Goal: Task Accomplishment & Management: Complete application form

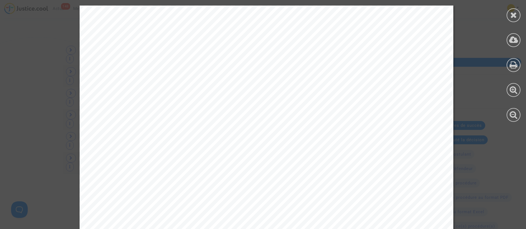
scroll to position [1631, 0]
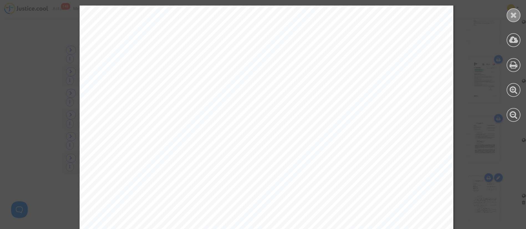
click at [509, 14] on div at bounding box center [513, 15] width 14 height 14
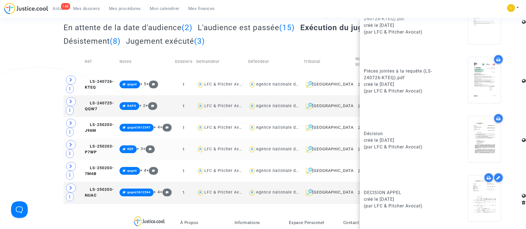
scroll to position [0, 0]
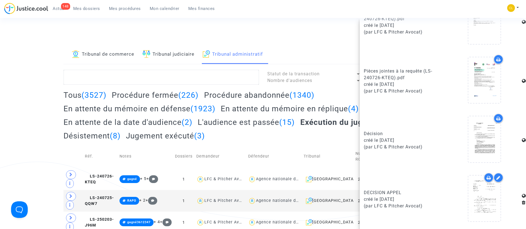
click at [342, 99] on div "Tous (3527) Procédure fermée (226) Procédure abandonnée (1340) En attente du mé…" at bounding box center [262, 117] width 399 height 54
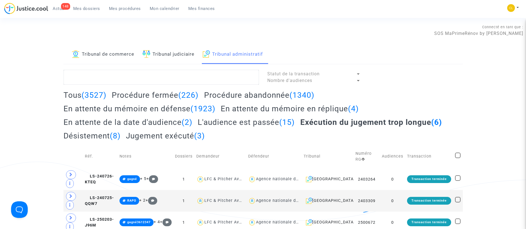
click at [316, 108] on h2 "En attente du mémoire en réplique (4)" at bounding box center [290, 109] width 138 height 10
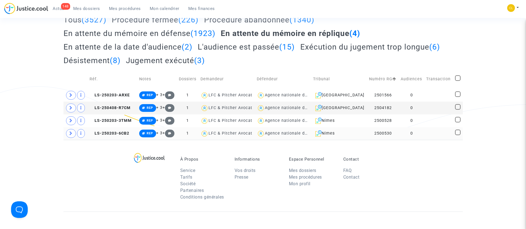
scroll to position [76, 0]
click at [455, 133] on span at bounding box center [458, 132] width 6 height 6
click at [457, 135] on input "checkbox" at bounding box center [457, 135] width 0 height 0
checkbox input "true"
click at [458, 117] on span at bounding box center [458, 120] width 6 height 6
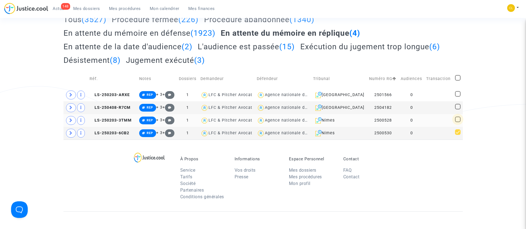
click at [457, 122] on input "checkbox" at bounding box center [457, 122] width 0 height 0
checkbox input "true"
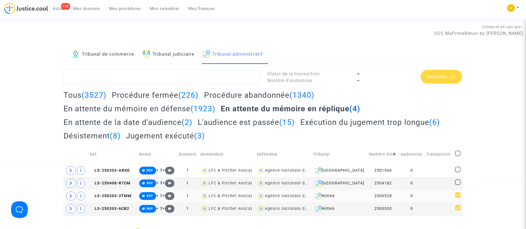
scroll to position [1, 0]
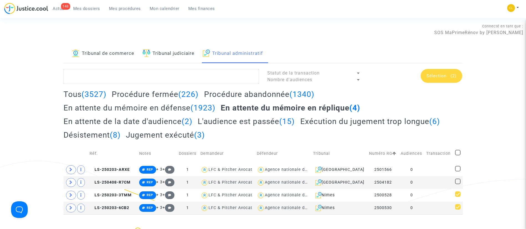
click at [445, 78] on span "Sélection" at bounding box center [436, 75] width 20 height 5
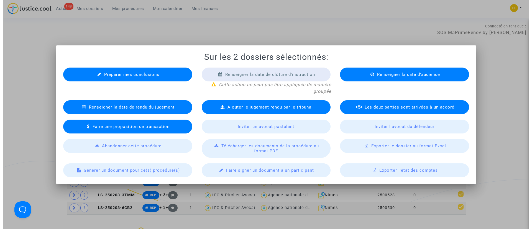
scroll to position [0, 0]
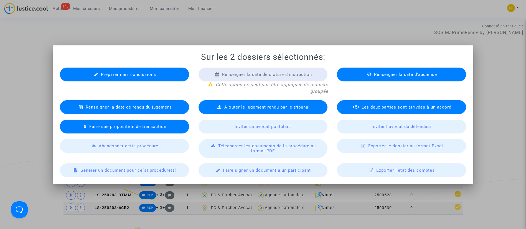
click at [124, 76] on span "Préparer mes conclusions" at bounding box center [128, 74] width 55 height 5
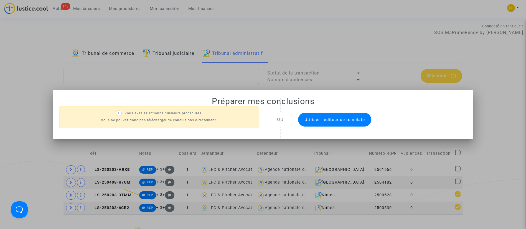
click at [306, 119] on span "Utiliser l'éditeur de template" at bounding box center [334, 119] width 60 height 5
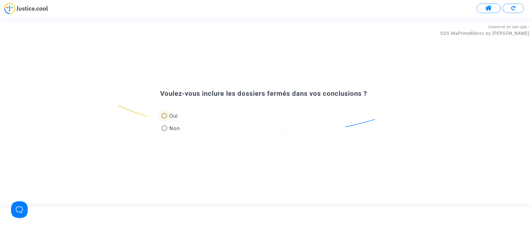
click at [175, 116] on span "Oui" at bounding box center [172, 115] width 11 height 7
click at [164, 119] on input "Oui" at bounding box center [164, 119] width 0 height 0
radio input "true"
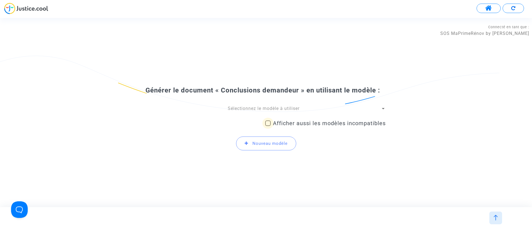
click at [293, 122] on span "Afficher aussi les modèles incompatibles" at bounding box center [329, 123] width 113 height 7
click at [268, 126] on input "Afficher aussi les modèles incompatibles" at bounding box center [268, 126] width 0 height 0
checkbox input "true"
click at [285, 110] on span "Sélectionnez le modèle à utiliser" at bounding box center [264, 108] width 72 height 5
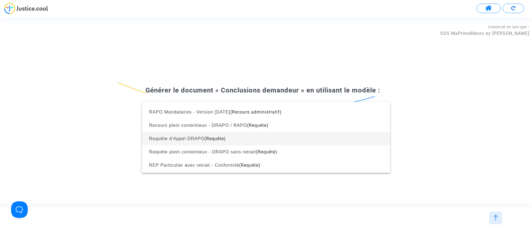
scroll to position [421, 0]
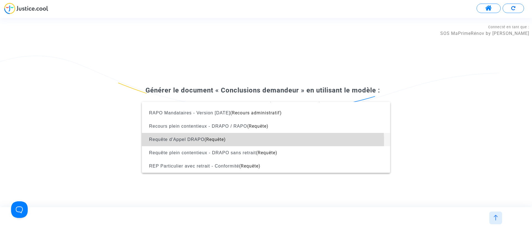
click at [232, 142] on span "Requête d'Appel DRAPO (Requête)" at bounding box center [265, 139] width 239 height 13
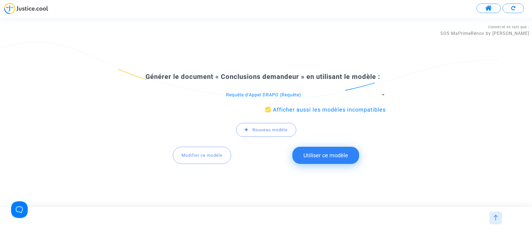
click at [323, 155] on button "Utiliser ce modèle" at bounding box center [325, 155] width 67 height 17
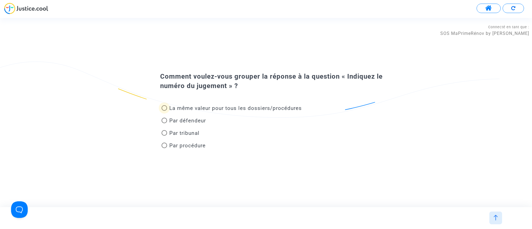
click at [193, 111] on span "La même valeur pour tous les dossiers/procédures" at bounding box center [235, 108] width 132 height 6
click at [164, 111] on input "La même valeur pour tous les dossiers/procédures" at bounding box center [164, 111] width 0 height 0
radio input "true"
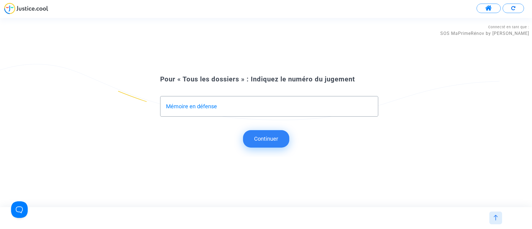
type input "Mémoire en défense"
click at [249, 136] on button "Continuer" at bounding box center [266, 138] width 46 height 17
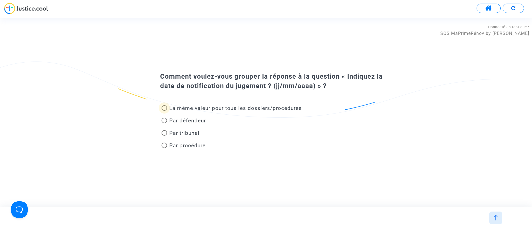
click at [206, 108] on span "La même valeur pour tous les dossiers/procédures" at bounding box center [235, 108] width 132 height 6
click at [164, 111] on input "La même valeur pour tous les dossiers/procédures" at bounding box center [164, 111] width 0 height 0
radio input "true"
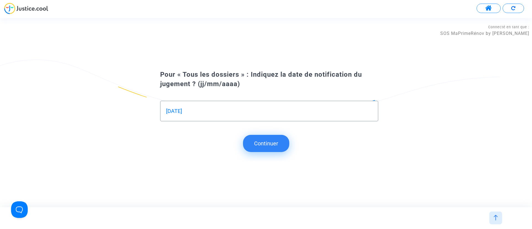
click at [257, 141] on button "Continuer" at bounding box center [266, 143] width 46 height 17
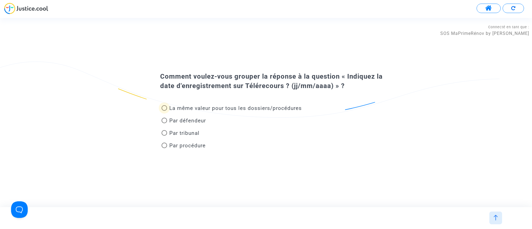
click at [212, 107] on span "La même valeur pour tous les dossiers/procédures" at bounding box center [235, 108] width 132 height 6
click at [164, 111] on input "La même valeur pour tous les dossiers/procédures" at bounding box center [164, 111] width 0 height 0
radio input "true"
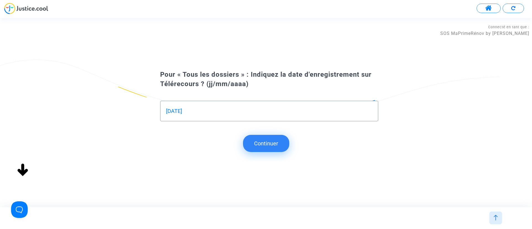
click at [260, 145] on button "Continuer" at bounding box center [266, 143] width 46 height 17
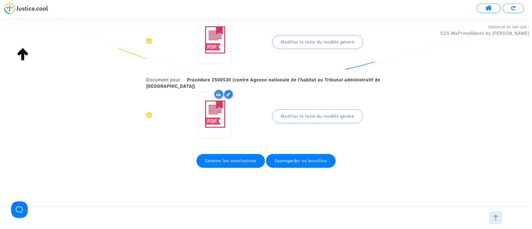
scroll to position [0, 0]
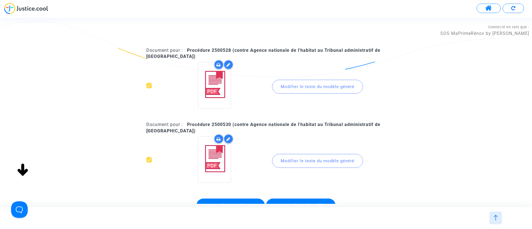
click at [298, 90] on div "Modifier le texte du modèle généré" at bounding box center [317, 87] width 91 height 14
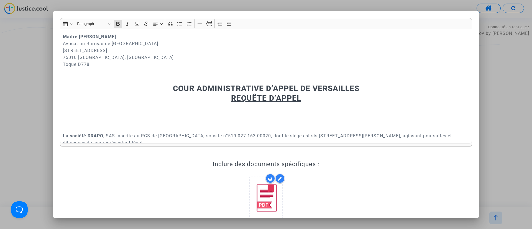
click at [176, 87] on u "COUR ADMINISTRATIVE D’APPEL DE VERSAILLES" at bounding box center [266, 88] width 186 height 9
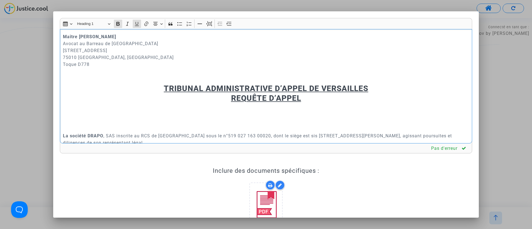
click at [265, 88] on u "TRIBUNAL ADMINISTRATIVE D’APPEL DE VERSAILLES" at bounding box center [266, 88] width 204 height 9
click at [287, 88] on u "TRIBUNAL ADMINISTRATIF D’APPEL DE VERSAILLES" at bounding box center [266, 88] width 199 height 9
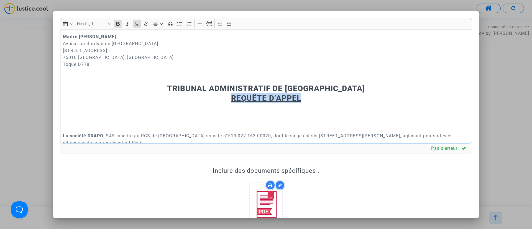
drag, startPoint x: 300, startPoint y: 98, endPoint x: 225, endPoint y: 96, distance: 74.6
click at [225, 96] on h2 "TRIBUNAL ADMINISTRATIF DE VERSAILLES REQUÊTE D’APPEL" at bounding box center [266, 93] width 406 height 19
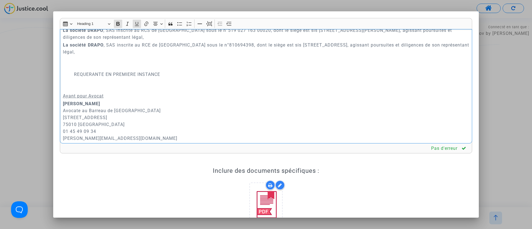
scroll to position [42, 0]
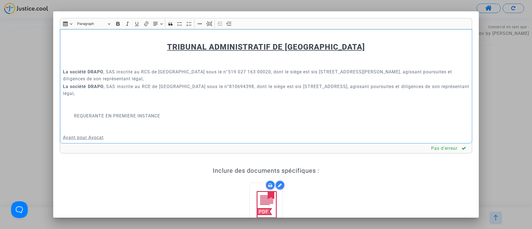
click at [91, 106] on p "Rich Text Editor, main" at bounding box center [266, 105] width 406 height 14
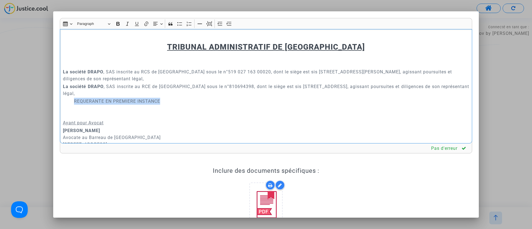
drag, startPoint x: 162, startPoint y: 101, endPoint x: 67, endPoint y: 104, distance: 95.1
click at [67, 104] on div "Maître Joyce Pitcher Avocat au Barreau de Paris 201 rue du Faubourg Saint-Denis…" at bounding box center [266, 86] width 412 height 115
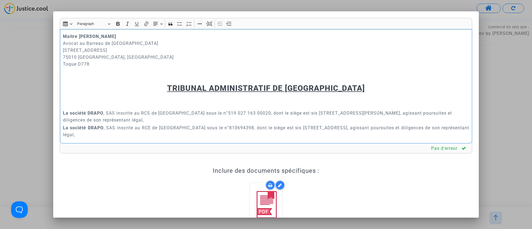
scroll to position [0, 0]
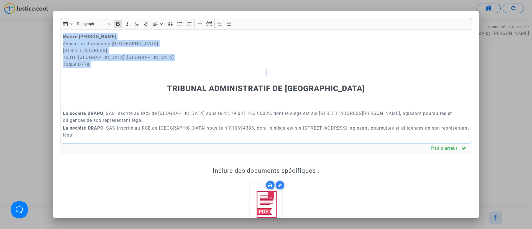
drag, startPoint x: 187, startPoint y: 81, endPoint x: 34, endPoint y: 32, distance: 160.1
click at [34, 32] on div "Rich Text Editor Insert table Insert table Heading Paragraph Paragraph Heading …" at bounding box center [266, 114] width 532 height 229
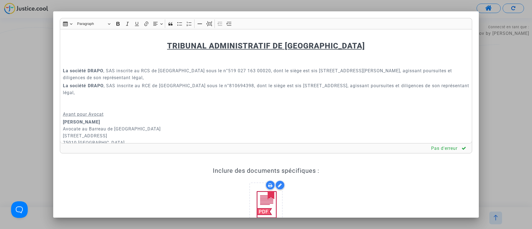
click at [525, 100] on div at bounding box center [266, 114] width 532 height 229
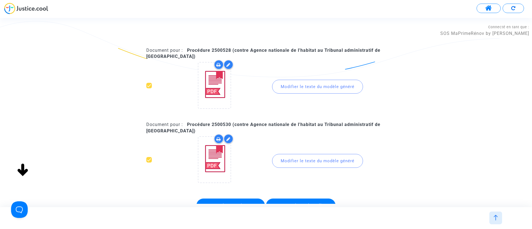
click at [308, 82] on div "Modifier le texte du modèle généré" at bounding box center [317, 87] width 91 height 14
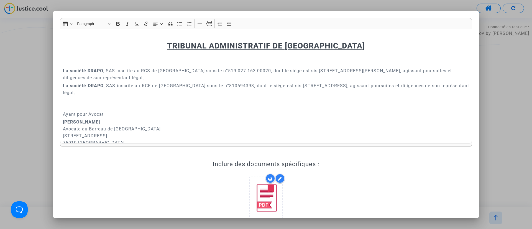
click at [510, 89] on div at bounding box center [266, 114] width 532 height 229
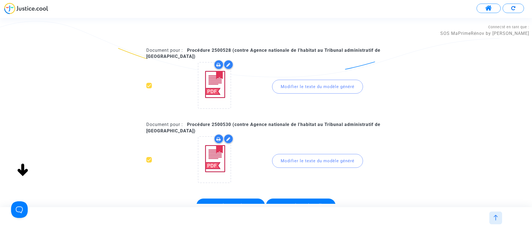
click at [305, 91] on div "Modifier le texte du modèle généré" at bounding box center [317, 87] width 91 height 14
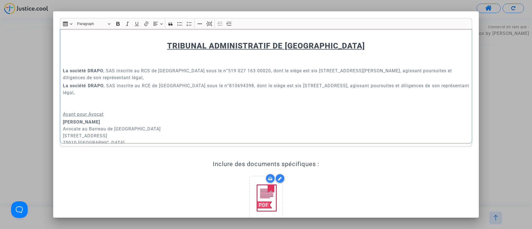
click at [125, 99] on p "La société DRAPO , SAS inscrite au RCE de Paris sous le n°810694398, dont le si…" at bounding box center [266, 96] width 406 height 28
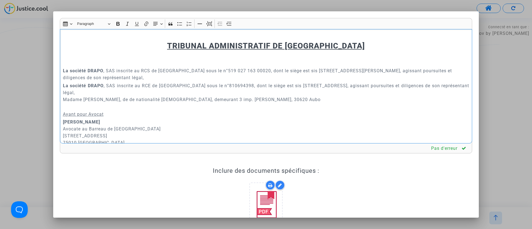
click at [122, 99] on p "La société DRAPO , SAS inscrite au RCE de Paris sous le n°810694398, dont le si…" at bounding box center [266, 96] width 406 height 28
click at [213, 98] on p "La société DRAPO , SAS inscrite au RCE de Paris sous le n°810694398, dont le si…" at bounding box center [266, 96] width 406 height 28
click at [279, 100] on p "La société DRAPO , SAS inscrite au RCE de Paris sous le n°810694398, dont le si…" at bounding box center [266, 96] width 406 height 28
drag, startPoint x: 63, startPoint y: 99, endPoint x: 110, endPoint y: 100, distance: 47.4
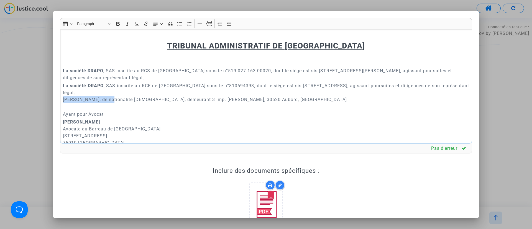
click at [110, 100] on p "La société DRAPO , SAS inscrite au RCE de Paris sous le n°810694398, dont le si…" at bounding box center [266, 96] width 406 height 28
click at [117, 23] on icon "Editor toolbar" at bounding box center [118, 24] width 6 height 6
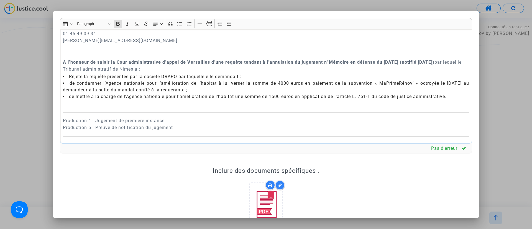
scroll to position [125, 0]
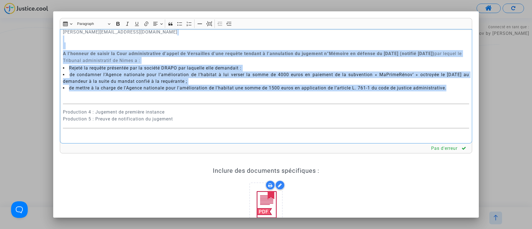
drag, startPoint x: 452, startPoint y: 90, endPoint x: 53, endPoint y: 40, distance: 402.7
click at [53, 40] on div "Rich Text Editor Insert table Insert table Heading Paragraph Paragraph Heading …" at bounding box center [266, 114] width 532 height 229
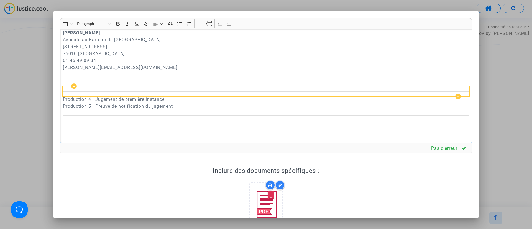
scroll to position [131, 0]
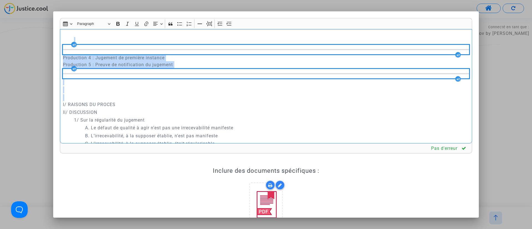
drag, startPoint x: 105, startPoint y: 96, endPoint x: 53, endPoint y: 45, distance: 73.1
click at [53, 45] on mat-dialog-container "Rich Text Editor Insert table Insert table Heading Paragraph Paragraph Heading …" at bounding box center [266, 114] width 426 height 206
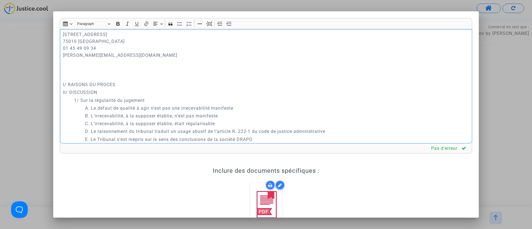
scroll to position [89, 0]
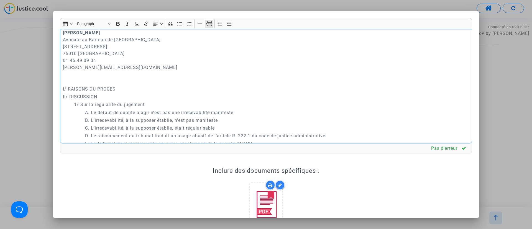
click at [209, 24] on icon "Editor toolbar" at bounding box center [209, 24] width 6 height 6
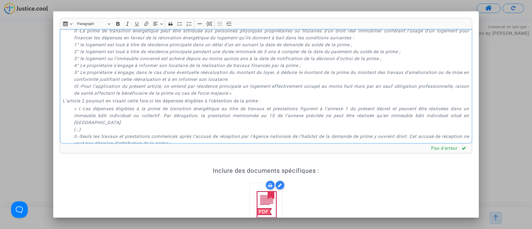
scroll to position [422, 0]
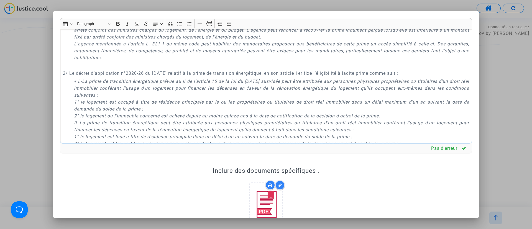
click at [126, 69] on p "Rich Text Editor, main" at bounding box center [271, 65] width 395 height 7
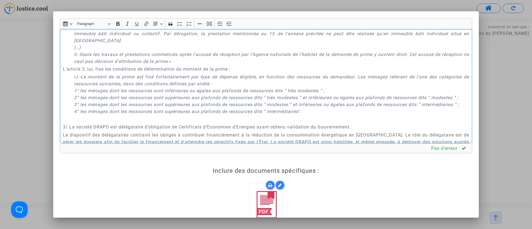
scroll to position [630, 0]
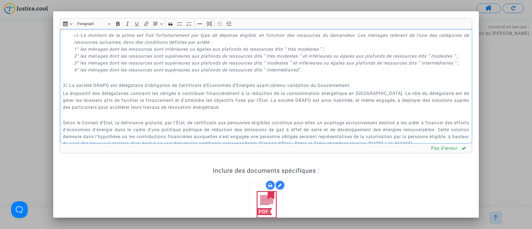
click at [79, 81] on p "Rich Text Editor, main" at bounding box center [266, 77] width 406 height 7
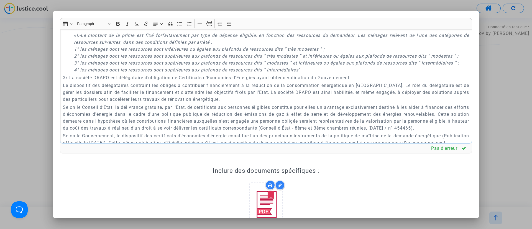
scroll to position [754, 0]
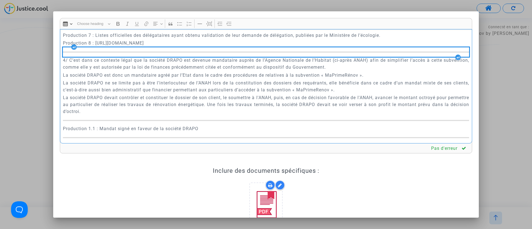
click at [331, 57] on div "Rich Text Editor, main" at bounding box center [266, 51] width 406 height 9
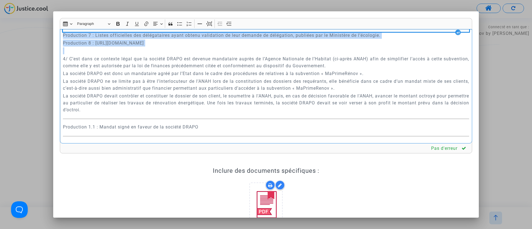
drag, startPoint x: 314, startPoint y: 84, endPoint x: 64, endPoint y: 66, distance: 250.6
click at [64, 66] on div "TRIBUNAL ADMINISTRATIF DE VERSAILLES La société DRAPO , SAS inscrite au RCS de …" at bounding box center [266, 86] width 412 height 115
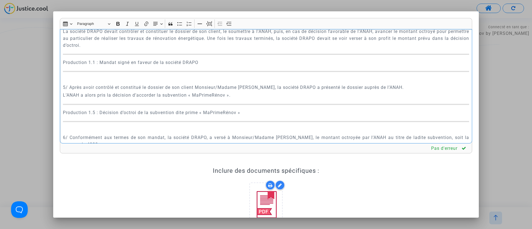
scroll to position [796, 0]
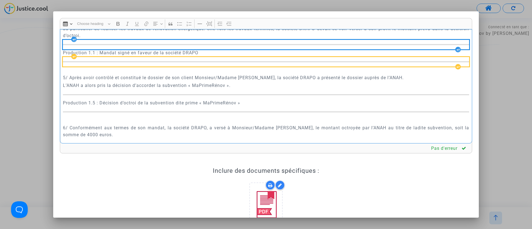
drag, startPoint x: 65, startPoint y: 77, endPoint x: 210, endPoint y: 98, distance: 146.8
click at [210, 98] on div "TRIBUNAL ADMINISTRATIF DE VERSAILLES La société DRAPO , SAS inscrite au RCS de …" at bounding box center [266, 86] width 412 height 115
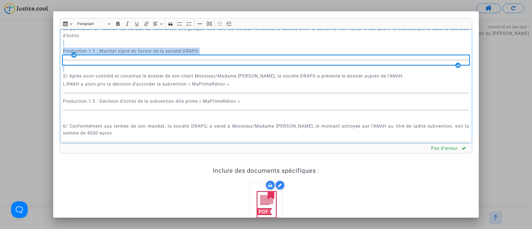
drag, startPoint x: 79, startPoint y: 103, endPoint x: 53, endPoint y: 80, distance: 34.2
click at [53, 80] on div "Rich Text Editor Insert table Insert table Heading Paragraph Paragraph Heading …" at bounding box center [266, 114] width 532 height 229
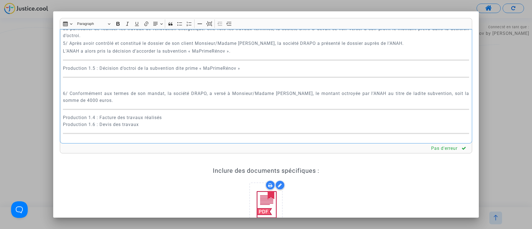
click at [223, 47] on p "5/ Après avoir contrôlé et constitué le dossier de son client Monsieur/Madame L…" at bounding box center [266, 43] width 406 height 7
click at [85, 89] on p "Rich Text Editor, main" at bounding box center [266, 85] width 406 height 7
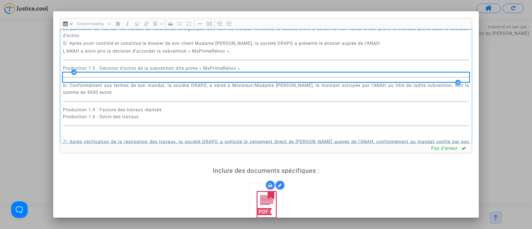
click at [252, 96] on p "6/ Conformément aux termes de son mandat, la société DRAPO, a versé à Monsieur/…" at bounding box center [266, 89] width 406 height 14
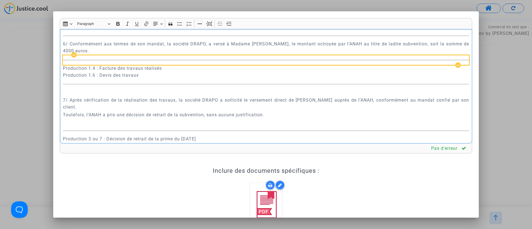
scroll to position [879, 0]
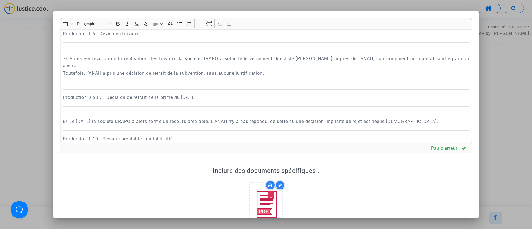
click at [132, 54] on p "Rich Text Editor, main" at bounding box center [266, 50] width 406 height 7
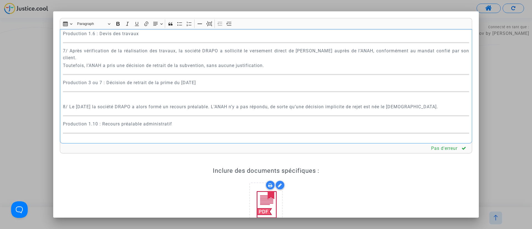
scroll to position [920, 0]
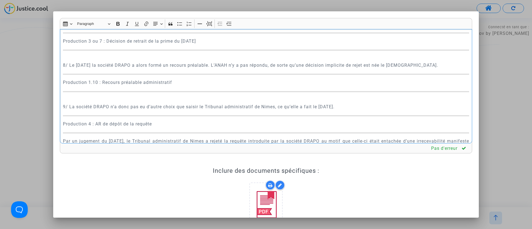
click at [140, 69] on p "​​​​​​​ 8/ Le 24/10/2024 la société DRAPO a alors formé un recours préalable. L…" at bounding box center [266, 62] width 406 height 14
drag, startPoint x: 193, startPoint y: 75, endPoint x: 230, endPoint y: 81, distance: 37.5
click at [193, 45] on p "Production 3 ou 7 : Décision de retrait de la prime du 13/01/2023" at bounding box center [266, 41] width 406 height 7
click at [129, 69] on p "8/ Le 24/10/2024 la société DRAPO a alors formé un recours préalable. L’ANAH n’…" at bounding box center [266, 62] width 406 height 14
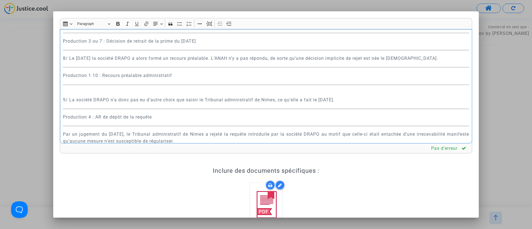
click at [169, 62] on p "​​​​​​​8/ Le 24/10/2024 la société DRAPO a alors formé un recours préalable. L’…" at bounding box center [266, 58] width 406 height 7
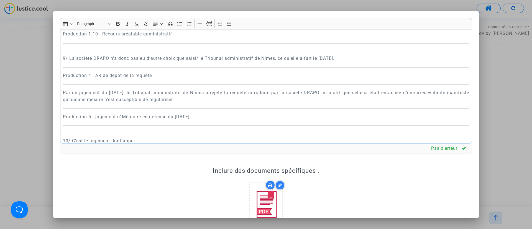
click at [164, 62] on p "9/ La société DRAPO n’a donc pas eu d’autre choix que saisir le Tribunal admini…" at bounding box center [266, 55] width 406 height 14
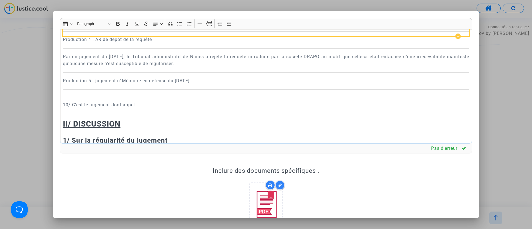
scroll to position [1004, 0]
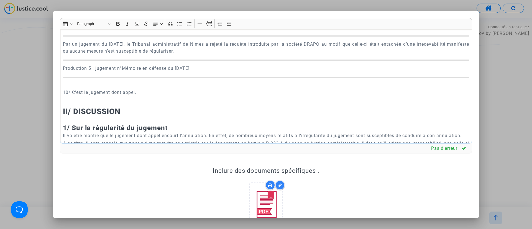
click at [105, 96] on p "10/ C’est le jugement dont appel." at bounding box center [266, 89] width 406 height 14
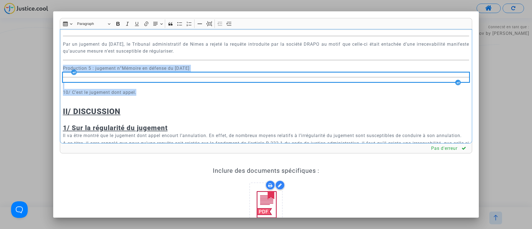
drag, startPoint x: 151, startPoint y: 128, endPoint x: 83, endPoint y: 116, distance: 69.6
click at [83, 116] on div "TRIBUNAL ADMINISTRATIF DE VERSAILLES La société DRAPO , SAS inscrite au RCS de …" at bounding box center [266, 86] width 412 height 115
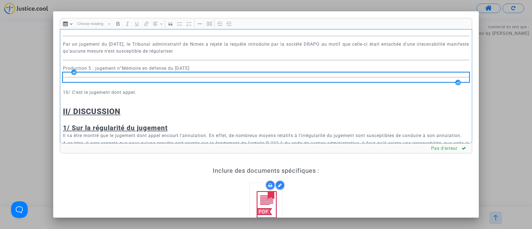
drag, startPoint x: 83, startPoint y: 116, endPoint x: 61, endPoint y: 123, distance: 23.1
click at [71, 122] on div "TRIBUNAL ADMINISTRATIF DE VERSAILLES La société DRAPO , SAS inscrite au RCS de …" at bounding box center [266, 86] width 412 height 115
click at [132, 131] on div "TRIBUNAL ADMINISTRATIF DE VERSAILLES La société DRAPO , SAS inscrite au RCS de …" at bounding box center [266, 86] width 412 height 115
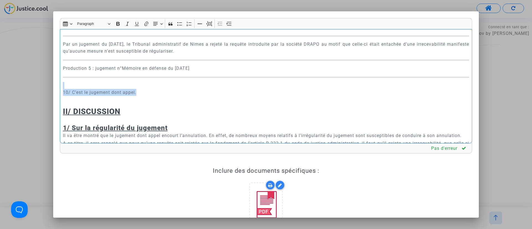
drag, startPoint x: 162, startPoint y: 129, endPoint x: 60, endPoint y: 124, distance: 101.9
click at [60, 124] on div "TRIBUNAL ADMINISTRATIF DE VERSAILLES La société DRAPO , SAS inscrite au RCS de …" at bounding box center [266, 86] width 412 height 115
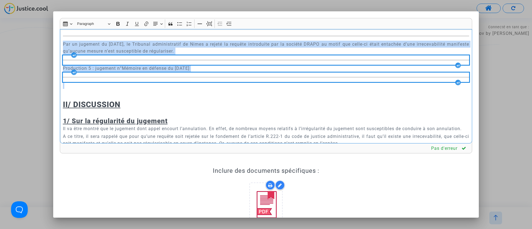
drag, startPoint x: 99, startPoint y: 119, endPoint x: 64, endPoint y: 80, distance: 52.0
click at [64, 80] on div "TRIBUNAL ADMINISTRATIF DE VERSAILLES La société DRAPO , SAS inscrite au RCS de …" at bounding box center [266, 86] width 412 height 115
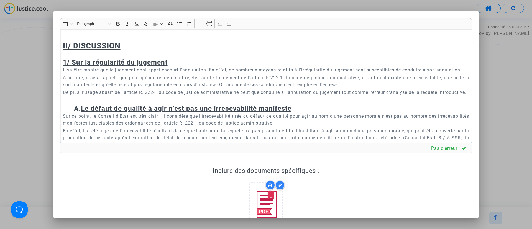
drag, startPoint x: 116, startPoint y: 63, endPoint x: 58, endPoint y: 58, distance: 58.4
click at [58, 58] on div "Rich Text Editor Insert table Insert table Heading Paragraph Paragraph Heading …" at bounding box center [266, 152] width 421 height 268
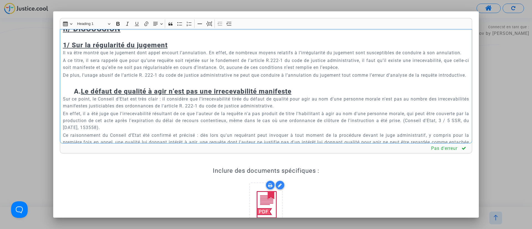
scroll to position [962, 0]
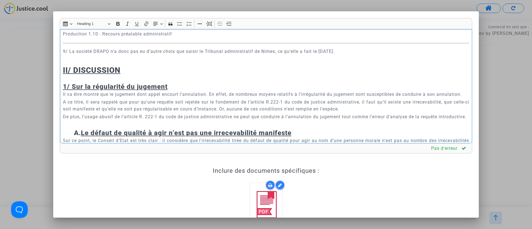
click at [102, 55] on p "9/ La société DRAPO n’a donc pas eu d’autre choix que saisir le Tribunal admini…" at bounding box center [266, 51] width 406 height 7
click at [88, 75] on h2 "II/ DISCUSSION" at bounding box center [266, 65] width 406 height 19
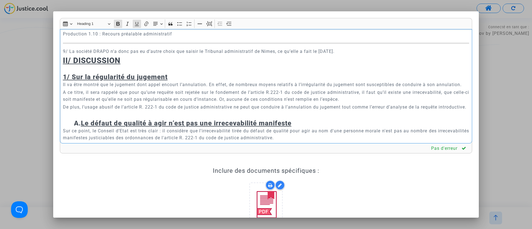
scroll to position [1004, 0]
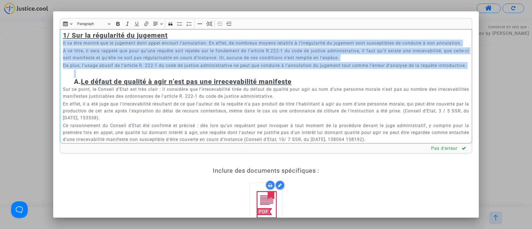
drag, startPoint x: 115, startPoint y: 119, endPoint x: 49, endPoint y: 76, distance: 78.6
click at [49, 76] on div "Rich Text Editor Insert table Insert table Heading Paragraph Paragraph Heading …" at bounding box center [266, 114] width 532 height 229
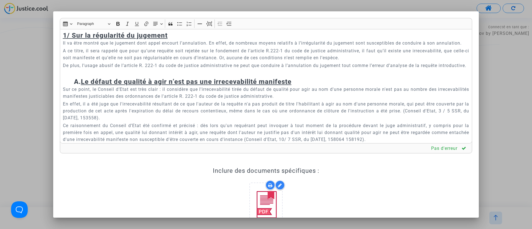
click at [49, 76] on div at bounding box center [266, 114] width 532 height 229
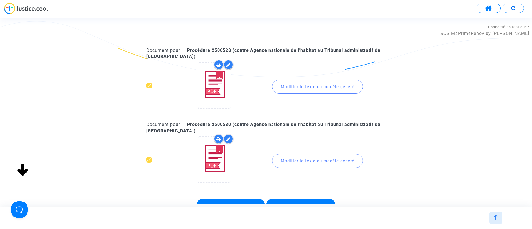
click at [323, 85] on div "Modifier le texte du modèle généré" at bounding box center [317, 87] width 91 height 14
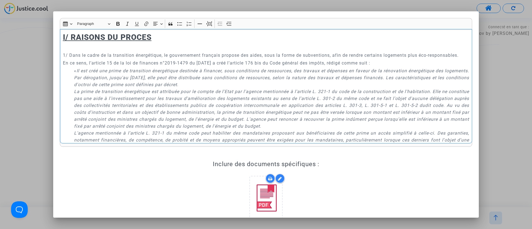
scroll to position [291, 0]
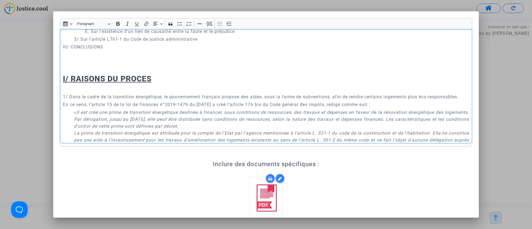
click at [99, 67] on p "Rich Text Editor, main" at bounding box center [266, 69] width 406 height 7
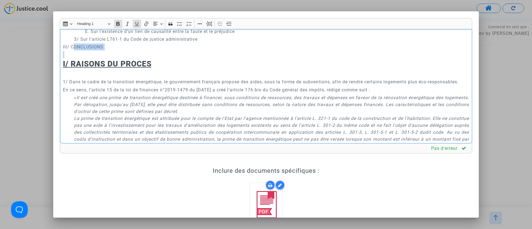
drag, startPoint x: 82, startPoint y: 58, endPoint x: 74, endPoint y: 48, distance: 12.8
click at [74, 48] on div "TRIBUNAL ADMINISTRATIF DE VERSAILLES La société DRAPO , SAS inscrite au RCS de …" at bounding box center [266, 86] width 412 height 115
click at [81, 55] on p "Rich Text Editor, main" at bounding box center [266, 54] width 406 height 7
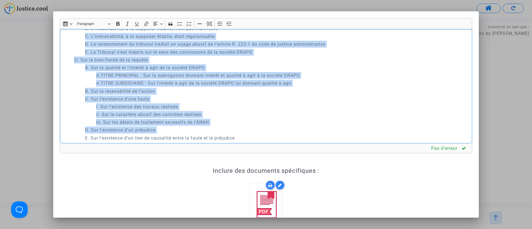
scroll to position [172, 0]
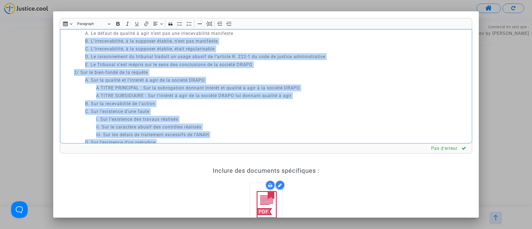
drag, startPoint x: 81, startPoint y: 55, endPoint x: 71, endPoint y: 40, distance: 17.7
click at [71, 40] on div "TRIBUNAL ADMINISTRATIF DE VERSAILLES La société DRAPO , SAS inscrite au RCS de …" at bounding box center [266, 86] width 412 height 115
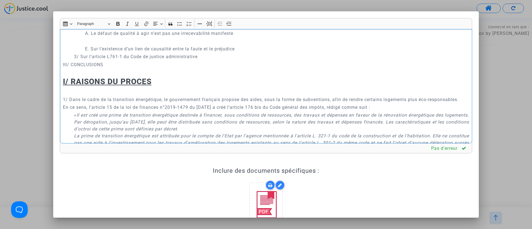
scroll to position [130, 0]
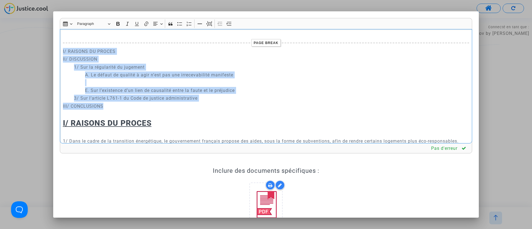
drag, startPoint x: 111, startPoint y: 65, endPoint x: 61, endPoint y: 48, distance: 52.6
click at [61, 49] on div "TRIBUNAL ADMINISTRATIF DE VERSAILLES La société DRAPO , SAS inscrite au RCS de …" at bounding box center [266, 86] width 412 height 115
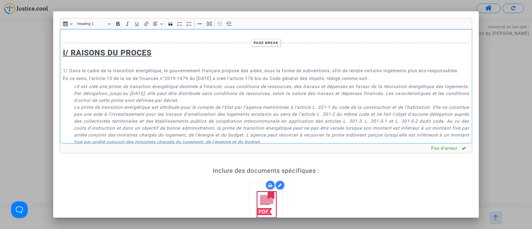
click at [89, 62] on h2 "I/ RAISONS DU PROCES" at bounding box center [266, 57] width 406 height 19
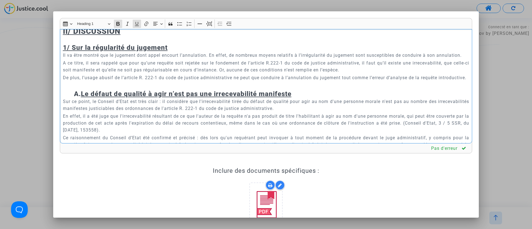
scroll to position [837, 0]
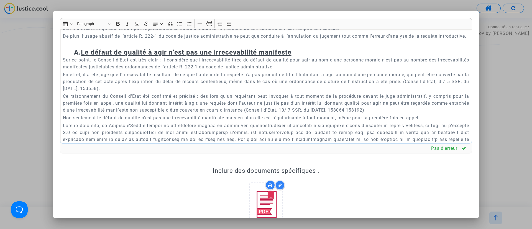
drag, startPoint x: 60, startPoint y: 49, endPoint x: 90, endPoint y: 55, distance: 31.0
click at [90, 55] on div "TRIBUNAL ADMINISTRATIF DE VERSAILLES La société DRAPO , SAS inscrite au RCS de …" at bounding box center [266, 86] width 412 height 115
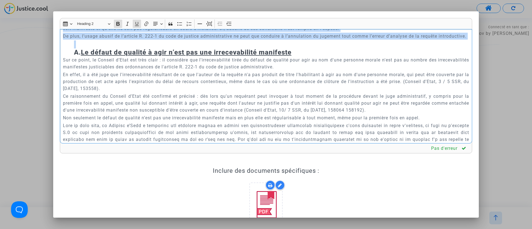
drag, startPoint x: 113, startPoint y: 83, endPoint x: 62, endPoint y: 40, distance: 66.9
click at [62, 40] on div "TRIBUNAL ADMINISTRATIF DE VERSAILLES La société DRAPO , SAS inscrite au RCS de …" at bounding box center [266, 86] width 412 height 115
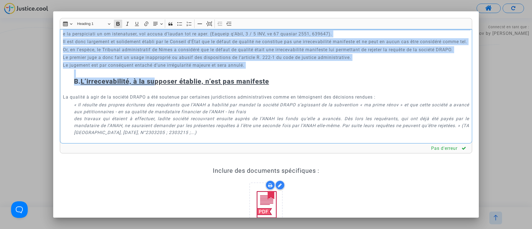
scroll to position [962, 0]
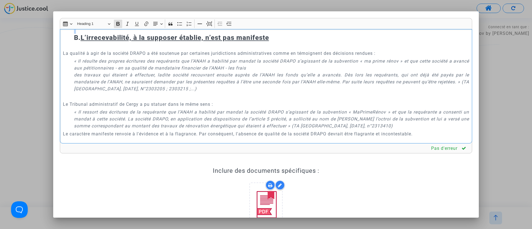
drag, startPoint x: 63, startPoint y: 74, endPoint x: 146, endPoint y: 77, distance: 82.9
click at [146, 77] on div "TRIBUNAL ADMINISTRATIF DE VERSAILLES La société DRAPO , SAS inscrite au RCS de …" at bounding box center [266, 86] width 412 height 115
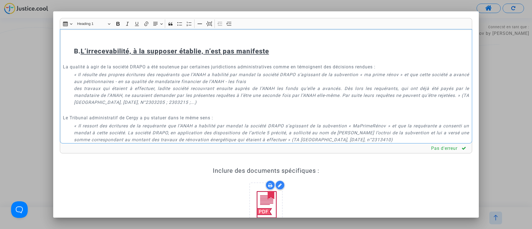
scroll to position [843, 0]
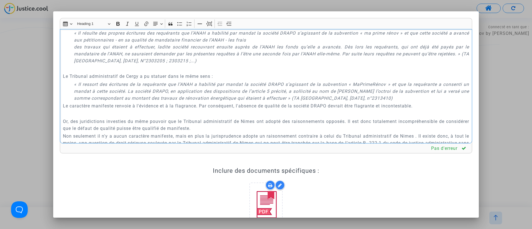
click at [130, 72] on p "Rich Text Editor, main" at bounding box center [271, 68] width 395 height 7
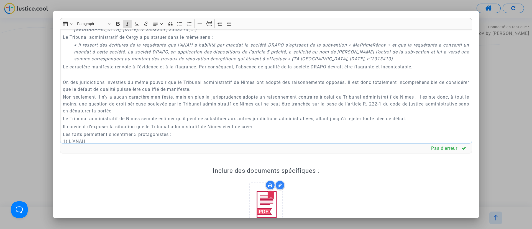
scroll to position [884, 0]
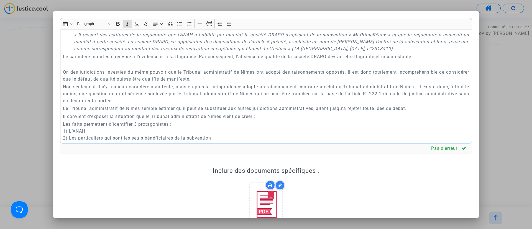
click at [128, 68] on p "Rich Text Editor, main" at bounding box center [266, 64] width 406 height 7
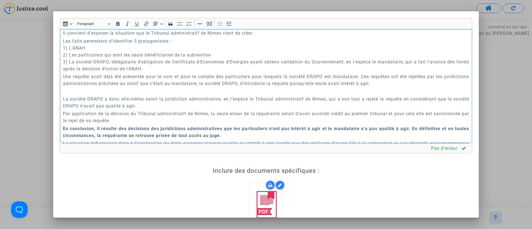
scroll to position [968, 0]
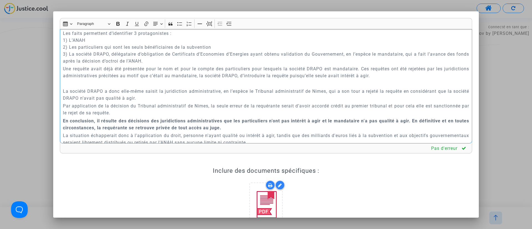
click at [152, 87] on p "Rich Text Editor, main" at bounding box center [266, 83] width 406 height 7
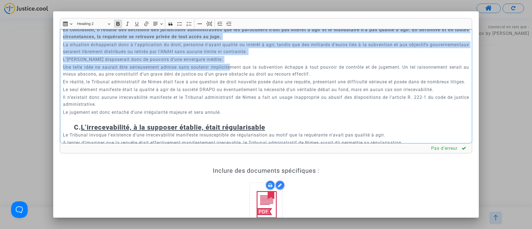
scroll to position [1092, 0]
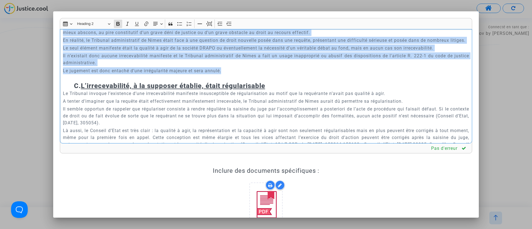
drag, startPoint x: 69, startPoint y: 45, endPoint x: 230, endPoint y: 113, distance: 174.6
click at [230, 113] on div "TRIBUNAL ADMINISTRATIF DE VERSAILLES La société DRAPO , SAS inscrite au RCS de …" at bounding box center [266, 86] width 412 height 115
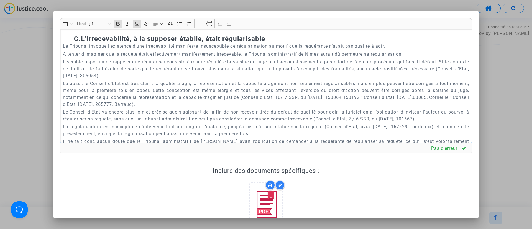
scroll to position [794, 0]
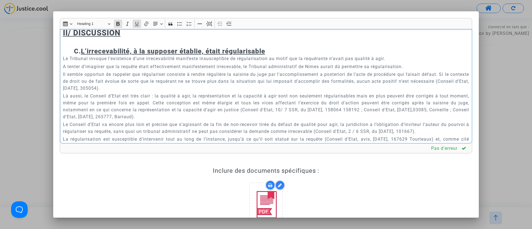
click at [103, 47] on h2 "II/ DISCUSSION" at bounding box center [266, 37] width 406 height 19
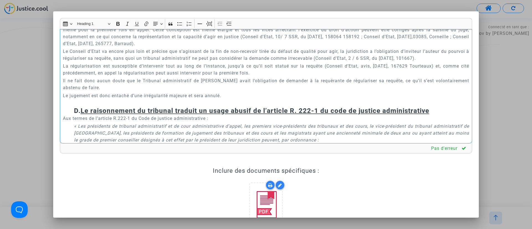
scroll to position [877, 0]
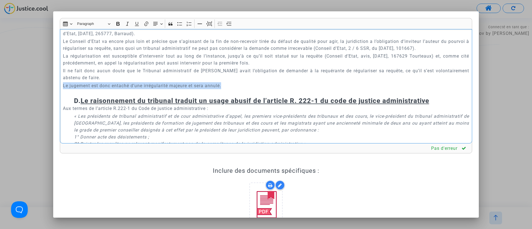
drag, startPoint x: 226, startPoint y: 127, endPoint x: 62, endPoint y: 126, distance: 164.3
click at [62, 126] on div "TRIBUNAL ADMINISTRATIF DE VERSAILLES La société DRAPO , SAS inscrite au RCS de …" at bounding box center [266, 86] width 412 height 115
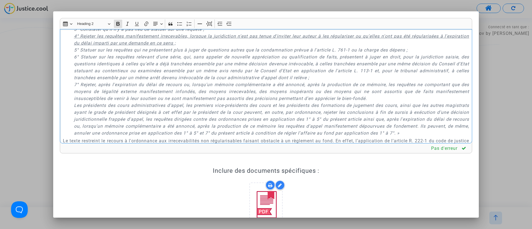
scroll to position [960, 0]
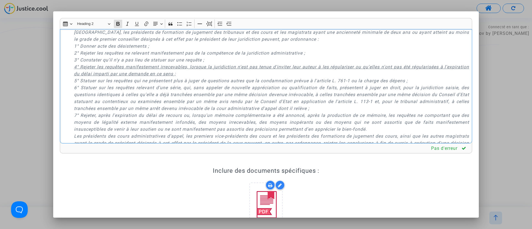
drag, startPoint x: 73, startPoint y: 43, endPoint x: 122, endPoint y: 38, distance: 49.5
click at [122, 38] on div "TRIBUNAL ADMINISTRATIF DE VERSAILLES La société DRAPO , SAS inscrite au RCS de …" at bounding box center [266, 86] width 412 height 115
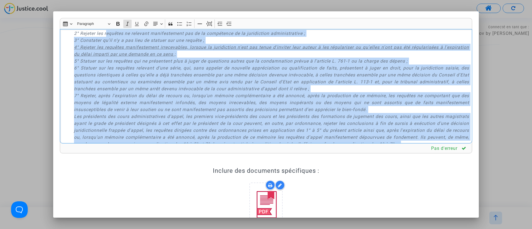
scroll to position [843, 0]
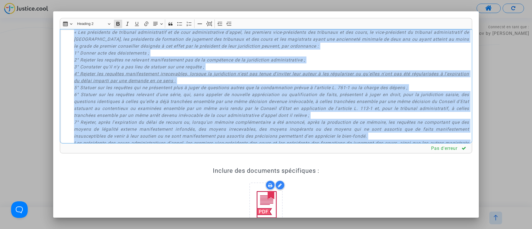
drag, startPoint x: 186, startPoint y: 101, endPoint x: 66, endPoint y: 48, distance: 130.9
click at [66, 48] on div "TRIBUNAL ADMINISTRATIF DE VERSAILLES La société DRAPO , SAS inscrite au RCS de …" at bounding box center [266, 86] width 412 height 115
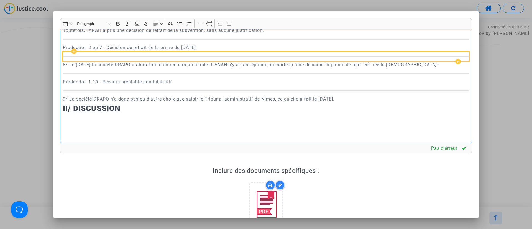
scroll to position [801, 0]
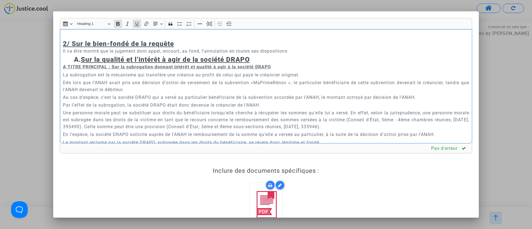
click at [353, 19] on p "9/ La société DRAPO n’a donc pas eu d’autre choix que saisir le Tribunal admini…" at bounding box center [266, 15] width 406 height 7
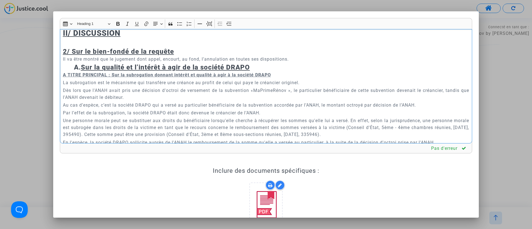
drag, startPoint x: 271, startPoint y: 50, endPoint x: 190, endPoint y: 82, distance: 87.6
click at [190, 48] on h2 "II/ DISCUSSION" at bounding box center [266, 37] width 406 height 19
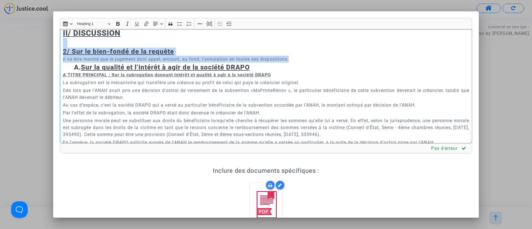
drag, startPoint x: 298, startPoint y: 92, endPoint x: 56, endPoint y: 75, distance: 242.5
click at [56, 75] on div "Rich Text Editor Insert table Insert table Heading Heading 1 Paragraph Heading …" at bounding box center [266, 152] width 421 height 268
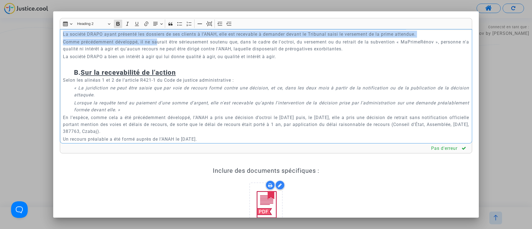
scroll to position [1134, 0]
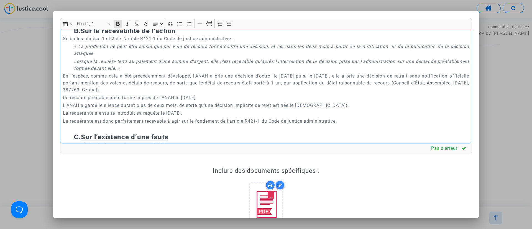
drag, startPoint x: 74, startPoint y: 34, endPoint x: 162, endPoint y: 58, distance: 90.9
click at [162, 58] on div "TRIBUNAL ADMINISTRATIF DE VERSAILLES La société DRAPO , SAS inscrite au RCS de …" at bounding box center [266, 86] width 412 height 115
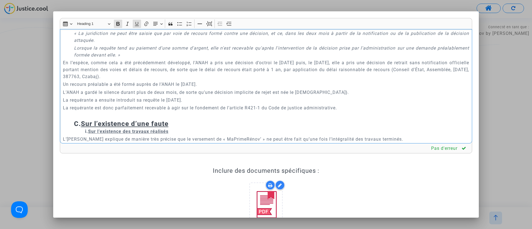
scroll to position [786, 0]
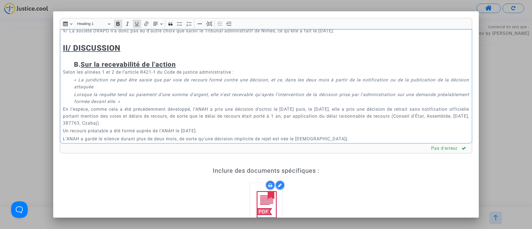
click at [77, 68] on strong "B. Sur la recevabilité de l’action" at bounding box center [125, 65] width 102 height 8
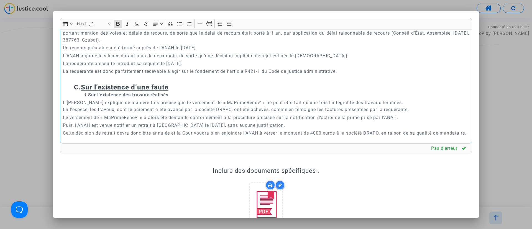
click at [77, 91] on strong "C. Sur l’existence d’une faute" at bounding box center [121, 87] width 94 height 8
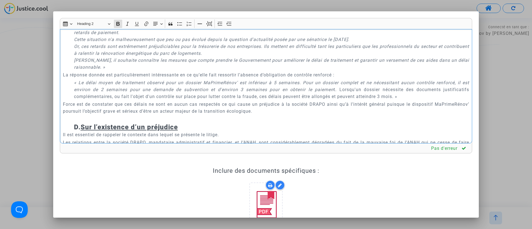
scroll to position [1534, 0]
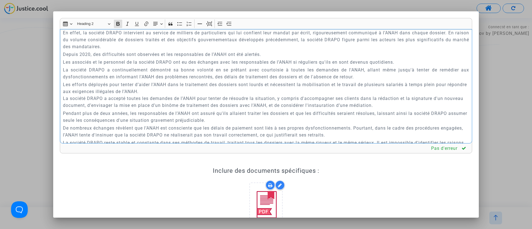
click at [76, 6] on strong "D. Sur l’existence d’un préjudice" at bounding box center [126, 3] width 104 height 8
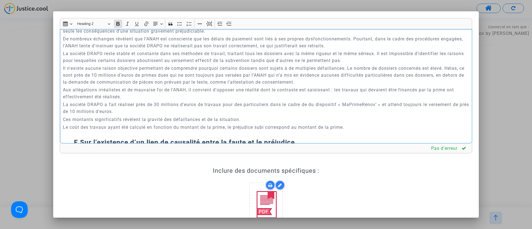
scroll to position [1701, 0]
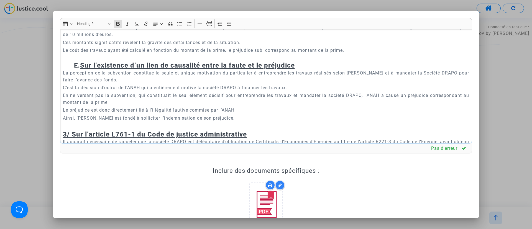
click at [72, 120] on div "TRIBUNAL ADMINISTRATIF DE VERSAILLES La société DRAPO , SAS inscrite au RCS de …" at bounding box center [266, 86] width 412 height 115
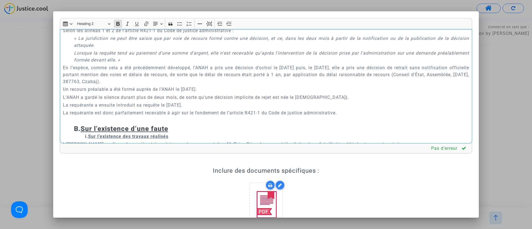
scroll to position [869, 0]
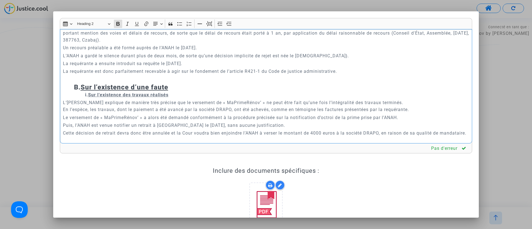
click at [89, 83] on p "Rich Text Editor, main" at bounding box center [266, 79] width 406 height 7
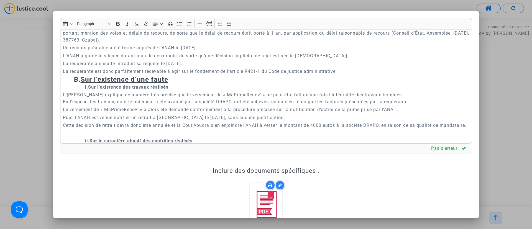
click at [326, 59] on p "L’ANAH a gardé le silence durant plus de deux mois, de sorte qu’une décision im…" at bounding box center [266, 55] width 406 height 7
click at [188, 44] on p "En l’espèce, comme cela a été précédemment développé, l’ANAH a pris une décisio…" at bounding box center [266, 33] width 406 height 21
click at [202, 44] on p "En l’espèce, comme cela a été précédemment développé, l’ANAH a pris une décisio…" at bounding box center [266, 33] width 406 height 21
click at [214, 44] on p "En l’espèce, comme cela a été précédemment développé, l’ANAH a pris une décisio…" at bounding box center [266, 33] width 406 height 21
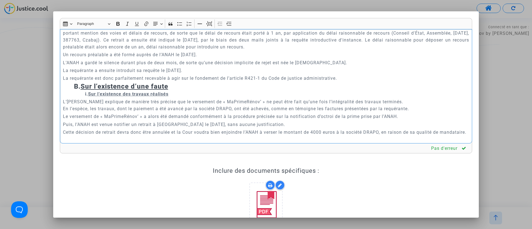
click at [114, 58] on p "Un recours préalable a été formé auprès de l’ANAH le 24/10/2024." at bounding box center [266, 54] width 406 height 7
drag, startPoint x: 178, startPoint y: 77, endPoint x: 314, endPoint y: 76, distance: 135.2
click at [314, 50] on p "En l’espèce, comme cela a été précédemment développé, l’ANAH a pris une décisio…" at bounding box center [266, 37] width 406 height 28
drag, startPoint x: 172, startPoint y: 76, endPoint x: 337, endPoint y: 83, distance: 165.1
click at [337, 50] on p "En l’espèce, comme cela a été précédemment développé, l’ANAH a pris une décisio…" at bounding box center [266, 37] width 406 height 28
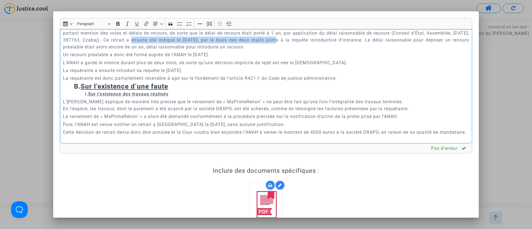
copy p "Ce retrait a ensuite été indiqué le 19 mars 2024, par le biais des deux mails j…"
click at [300, 66] on p "L’ANAH a gardé le silence durant plus de deux mois, de sorte qu’une décision im…" at bounding box center [266, 62] width 406 height 7
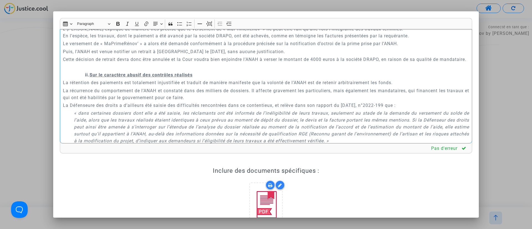
scroll to position [944, 0]
click at [87, 69] on p "Rich Text Editor, main" at bounding box center [271, 65] width 395 height 7
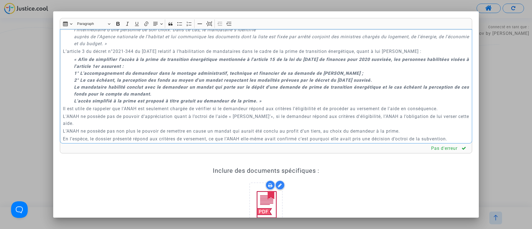
scroll to position [1083, 0]
click at [84, 18] on p "​​​​​​​ L’article 5 du décret n°2020-26 du 14 janvier 2020 relatif à la prime d…" at bounding box center [266, 11] width 406 height 14
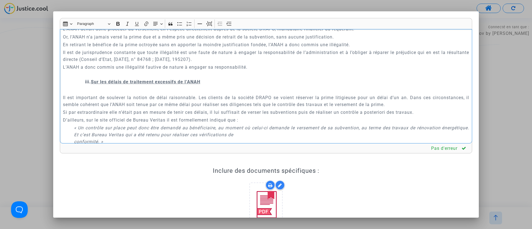
scroll to position [1193, 0]
click at [86, 77] on p "L’ANAH a donc commis une illégalité fautive de nature à engager sa responsabili…" at bounding box center [266, 70] width 406 height 14
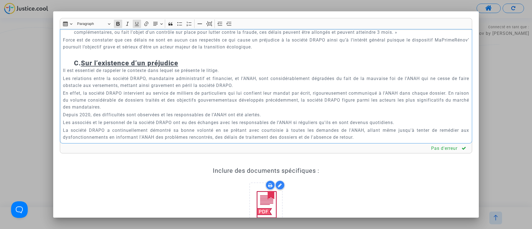
scroll to position [1484, 0]
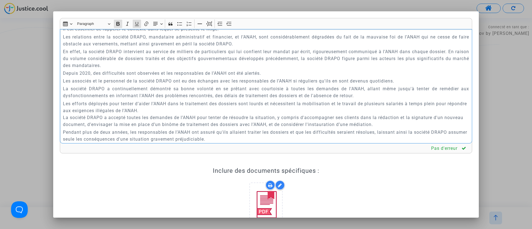
click at [160, 65] on div "TRIBUNAL ADMINISTRATIF DE VERSAILLES La société DRAPO , SAS inscrite au RCS de …" at bounding box center [266, 86] width 412 height 115
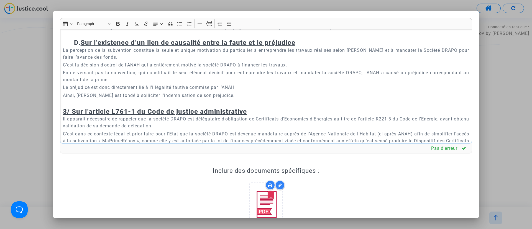
scroll to position [1692, 0]
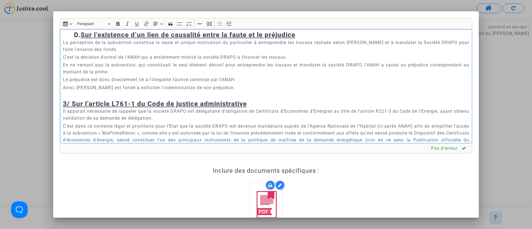
click at [163, 30] on p "Le coût des travaux ayant été calculé en fonction du montant de la prime, le pr…" at bounding box center [266, 23] width 406 height 14
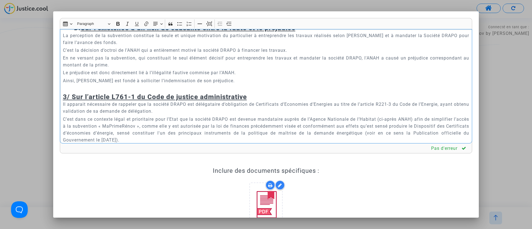
scroll to position [1733, 0]
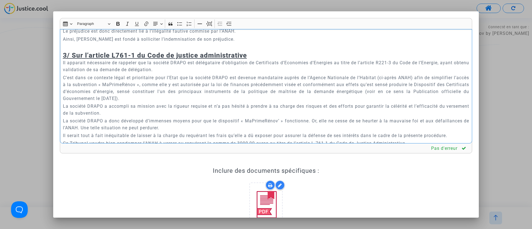
click at [142, 60] on h3 "3/ Sur l’article L761-1 du Code de justice administrative" at bounding box center [266, 52] width 406 height 16
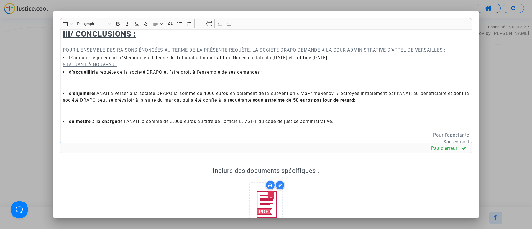
scroll to position [1858, 0]
click at [87, 28] on p "Rich Text Editor, main" at bounding box center [266, 21] width 406 height 14
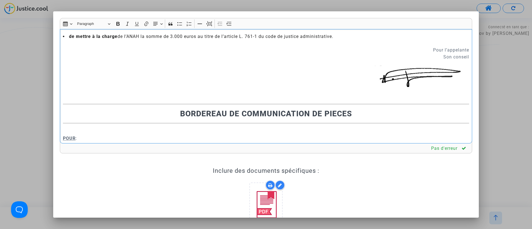
scroll to position [1817, 0]
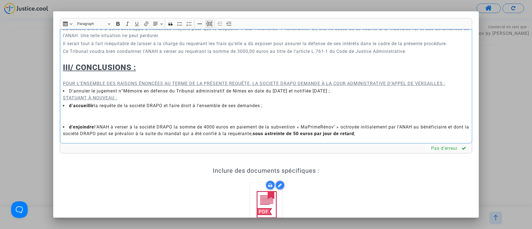
click at [206, 24] on icon "Editor toolbar" at bounding box center [209, 24] width 6 height 2
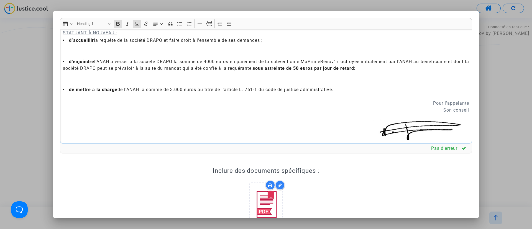
scroll to position [1900, 0]
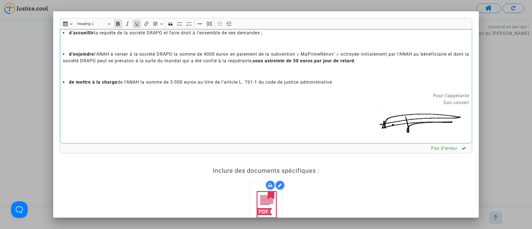
drag, startPoint x: 150, startPoint y: 51, endPoint x: 72, endPoint y: 52, distance: 78.1
click at [111, 50] on p "Rich Text Editor, main" at bounding box center [266, 43] width 406 height 14
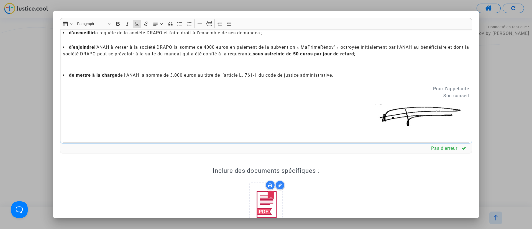
drag, startPoint x: 121, startPoint y: 82, endPoint x: 67, endPoint y: 69, distance: 55.2
click at [48, 65] on div "Rich Text Editor Insert table Insert table Heading Paragraph Paragraph Heading …" at bounding box center [266, 114] width 532 height 229
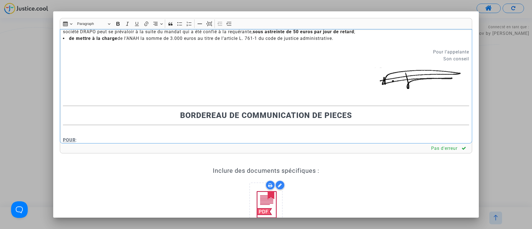
click at [415, 62] on p "Pour l’appelante Son conseil" at bounding box center [266, 55] width 406 height 14
drag, startPoint x: 415, startPoint y: 108, endPoint x: 456, endPoint y: 111, distance: 40.6
click at [456, 62] on p "Pour l’appelante Son conseil" at bounding box center [266, 55] width 406 height 14
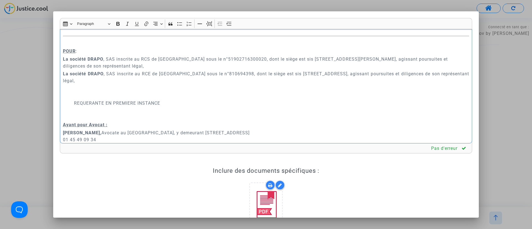
scroll to position [1983, 0]
click at [295, 10] on p "Rich Text Editor, main" at bounding box center [266, 6] width 406 height 7
click at [209, 23] on icon "Editor toolbar" at bounding box center [209, 24] width 6 height 6
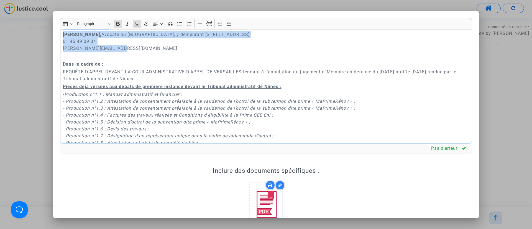
scroll to position [2108, 0]
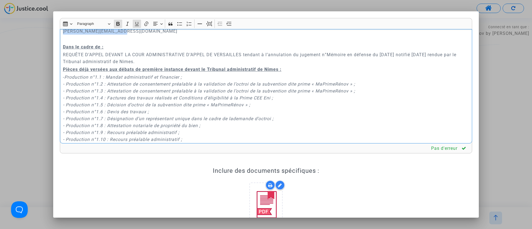
drag, startPoint x: 61, startPoint y: 72, endPoint x: 146, endPoint y: 86, distance: 86.1
click at [146, 86] on div "TRIBUNAL ADMINISTRATIF DE VERSAILLES La société DRAPO , SAS inscrite au RCS de …" at bounding box center [266, 86] width 412 height 115
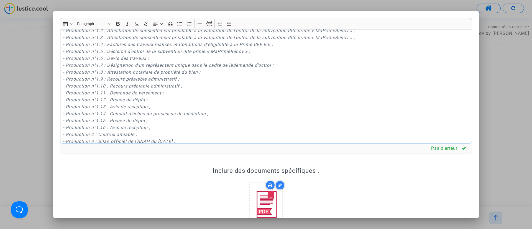
scroll to position [2054, 0]
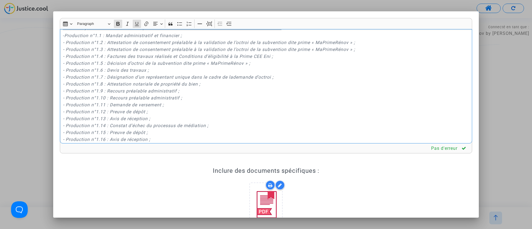
drag, startPoint x: 62, startPoint y: 45, endPoint x: 309, endPoint y: 76, distance: 248.9
click at [309, 76] on div "TRIBUNAL ADMINISTRATIF DE VERSAILLES La société DRAPO , SAS inscrite au RCS de …" at bounding box center [266, 86] width 412 height 115
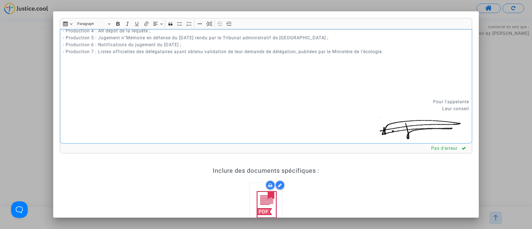
scroll to position [2178, 0]
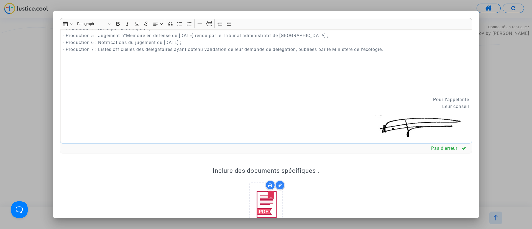
click at [102, 17] on p "Rich Text Editor, main" at bounding box center [266, 13] width 406 height 7
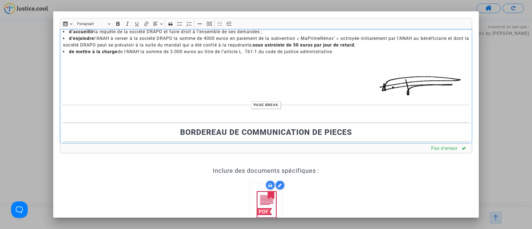
scroll to position [1874, 0]
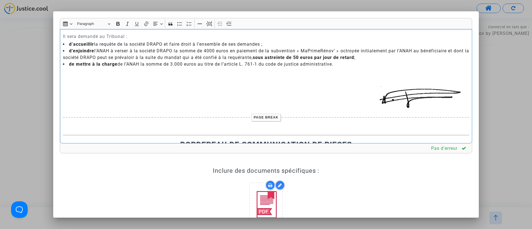
click at [61, 75] on div "TRIBUNAL ADMINISTRATIF DE VERSAILLES La société DRAPO , SAS inscrite au RCS de …" at bounding box center [266, 86] width 412 height 115
drag, startPoint x: 129, startPoint y: 72, endPoint x: 57, endPoint y: 75, distance: 72.1
click at [57, 75] on div "Rich Text Editor Insert table Insert table Heading Heading 1 Paragraph Heading …" at bounding box center [266, 152] width 421 height 268
click at [160, 22] on button "Text alignment Text alignment" at bounding box center [158, 24] width 12 height 8
click at [156, 44] on button "Align right Align right" at bounding box center [158, 40] width 12 height 8
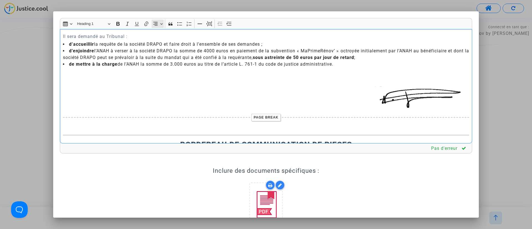
click at [159, 22] on button "Text alignment Text alignment" at bounding box center [158, 24] width 12 height 8
click at [157, 45] on button "Align center Align center" at bounding box center [158, 49] width 12 height 8
click at [200, 61] on li "d’enjoindre l’ANAH à verser à la société DRAPO la somme de 4000 euros en paieme…" at bounding box center [266, 54] width 406 height 13
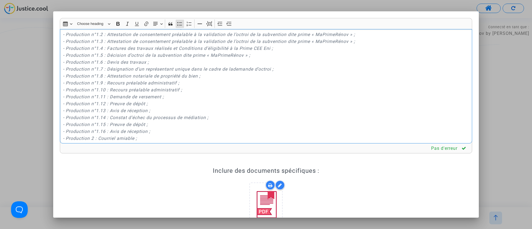
scroll to position [2040, 0]
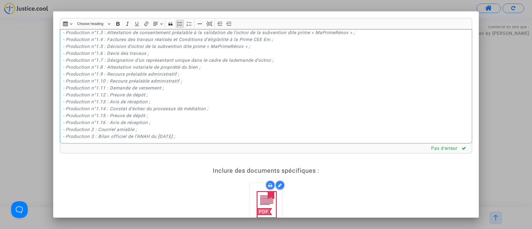
click at [121, 7] on p "Rich Text Editor, main" at bounding box center [266, 0] width 406 height 14
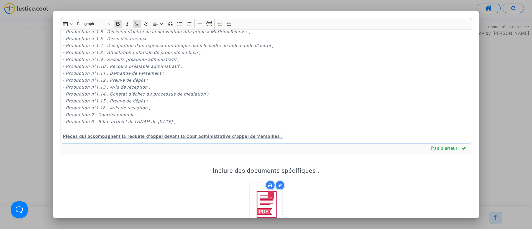
drag, startPoint x: 290, startPoint y: 55, endPoint x: 100, endPoint y: 47, distance: 190.5
click at [100, 47] on div "TRIBUNAL ADMINISTRATIF DE VERSAILLES La société DRAPO , SAS inscrite au RCS de …" at bounding box center [266, 86] width 412 height 115
click at [307, 86] on p "- Production n°1.1 : Mandat administratif et financier ; - Production n°1.2 : A…" at bounding box center [266, 67] width 406 height 132
click at [285, 55] on div "TRIBUNAL ADMINISTRATIF DE VERSAILLES La société DRAPO , SAS inscrite au RCS de …" at bounding box center [266, 86] width 412 height 115
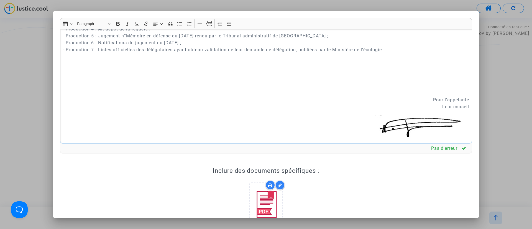
scroll to position [2165, 0]
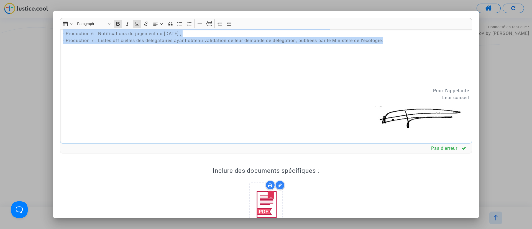
drag, startPoint x: 62, startPoint y: 66, endPoint x: 409, endPoint y: 97, distance: 347.7
click at [409, 97] on div "TRIBUNAL ADMINISTRATIF DE VERSAILLES La société DRAPO , SAS inscrite au RCS de …" at bounding box center [266, 86] width 412 height 115
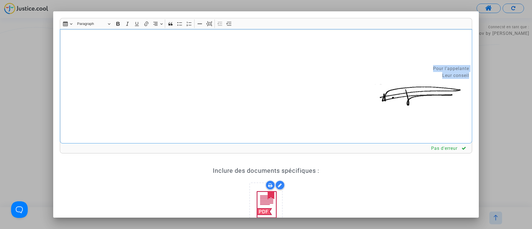
drag, startPoint x: 457, startPoint y: 117, endPoint x: 396, endPoint y: 108, distance: 62.4
click at [396, 108] on div "TRIBUNAL ADMINISTRATIF DE VERSAILLES La société DRAPO , SAS inscrite au RCS de …" at bounding box center [266, 86] width 412 height 115
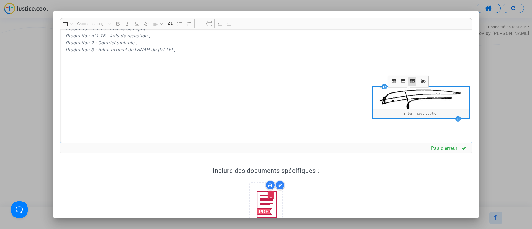
click at [396, 108] on img "Rich Text Editor, main" at bounding box center [421, 98] width 96 height 22
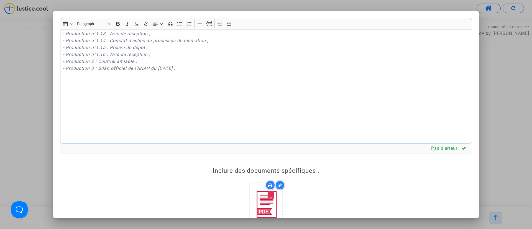
scroll to position [2149, 0]
click at [204, 134] on p "Rich Text Editor, main" at bounding box center [266, 135] width 406 height 7
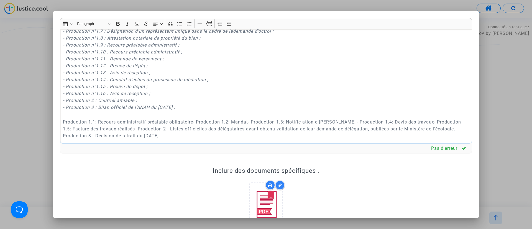
scroll to position [2110, 0]
click at [198, 122] on p "Production 1.1: Recours administratif préalable obligatoire- Production 1.2: Ma…" at bounding box center [266, 129] width 406 height 21
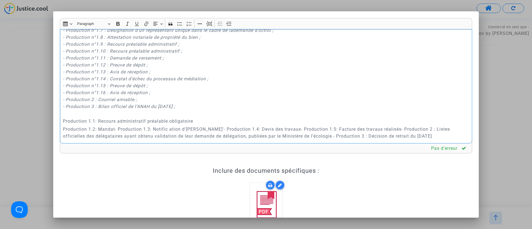
scroll to position [2111, 0]
click at [143, 127] on p "Production 1.2: Mandat- Production 1.3: Notific ation d'octroi MaPrimeRenov'- P…" at bounding box center [266, 133] width 406 height 14
click at [117, 129] on p "Production 1.2: Mandat- Production 1.3: Notific ation d'octroi MaPrimeRenov'- P…" at bounding box center [266, 133] width 406 height 14
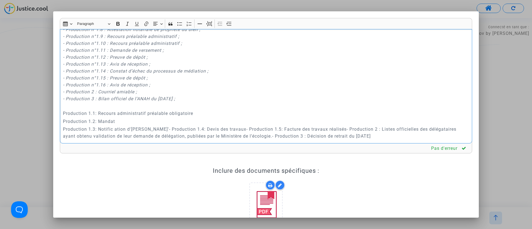
click at [182, 129] on p "Production 1.3: Notific ation d'octroi MaPrimeRenov'- Production 1.4: Devis des…" at bounding box center [266, 133] width 406 height 14
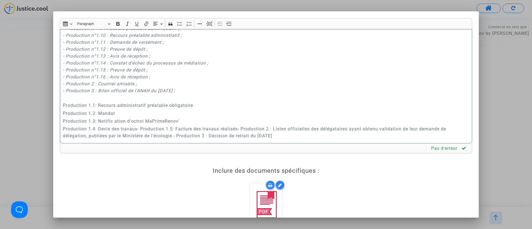
scroll to position [2127, 0]
click at [141, 129] on p "Production 1.4: Devis des travaux- Production 1.5: Facture des travaux réalisés…" at bounding box center [266, 133] width 406 height 14
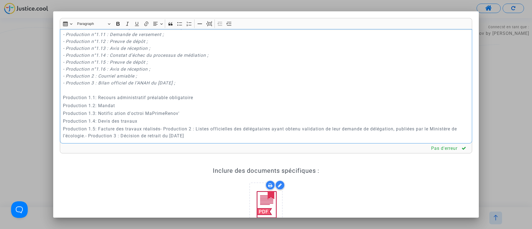
scroll to position [2134, 0]
click at [165, 128] on p "Production 1.5: Facture des travaux réalisés- Production 2 : Listes officielles…" at bounding box center [266, 133] width 406 height 14
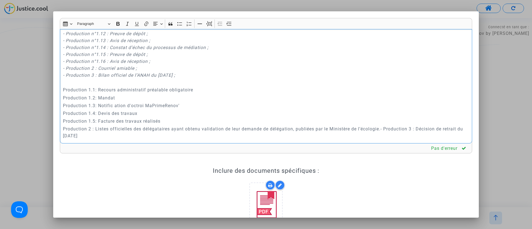
scroll to position [2142, 0]
click at [386, 128] on p "Production 2 : Listes officielles des délégataires ayant obtenu validation de l…" at bounding box center [266, 133] width 406 height 14
click at [129, 79] on p "- Production n°1.1 : Mandat administratif et financier ; - Production n°1.2 : A…" at bounding box center [266, 19] width 406 height 132
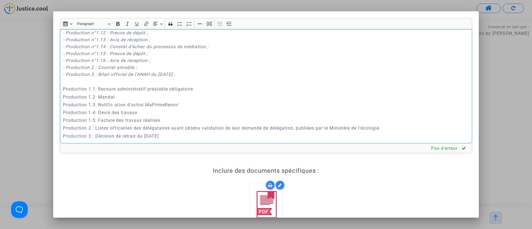
click at [234, 43] on p "- Production n°1.1 : Mandat administratif et financier ; - Production n°1.2 : A…" at bounding box center [266, 19] width 406 height 132
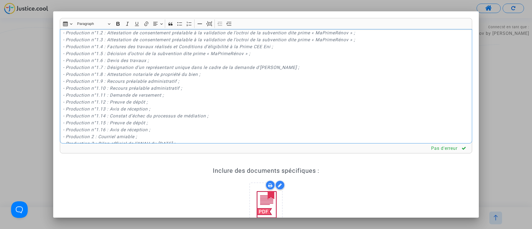
drag, startPoint x: 205, startPoint y: 74, endPoint x: 78, endPoint y: 77, distance: 126.4
click at [78, 77] on div "TRIBUNAL ADMINISTRATIF DE VERSAILLES La société DRAPO , SAS inscrite au RCS de …" at bounding box center [266, 86] width 412 height 115
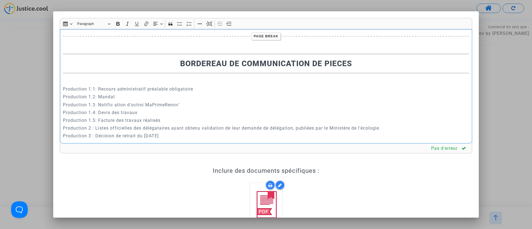
scroll to position [2011, 0]
click at [115, 105] on p "Production 1.3: Notific ation d'octroi MaPrimeRenov'" at bounding box center [266, 104] width 406 height 7
click at [387, 126] on p "Production 2 : Listes officielles des délégataires ayant obtenu validation de l…" at bounding box center [266, 128] width 406 height 7
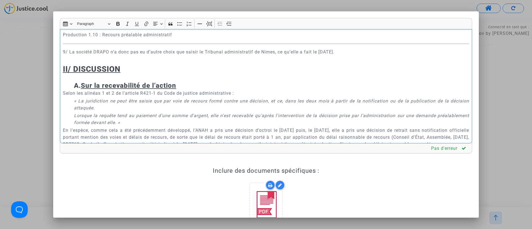
scroll to position [740, 0]
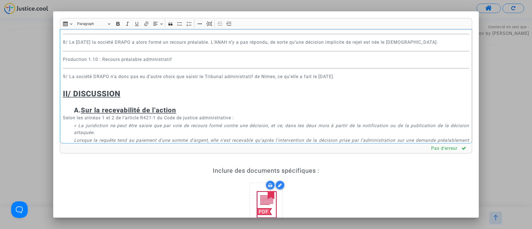
click at [98, 63] on p "Production 1.10 : Recours préalable administratif" at bounding box center [266, 59] width 406 height 7
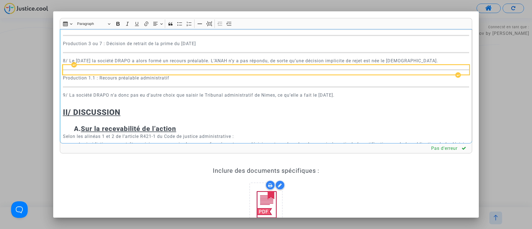
scroll to position [721, 0]
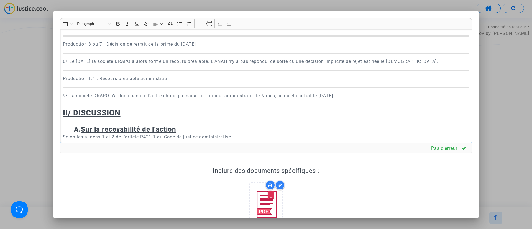
click at [172, 65] on p "8/ Le 24/10/2024 la société DRAPO a alors formé un recours préalable. L’ANAH n’…" at bounding box center [266, 61] width 406 height 7
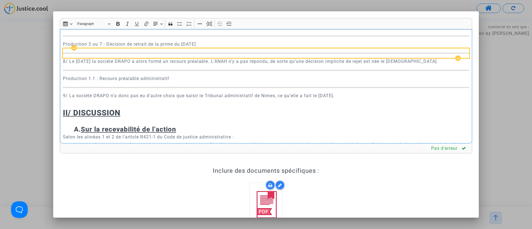
click at [155, 58] on div "Rich Text Editor, main" at bounding box center [266, 52] width 406 height 9
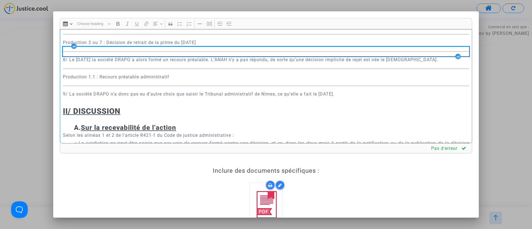
scroll to position [723, 0]
click at [157, 63] on p "8/ Le 24/10/2024 la société DRAPO a alors formé un recours préalable. L’ANAH n’…" at bounding box center [266, 59] width 406 height 7
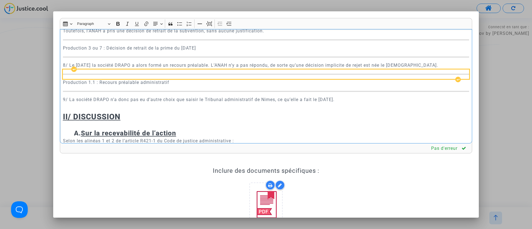
scroll to position [715, 0]
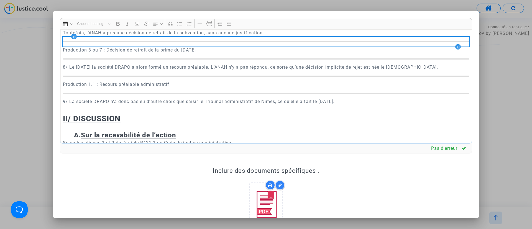
click at [220, 47] on div "Rich Text Editor, main" at bounding box center [266, 41] width 406 height 9
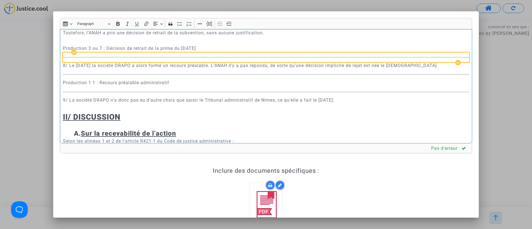
click at [196, 62] on div "Rich Text Editor, main" at bounding box center [266, 57] width 406 height 9
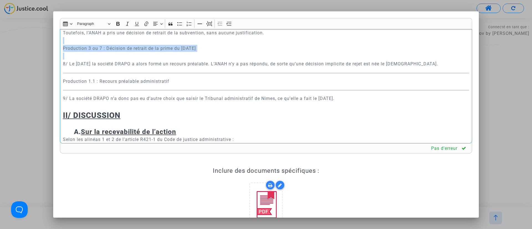
drag, startPoint x: 202, startPoint y: 90, endPoint x: 62, endPoint y: 75, distance: 141.0
click at [62, 75] on div "TRIBUNAL ADMINISTRATIF DE VERSAILLES La société DRAPO , SAS inscrite au RCS de …" at bounding box center [266, 86] width 412 height 115
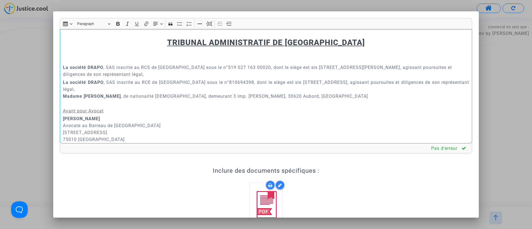
scroll to position [1, 0]
click at [192, 91] on p "La société DRAPO , SAS inscrite au RCE de Paris sous le n°810694398, dont le si…" at bounding box center [266, 92] width 406 height 28
copy div "TRIBUNAL ADMINISTRATIF DE VERSAILLES La société DRAPO , SAS inscrite au RCS de …"
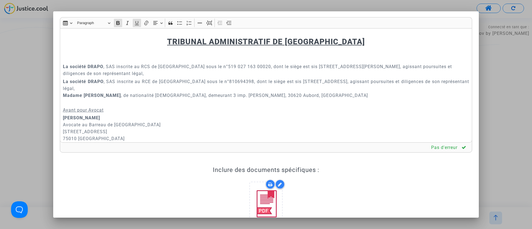
click at [331, 165] on div "Rich Text Editor Insert table Insert table Heading Paragraph Paragraph Heading …" at bounding box center [266, 148] width 412 height 263
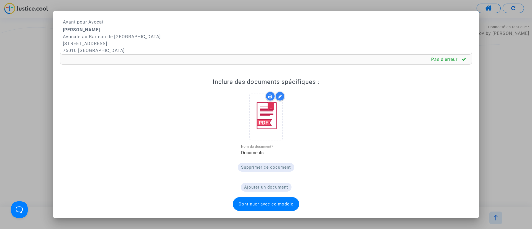
click at [274, 208] on span "Continuer avec ce modèle" at bounding box center [266, 204] width 67 height 14
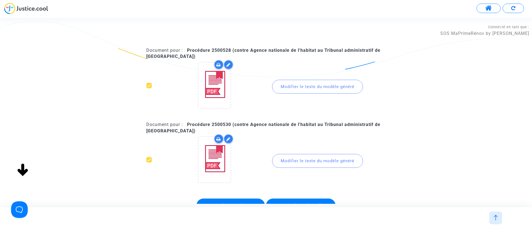
click at [322, 165] on div "Modifier le texte du modèle généré" at bounding box center [317, 161] width 91 height 14
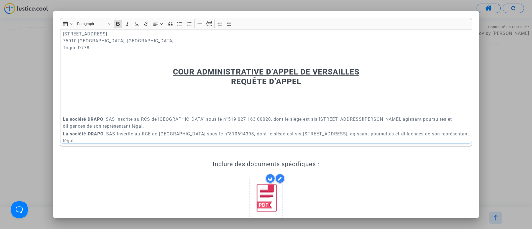
scroll to position [0, 0]
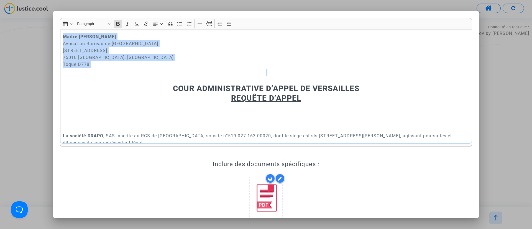
drag, startPoint x: 207, startPoint y: 79, endPoint x: 63, endPoint y: 32, distance: 151.4
click at [63, 32] on div "Maître Joyce Pitcher Avocat au Barreau de Paris 201 rue du Faubourg Saint-Denis…" at bounding box center [266, 86] width 412 height 115
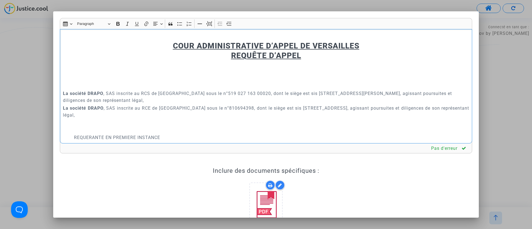
click at [183, 46] on u "COUR ADMINISTRATIVE D’APPEL DE VERSAILLES" at bounding box center [266, 45] width 186 height 9
click at [267, 48] on u "TRIBUNAL ADMINISTRATIVE D’APPEL DE VERSAILLES" at bounding box center [266, 45] width 204 height 9
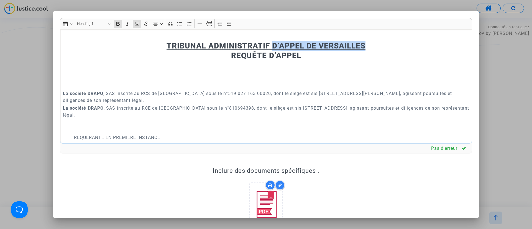
drag, startPoint x: 267, startPoint y: 44, endPoint x: 360, endPoint y: 46, distance: 93.7
click at [360, 46] on h2 "TRIBUNAL ADMINISTRATIF D’APPEL DE VERSAILLES REQUÊTE D’APPEL" at bounding box center [266, 50] width 406 height 19
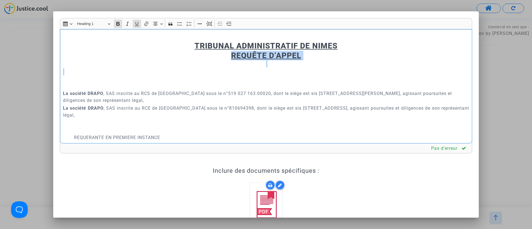
drag, startPoint x: 280, startPoint y: 73, endPoint x: 224, endPoint y: 60, distance: 58.3
click at [224, 60] on div "TRIBUNAL ADMINISTRATIF DE NIMES REQUÊTE D’APPEL La société DRAPO , SAS inscrite…" at bounding box center [266, 86] width 412 height 115
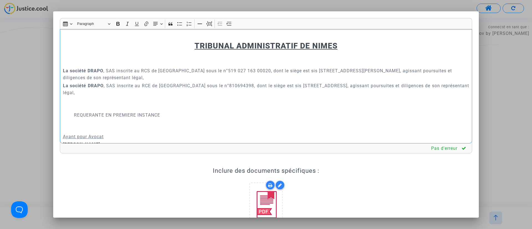
click at [97, 98] on p "​​​​​​​" at bounding box center [266, 104] width 406 height 14
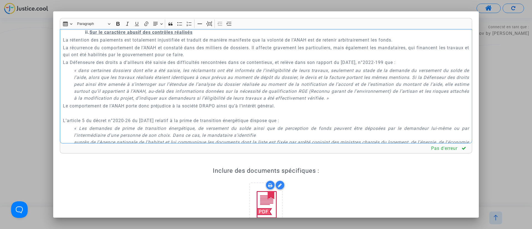
scroll to position [3347, 0]
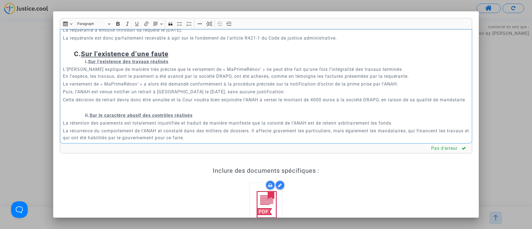
click at [175, 10] on p "En l’espèce, comme cela a été précédemment développé, l’ANAH a pris une décisio…" at bounding box center [266, -1] width 406 height 21
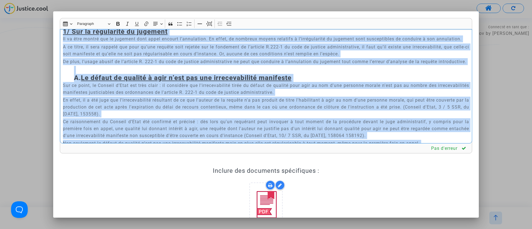
scroll to position [1352, 0]
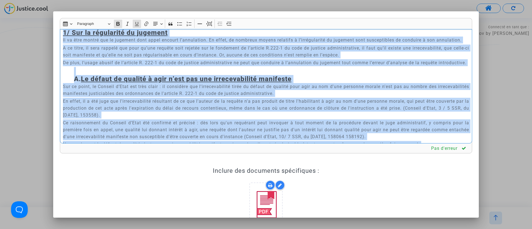
drag, startPoint x: 288, startPoint y: 103, endPoint x: 81, endPoint y: 58, distance: 212.0
click at [81, 58] on div "TRIBUNAL ADMINISTRATIF DE NIMES La société DRAPO , SAS inscrite au RCS de Saint…" at bounding box center [266, 86] width 412 height 115
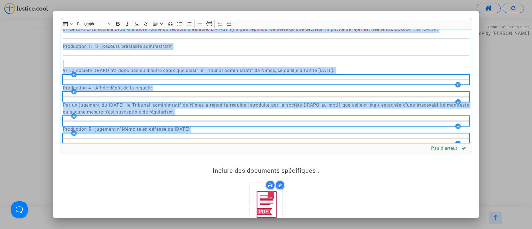
scroll to position [1186, 0]
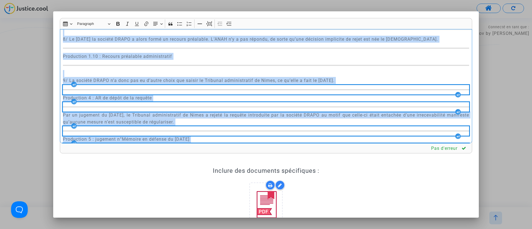
drag, startPoint x: 111, startPoint y: 63, endPoint x: 62, endPoint y: 124, distance: 78.3
click at [62, 124] on div "TRIBUNAL ADMINISTRATIF DE NIMES La société DRAPO , SAS inscrite au RCS de Saint…" at bounding box center [266, 86] width 412 height 115
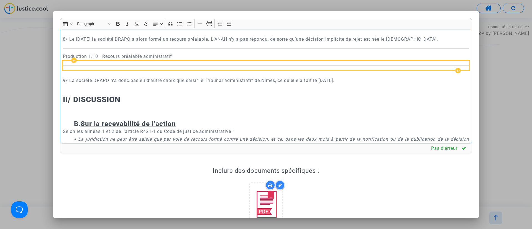
click at [69, 70] on div "Rich Text Editor, main" at bounding box center [266, 65] width 406 height 9
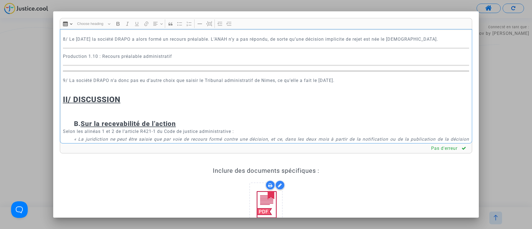
click at [71, 84] on p "9/ La société DRAPO n’a donc pas eu d’autre choix que saisir le Tribunal admini…" at bounding box center [266, 77] width 406 height 14
click at [94, 60] on p "Production 1.10 : Recours préalable administratif" at bounding box center [266, 56] width 406 height 7
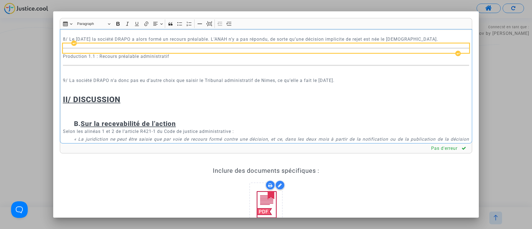
scroll to position [1144, 0]
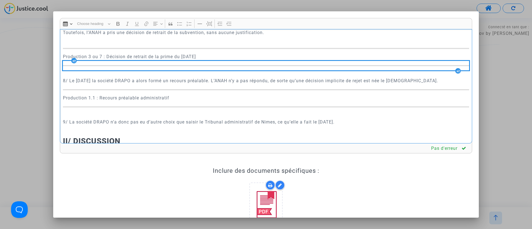
click at [213, 70] on div "Rich Text Editor, main" at bounding box center [266, 65] width 406 height 9
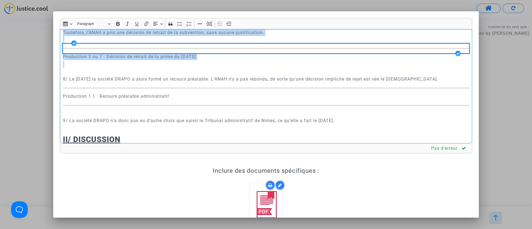
drag, startPoint x: 213, startPoint y: 96, endPoint x: 56, endPoint y: 81, distance: 157.4
click at [56, 81] on div "Rich Text Editor Insert table Insert table Heading Paragraph Paragraph Heading …" at bounding box center [266, 152] width 421 height 268
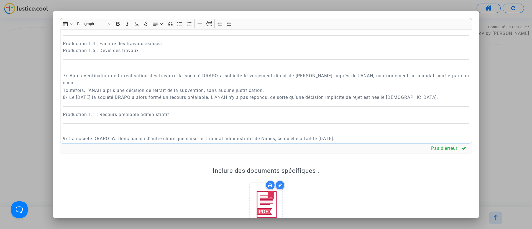
scroll to position [1103, 0]
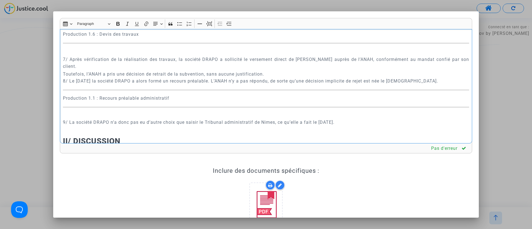
click at [74, 55] on p "Rich Text Editor, main" at bounding box center [266, 51] width 406 height 7
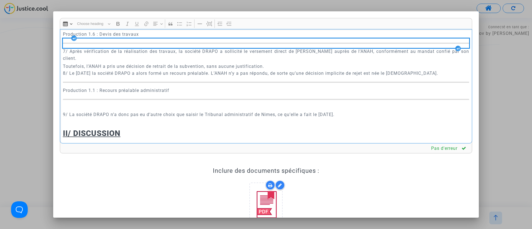
scroll to position [1061, 0]
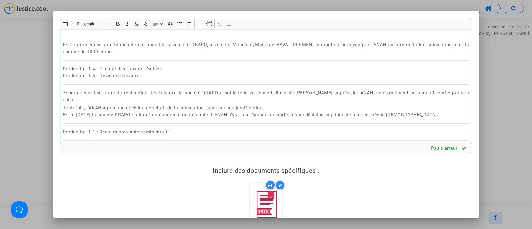
click at [163, 40] on p "Rich Text Editor, main" at bounding box center [266, 37] width 406 height 7
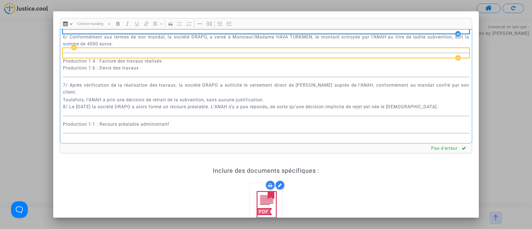
scroll to position [1020, 0]
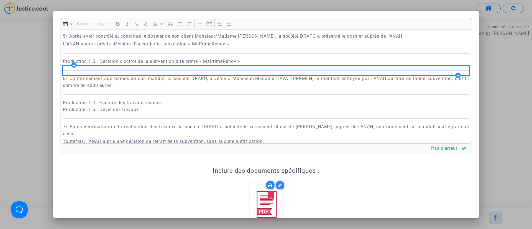
click at [161, 32] on p "Rich Text Editor, main" at bounding box center [266, 28] width 406 height 7
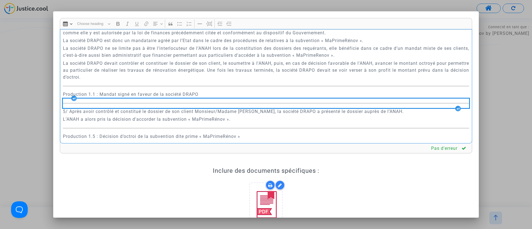
scroll to position [895, 0]
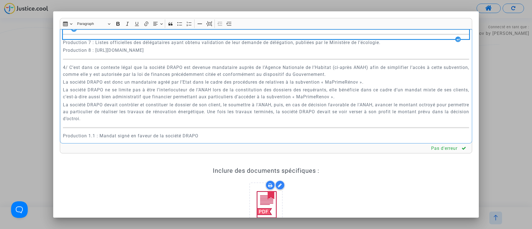
drag, startPoint x: 310, startPoint y: 88, endPoint x: 122, endPoint y: 73, distance: 189.3
click at [122, 73] on div "TRIBUNAL ADMINISTRATIF DE NIMES La société DRAPO , SAS inscrite au RCS de Saint…" at bounding box center [266, 86] width 412 height 115
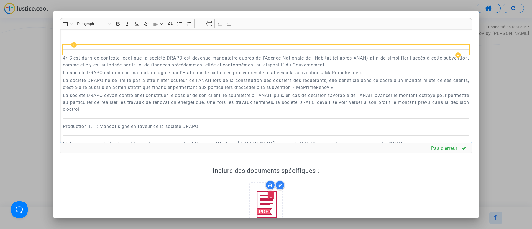
click at [117, 55] on div "Rich Text Editor, main" at bounding box center [266, 49] width 406 height 9
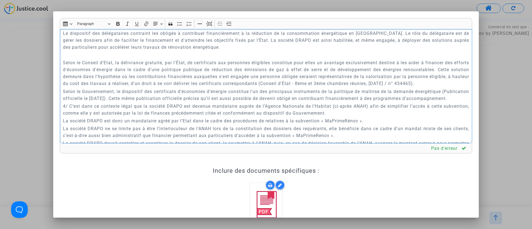
scroll to position [812, 0]
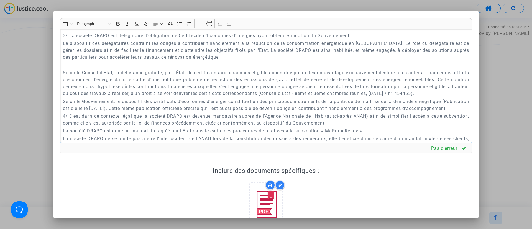
click at [139, 68] on p "Rich Text Editor, main" at bounding box center [266, 65] width 406 height 7
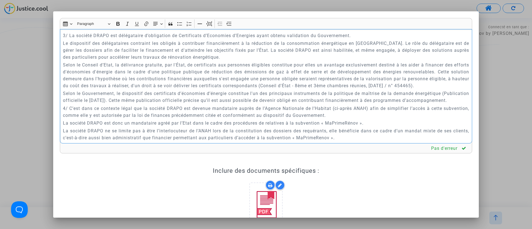
click at [128, 31] on p "Rich Text Editor, main" at bounding box center [266, 27] width 406 height 7
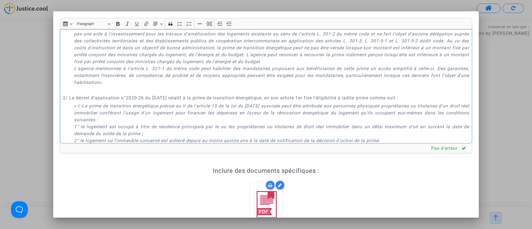
scroll to position [521, 0]
click at [111, 94] on p "Rich Text Editor, main" at bounding box center [271, 90] width 395 height 7
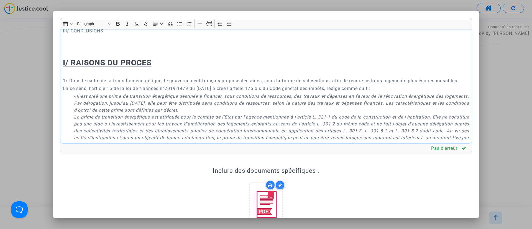
scroll to position [396, 0]
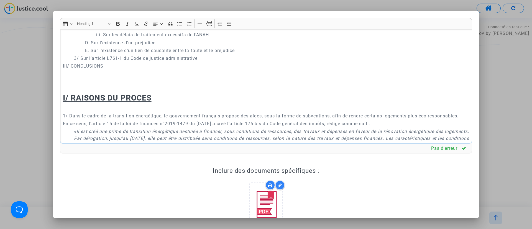
click at [85, 108] on h2 "I/ RAISONS DU PROCES" at bounding box center [266, 102] width 406 height 19
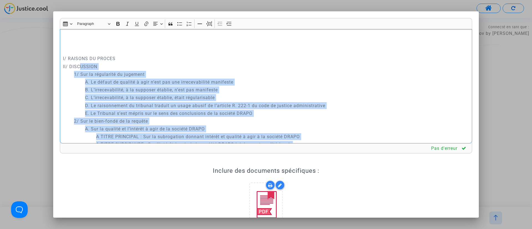
scroll to position [230, 0]
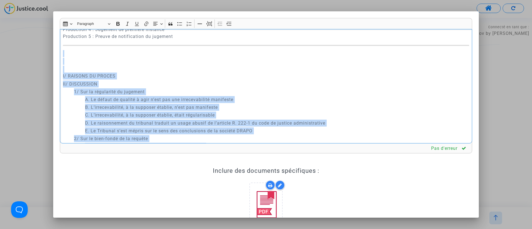
drag, startPoint x: 83, startPoint y: 87, endPoint x: 65, endPoint y: 57, distance: 34.8
click at [65, 57] on div "TRIBUNAL ADMINISTRATIF DE NIMES La société DRAPO , SAS inscrite au RCS de Saint…" at bounding box center [266, 86] width 412 height 115
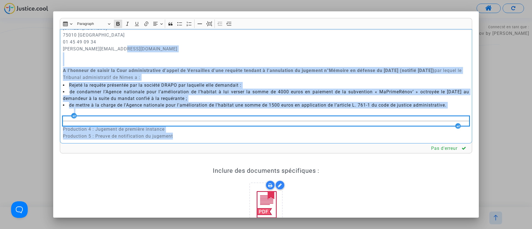
scroll to position [105, 0]
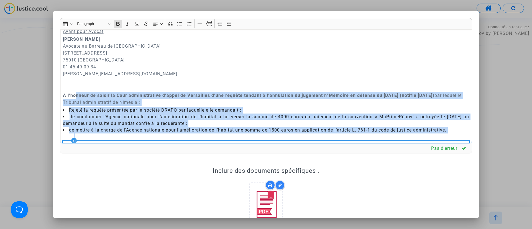
drag, startPoint x: 185, startPoint y: 78, endPoint x: 76, endPoint y: 91, distance: 110.0
click at [76, 91] on div "TRIBUNAL ADMINISTRATIF DE NIMES La société DRAPO , SAS inscrite au RCS de Saint…" at bounding box center [266, 86] width 412 height 115
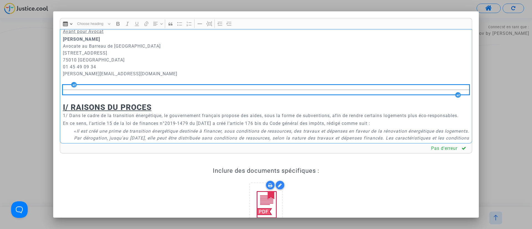
click at [76, 91] on div "Rich Text Editor, main" at bounding box center [266, 89] width 406 height 9
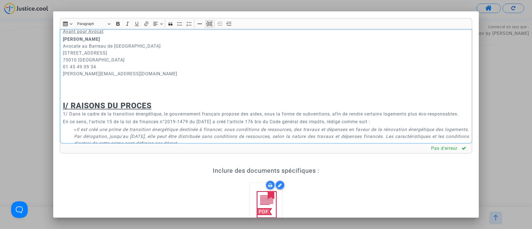
click at [210, 26] on icon "Editor toolbar" at bounding box center [209, 24] width 6 height 6
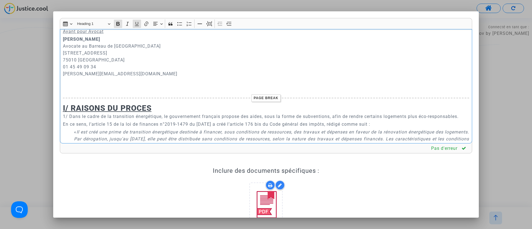
click at [111, 85] on div "TRIBUNAL ADMINISTRATIF DE NIMES La société DRAPO , SAS inscrite au RCS de Saint…" at bounding box center [266, 86] width 412 height 115
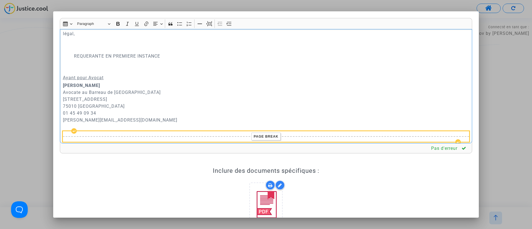
scroll to position [22, 0]
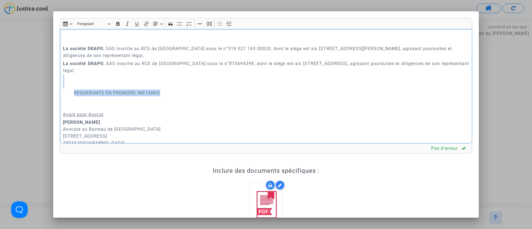
drag, startPoint x: 171, startPoint y: 96, endPoint x: 62, endPoint y: 84, distance: 109.6
click at [62, 84] on div "TRIBUNAL ADMINISTRATIF DE NIMES La société DRAPO , SAS inscrite au RCS de Saint…" at bounding box center [266, 86] width 412 height 115
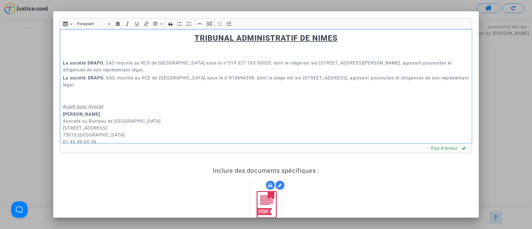
scroll to position [0, 0]
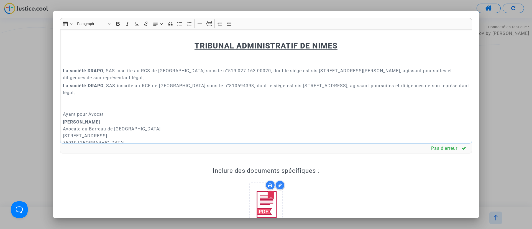
click at [266, 61] on p "La société DRAPO , SAS inscrite au RCS de Saint-Ouen sous le n°519 027 163 0002…" at bounding box center [266, 70] width 406 height 21
click at [67, 96] on p "La société DRAPO , SAS inscrite au RCE de Paris sous le n°810694398, dont le si…" at bounding box center [266, 96] width 406 height 28
click at [68, 97] on p "La société DRAPO , SAS inscrite au RCE de Paris sous le n°810694398, dont le si…" at bounding box center [266, 96] width 406 height 28
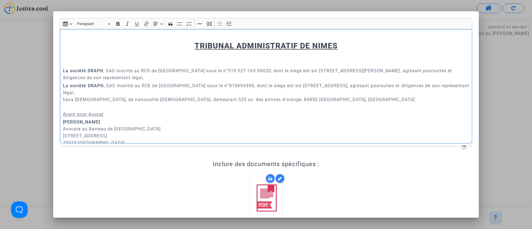
click at [67, 97] on p "La société DRAPO , SAS inscrite au RCE de Paris sous le n°810694398, dont le si…" at bounding box center [266, 96] width 406 height 28
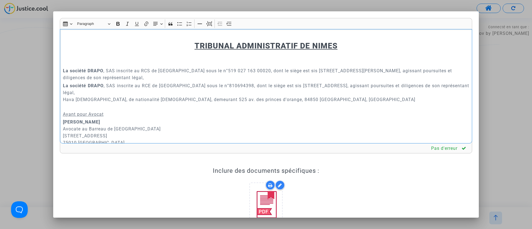
drag, startPoint x: 62, startPoint y: 98, endPoint x: 96, endPoint y: 100, distance: 35.0
click at [96, 100] on div "TRIBUNAL ADMINISTRATIF DE NIMES La société DRAPO , SAS inscrite au RCS de Saint…" at bounding box center [266, 86] width 412 height 115
drag, startPoint x: 96, startPoint y: 100, endPoint x: 60, endPoint y: 98, distance: 36.6
click at [60, 98] on div "TRIBUNAL ADMINISTRATIF DE NIMES La société DRAPO , SAS inscrite au RCS de Saint…" at bounding box center [266, 86] width 412 height 115
click at [117, 25] on icon "Editor toolbar" at bounding box center [117, 24] width 3 height 4
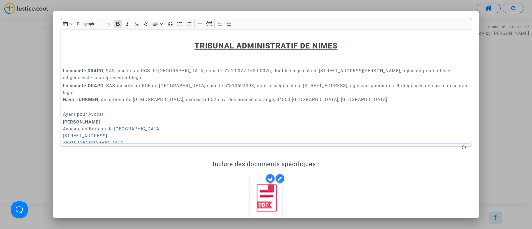
drag, startPoint x: 119, startPoint y: 103, endPoint x: 119, endPoint y: 99, distance: 3.6
click at [119, 103] on p "La société DRAPO , SAS inscrite au RCE de Paris sous le n°810694398, dont le si…" at bounding box center [266, 96] width 406 height 28
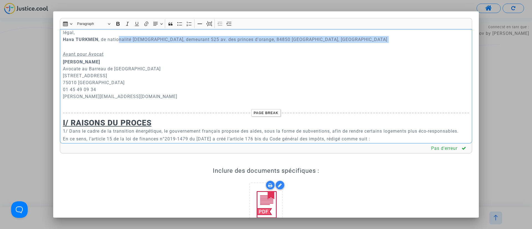
scroll to position [42, 0]
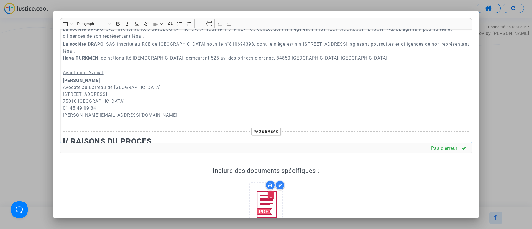
click at [146, 101] on p "Joyce PITCHER Avocate au Barreau de Paris 201 rue du Faubourg Saint-Denis 75010…" at bounding box center [266, 101] width 406 height 48
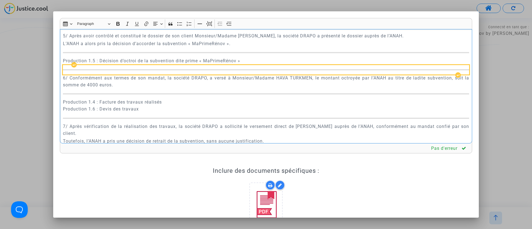
scroll to position [623, 0]
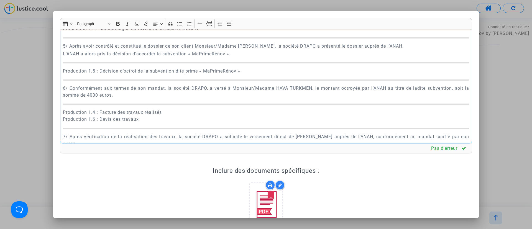
click at [95, 32] on p "Production 1.1 : Mandat signé en faveur de la société DRAPO" at bounding box center [266, 28] width 406 height 7
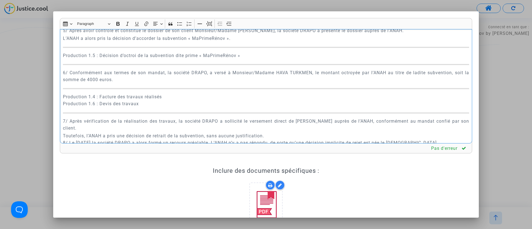
scroll to position [644, 0]
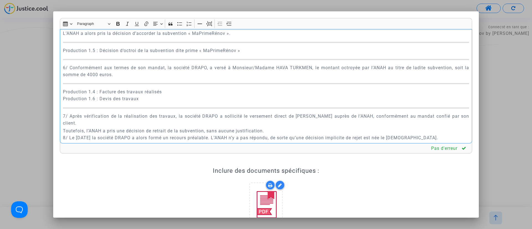
click at [96, 54] on p "Production 1.5 : Décision d’octroi de la subvention dite prime « MaPrimeRénov »" at bounding box center [266, 50] width 406 height 7
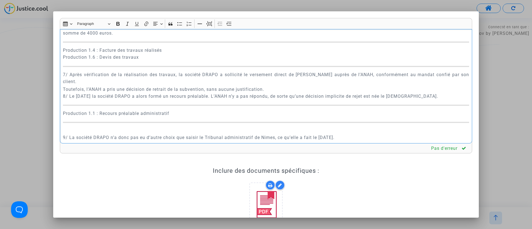
click at [95, 61] on p "Production 1.4 : Facture des travaux réalisés Production 1.6 : Devis des travaux" at bounding box center [266, 54] width 406 height 14
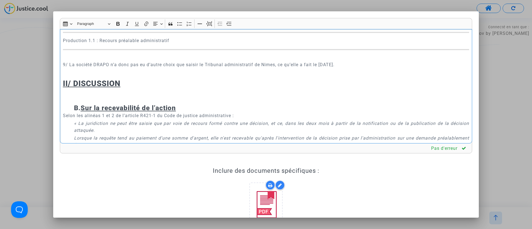
scroll to position [769, 0]
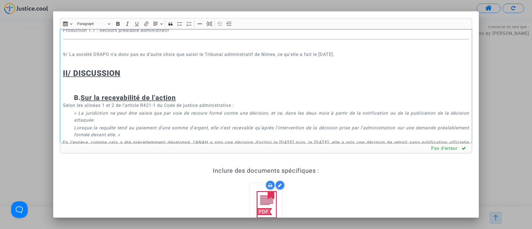
click at [91, 58] on p "​​​​​​​ 9/ La société DRAPO n’a donc pas eu d’autre choix que saisir le Tribuna…" at bounding box center [266, 51] width 406 height 14
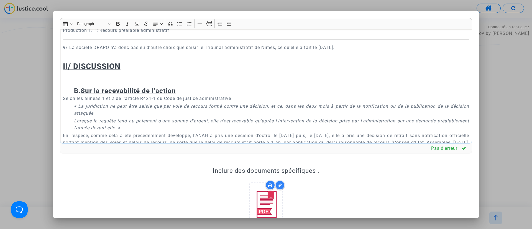
click at [90, 71] on h2 "II/ DISCUSSION" at bounding box center [266, 61] width 406 height 19
click at [136, 78] on p "Rich Text Editor, main" at bounding box center [266, 74] width 406 height 7
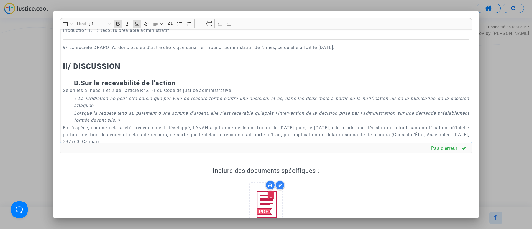
click at [78, 87] on strong "B. Sur la recevabilité de l’action" at bounding box center [125, 83] width 102 height 8
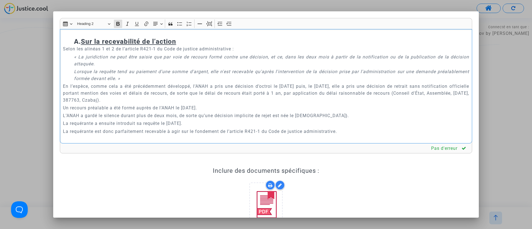
click at [115, 37] on p "Rich Text Editor, main" at bounding box center [266, 33] width 406 height 7
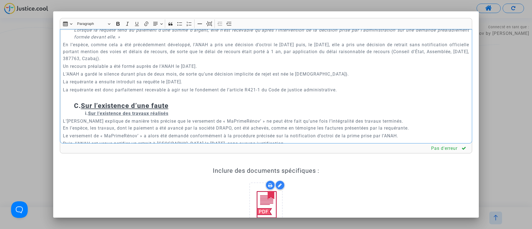
click at [115, 101] on p "Rich Text Editor, main" at bounding box center [266, 97] width 406 height 7
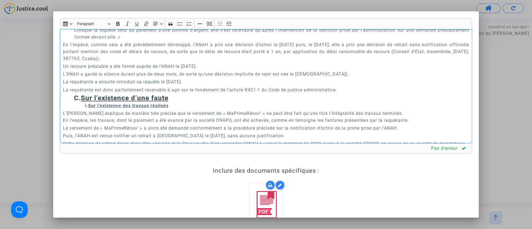
click at [36, 112] on div at bounding box center [266, 114] width 532 height 229
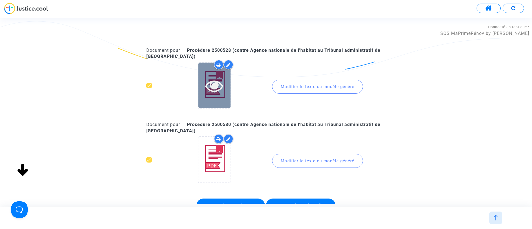
click at [215, 80] on icon at bounding box center [214, 86] width 18 height 18
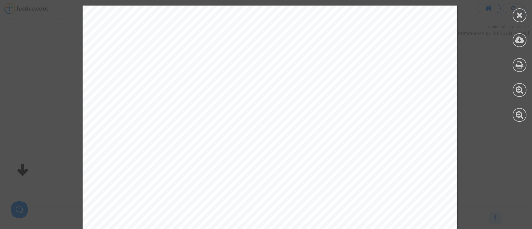
scroll to position [2145, 0]
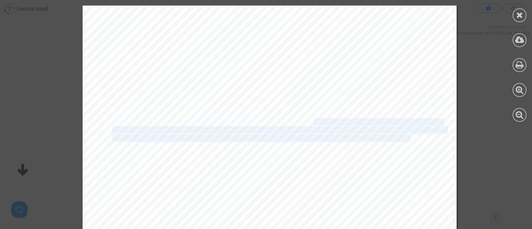
drag, startPoint x: 309, startPoint y: 125, endPoint x: 411, endPoint y: 137, distance: 102.7
copy div "abaj). Ce retrait a ensuite été indiqué le 19 mars 2024, par le biais des deux …"
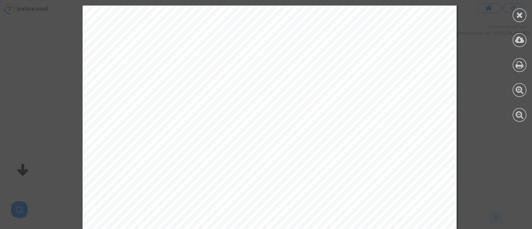
click at [525, 12] on div at bounding box center [519, 63] width 25 height 127
click at [519, 12] on icon at bounding box center [519, 15] width 7 height 8
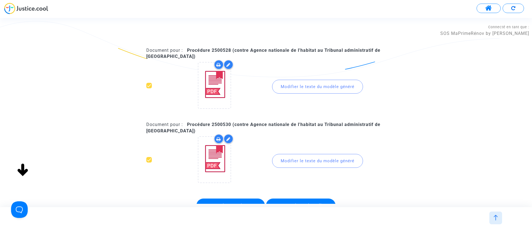
click at [301, 159] on div "Modifier le texte du modèle généré" at bounding box center [317, 161] width 91 height 14
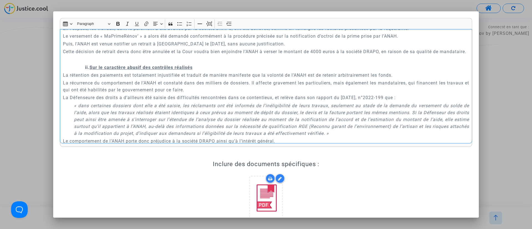
scroll to position [956, 0]
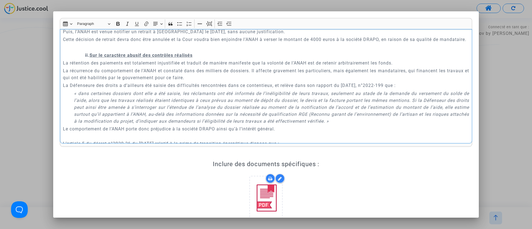
click at [99, 51] on p "Rich Text Editor, main" at bounding box center [271, 47] width 395 height 7
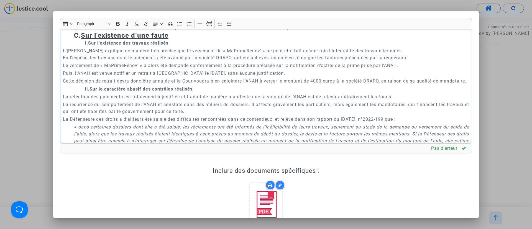
scroll to position [873, 0]
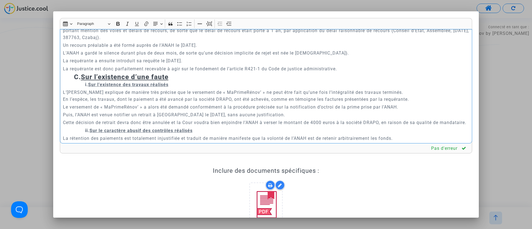
click at [214, 41] on p "En l’espèce, comme cela a été précédemment développé, l’ANAH a pris une décisio…" at bounding box center [266, 30] width 406 height 21
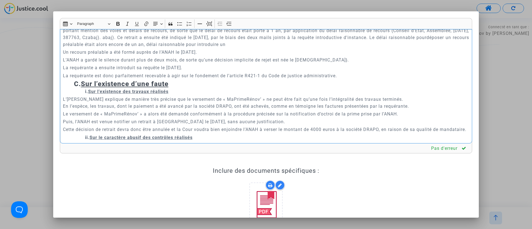
click at [179, 48] on p "En l’espèce, comme cela a été précédemment développé, l’ANAH a pris une décisio…" at bounding box center [266, 34] width 406 height 28
click at [255, 48] on p "En l’espèce, comme cela a été précédemment développé, l’ANAH a pris une décisio…" at bounding box center [266, 34] width 406 height 28
click at [319, 48] on p "En l’espèce, comme cela a été précédemment développé, l’ANAH a pris une décisio…" at bounding box center [266, 34] width 406 height 28
click at [101, 48] on p "En l’espèce, comme cela a été précédemment développé, l’ANAH a pris une décisio…" at bounding box center [266, 34] width 406 height 28
click at [334, 63] on p "L’ANAH a gardé le silence durant plus de deux mois, de sorte qu’une décision im…" at bounding box center [266, 60] width 406 height 7
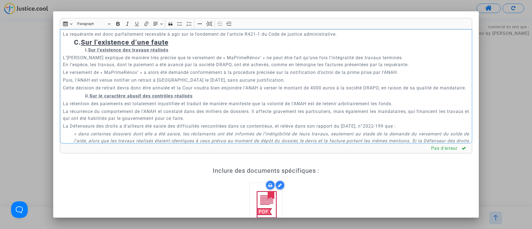
scroll to position [956, 0]
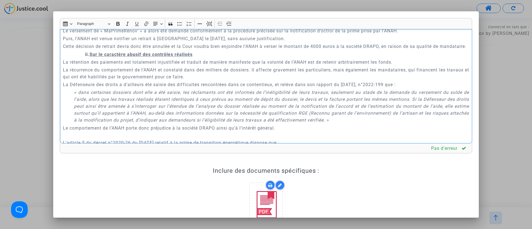
click at [192, 50] on p "Cette décision de retrait devra donc être annulée et la Cour voudra bien enjoin…" at bounding box center [266, 46] width 406 height 7
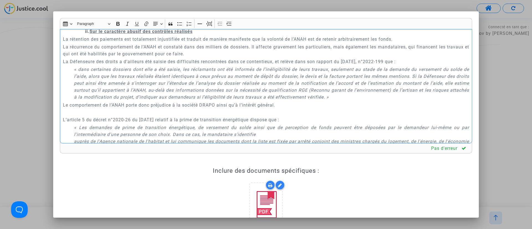
scroll to position [998, 0]
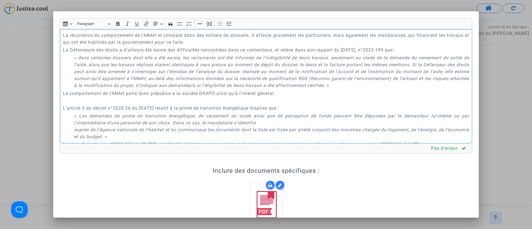
click at [114, 132] on div "TRIBUNAL ADMINISTRATIF DE NIMES La société DRAPO , SAS inscrite au RCS de Saint…" at bounding box center [266, 86] width 412 height 115
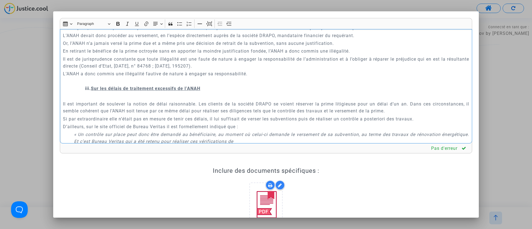
scroll to position [1205, 0]
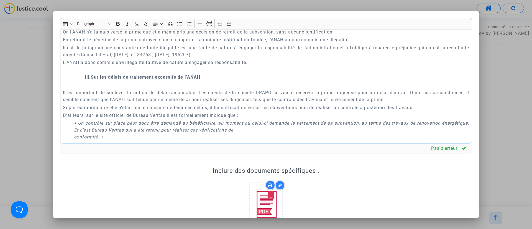
click at [94, 73] on p "L’ANAH a donc commis une illégalité fautive de nature à engager sa responsabili…" at bounding box center [266, 66] width 406 height 14
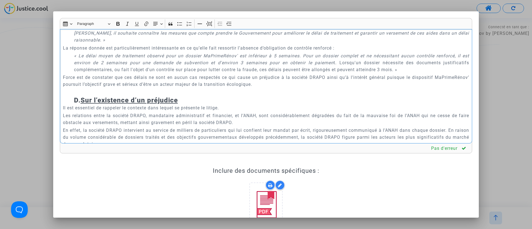
scroll to position [1455, 0]
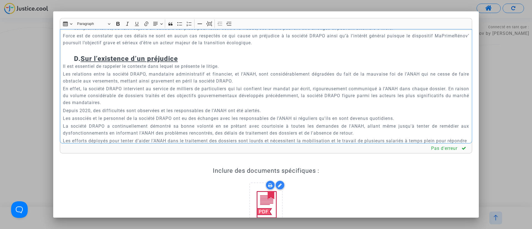
click at [182, 54] on p "Rich Text Editor, main" at bounding box center [266, 50] width 406 height 7
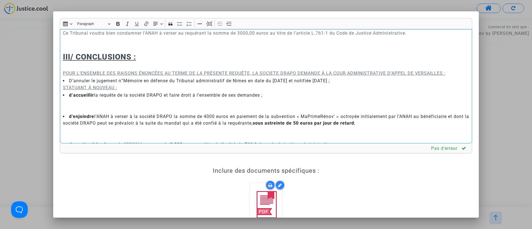
scroll to position [1870, 0]
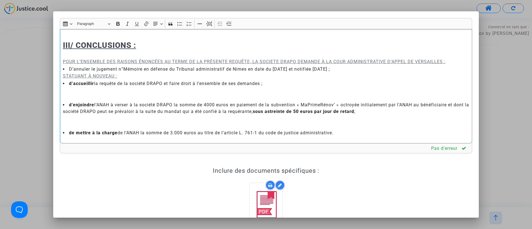
click at [118, 40] on p "Rich Text Editor, main" at bounding box center [266, 33] width 406 height 14
click at [208, 25] on icon "Editor toolbar" at bounding box center [209, 24] width 6 height 6
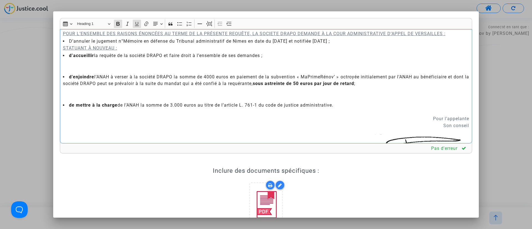
scroll to position [1953, 0]
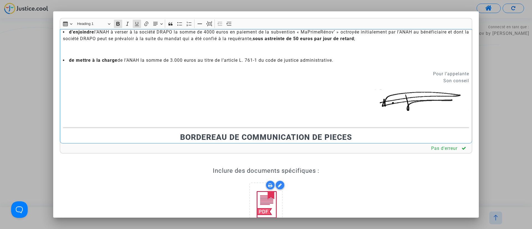
drag, startPoint x: 188, startPoint y: 101, endPoint x: 195, endPoint y: 102, distance: 6.2
click at [195, 56] on p "Rich Text Editor, main" at bounding box center [266, 49] width 406 height 14
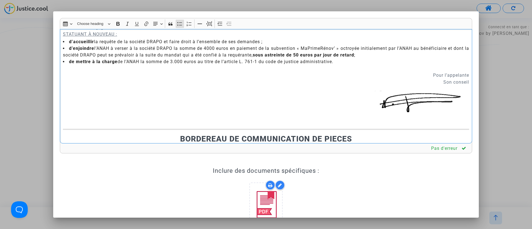
scroll to position [1912, 0]
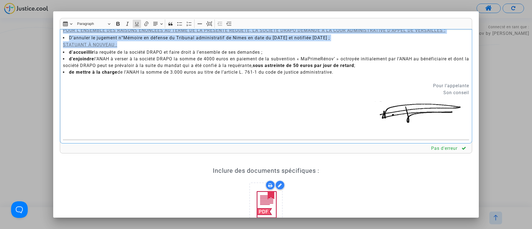
drag, startPoint x: 133, startPoint y: 94, endPoint x: 54, endPoint y: 81, distance: 80.2
click at [53, 82] on mat-dialog-container "Rich Text Editor Insert table Insert table Heading Paragraph Paragraph Heading …" at bounding box center [266, 114] width 426 height 206
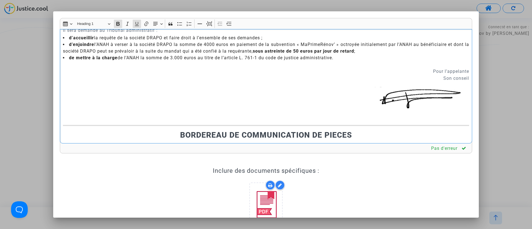
click at [174, 19] on h2 "III/ CONCLUSIONS :" at bounding box center [266, 14] width 406 height 10
click at [157, 23] on icon "Editor toolbar" at bounding box center [155, 24] width 4 height 4
drag, startPoint x: 158, startPoint y: 49, endPoint x: 166, endPoint y: 29, distance: 21.7
click at [158, 48] on icon "Text alignment toolbar" at bounding box center [158, 49] width 6 height 6
drag, startPoint x: 417, startPoint y: 121, endPoint x: 455, endPoint y: 129, distance: 38.5
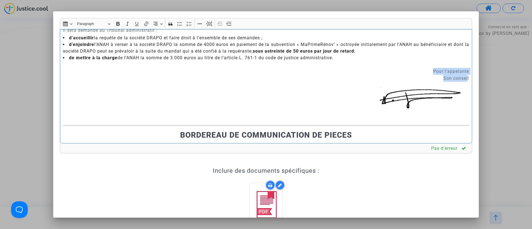
click at [455, 82] on p "Pour l’appelante Son conseil" at bounding box center [266, 75] width 406 height 14
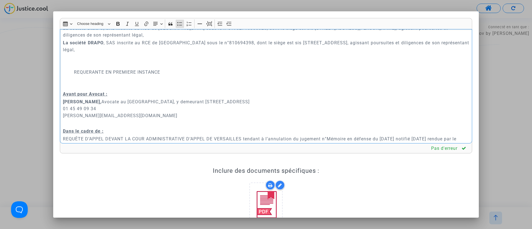
scroll to position [1995, 0]
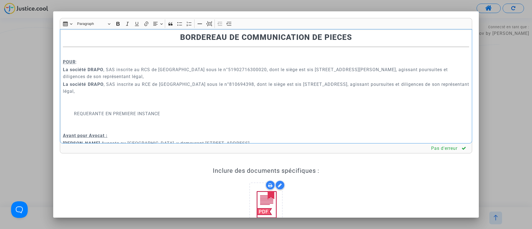
click at [282, 22] on p "Rich Text Editor, main" at bounding box center [266, 18] width 406 height 7
click at [212, 21] on button "Page break Page break" at bounding box center [209, 24] width 8 height 8
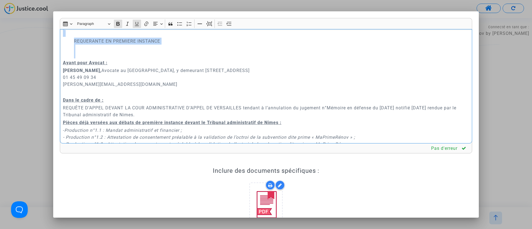
scroll to position [2120, 0]
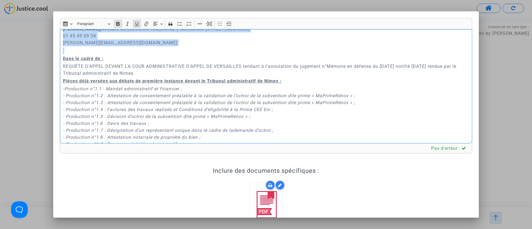
drag, startPoint x: 68, startPoint y: 49, endPoint x: 177, endPoint y: 98, distance: 119.6
click at [177, 98] on div "TRIBUNAL ADMINISTRATIF DE NIMES La société DRAPO , SAS inscrite au RCS de Saint…" at bounding box center [266, 86] width 412 height 115
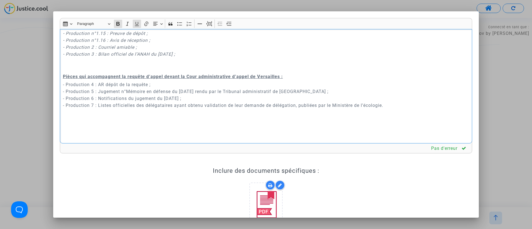
scroll to position [2225, 0]
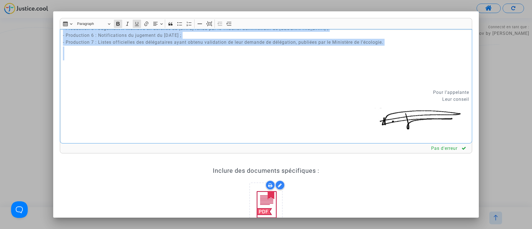
drag, startPoint x: 61, startPoint y: 54, endPoint x: 205, endPoint y: 115, distance: 156.3
click at [205, 115] on div "TRIBUNAL ADMINISTRATIF DE NIMES La société DRAPO , SAS inscrite au RCS de Saint…" at bounding box center [266, 86] width 412 height 115
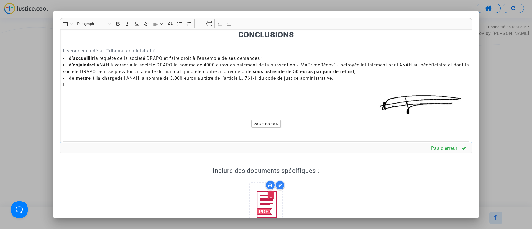
scroll to position [1933, 0]
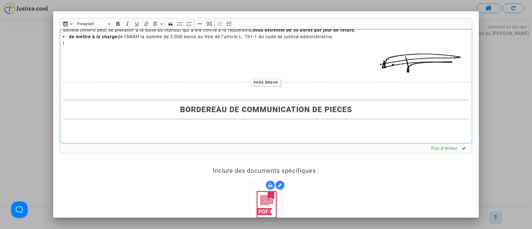
click at [345, 54] on p "Rich Text Editor, main" at bounding box center [266, 50] width 406 height 7
click at [191, 76] on p "Rich Text Editor, main" at bounding box center [266, 69] width 406 height 14
click at [102, 47] on li "de mettre à la charge de l’ANAH la somme de 3.000 euros au titre de l’article L…" at bounding box center [266, 40] width 406 height 13
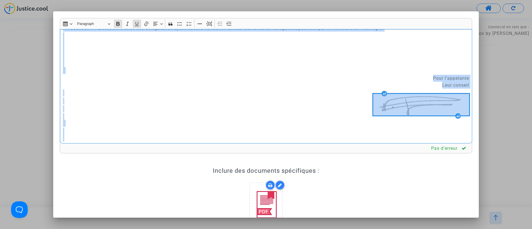
scroll to position [2306, 0]
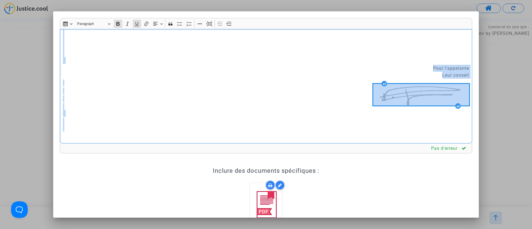
drag, startPoint x: 67, startPoint y: 54, endPoint x: 229, endPoint y: 131, distance: 179.8
click at [229, 131] on div "TRIBUNAL ADMINISTRATIF DE NIMES La société DRAPO , SAS inscrite au RCS de Saint…" at bounding box center [266, 86] width 412 height 115
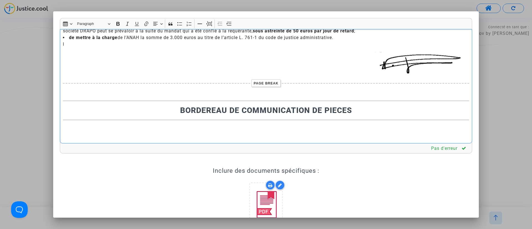
scroll to position [1981, 0]
click at [93, 42] on li "de mettre à la charge de l’ANAH la somme de 3.000 euros au titre de l’article L…" at bounding box center [266, 40] width 406 height 13
click at [171, 145] on div "Pas d'erreur" at bounding box center [266, 148] width 401 height 7
click at [171, 94] on p "Rich Text Editor, main" at bounding box center [266, 91] width 406 height 7
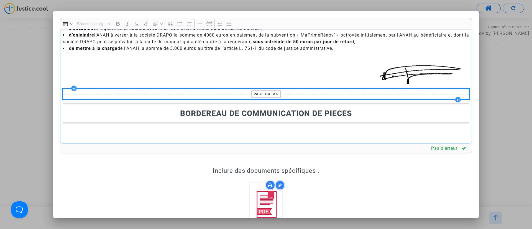
click at [162, 134] on p "Rich Text Editor, main" at bounding box center [266, 131] width 406 height 7
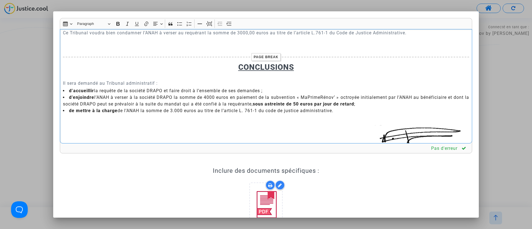
scroll to position [1848, 0]
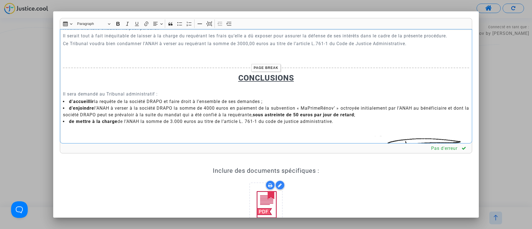
click at [196, 62] on p "Rich Text Editor, main" at bounding box center [266, 55] width 406 height 14
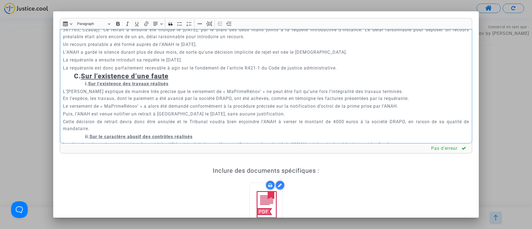
scroll to position [934, 0]
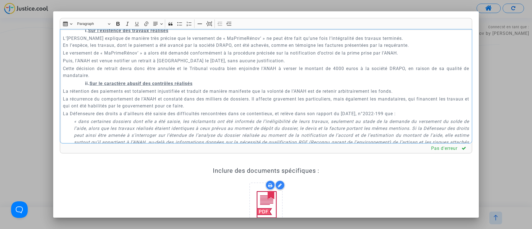
click at [76, 27] on strong "C. Sur l’existence d’une faute" at bounding box center [121, 23] width 94 height 8
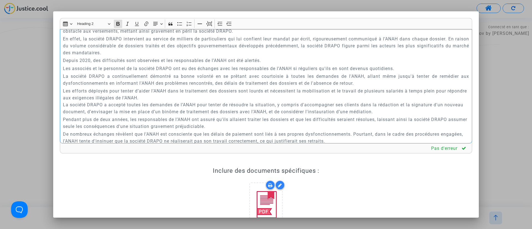
scroll to position [1474, 0]
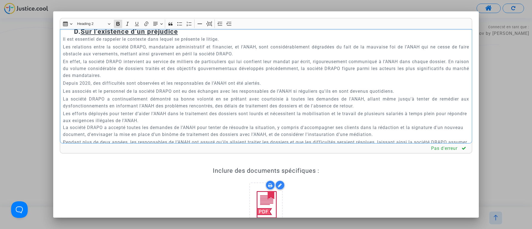
click at [80, 35] on strong "D. Sur l’existence d’un préjudice" at bounding box center [126, 32] width 104 height 8
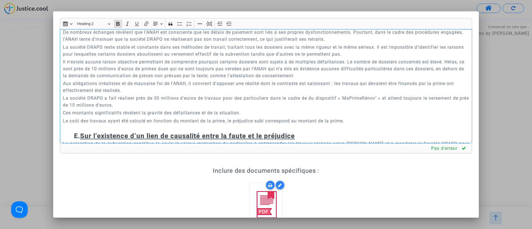
scroll to position [1682, 0]
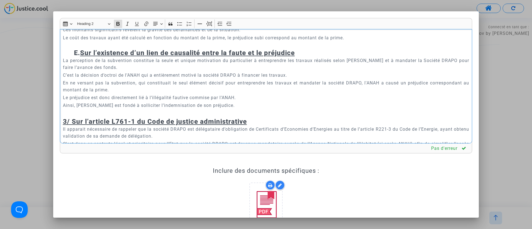
click at [77, 57] on strong "E. Sur l’existence d’un lien de causalité entre la faute et le préjudice" at bounding box center [184, 53] width 221 height 8
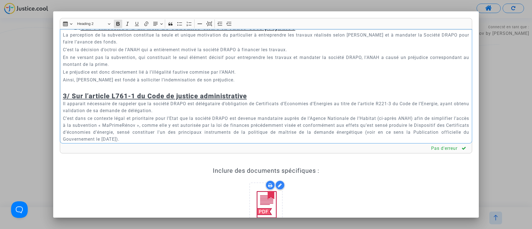
scroll to position [1765, 0]
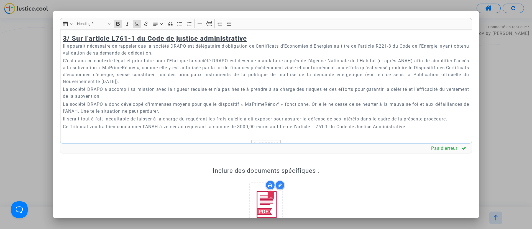
click at [71, 42] on u "3/ Sur l’article L761-1 du Code de justice administrative" at bounding box center [155, 39] width 184 height 8
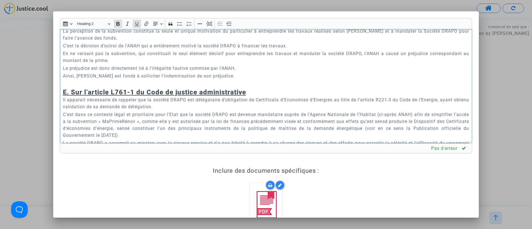
scroll to position [1724, 0]
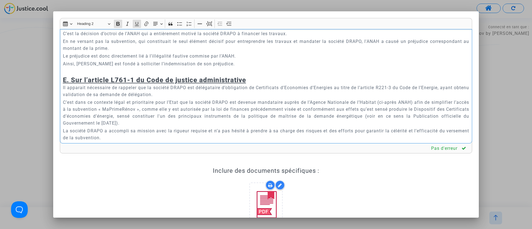
click at [62, 129] on div "TRIBUNAL ADMINISTRATIF DE NIMES La société DRAPO , SAS inscrite au RCS de Saint…" at bounding box center [266, 86] width 412 height 115
click at [63, 84] on u "E. Sur l’article L761-1 du Code de justice administrative" at bounding box center [154, 80] width 183 height 8
click at [96, 15] on u "Sur l’existence d’un lien de causalité entre la faute et le préjudice" at bounding box center [188, 11] width 215 height 8
click at [62, 125] on div "TRIBUNAL ADMINISTRATIF DE NIMES La société DRAPO , SAS inscrite au RCS de Saint…" at bounding box center [266, 86] width 412 height 115
click at [230, 23] on icon "Editor toolbar" at bounding box center [229, 24] width 6 height 6
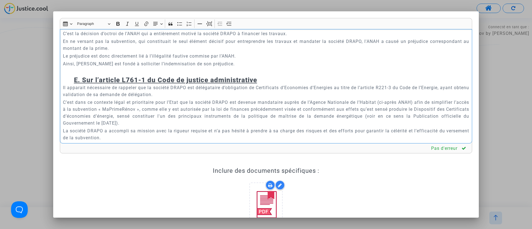
click at [219, 67] on p "Ainsi, DRAPO est fondé à solliciter l’indemnisation de son préjudice." at bounding box center [266, 63] width 406 height 7
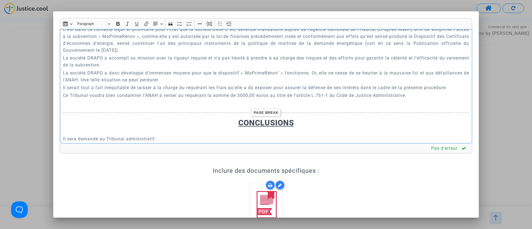
scroll to position [1807, 0]
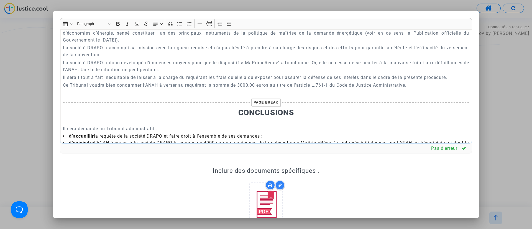
click at [242, 89] on p "Ce Tribunal voudra bien condamner l’ANAH à verser au requérant la somme de 3000…" at bounding box center [266, 85] width 406 height 7
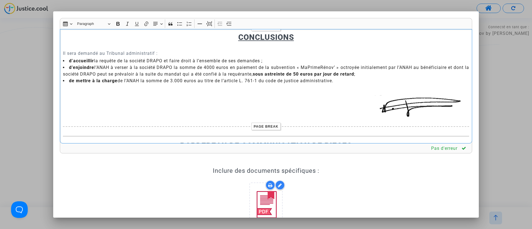
scroll to position [1890, 0]
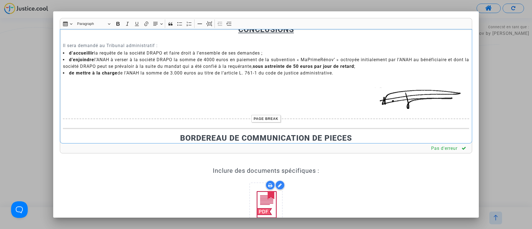
click at [257, 6] on p "Ce Tribunal voudra bien condamner l’ANAH à verser au requérant la somme de 1.50…" at bounding box center [266, 2] width 406 height 7
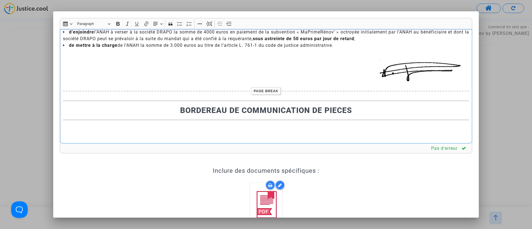
click at [110, 140] on div "TRIBUNAL ADMINISTRATIF DE NIMES La société DRAPO , SAS inscrite au RCS de Saint…" at bounding box center [266, 86] width 412 height 115
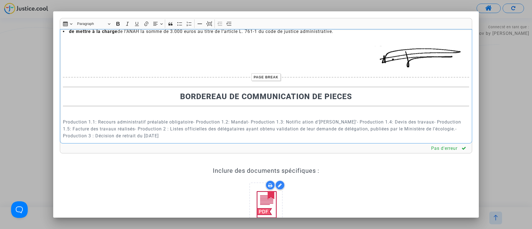
scroll to position [1980, 0]
click at [197, 123] on p "Production 1.1: Recours administratif préalable obligatoire- Production 1.2: Ma…" at bounding box center [266, 129] width 406 height 21
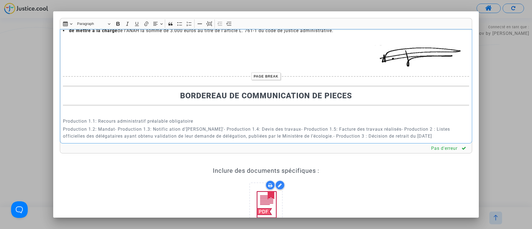
click at [143, 130] on p "Production 1.2: Mandat- Production 1.3: Notific ation d'octroi MaPrimeRenov'- P…" at bounding box center [266, 133] width 406 height 14
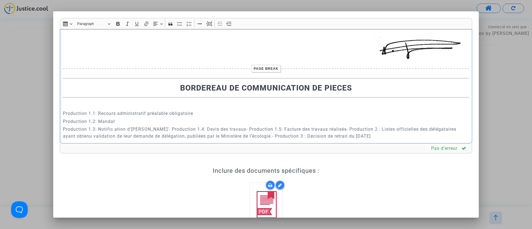
click at [183, 129] on p "Production 1.3: Notific ation d'octroi MaPrimeRenov'- Production 1.4: Devis des…" at bounding box center [266, 133] width 406 height 14
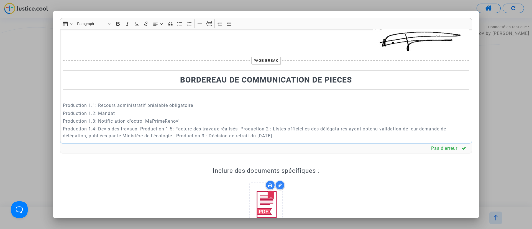
scroll to position [1996, 0]
click at [142, 126] on p "Production 1.4: Devis des travaux- Production 1.5: Facture des travaux réalisés…" at bounding box center [266, 133] width 406 height 14
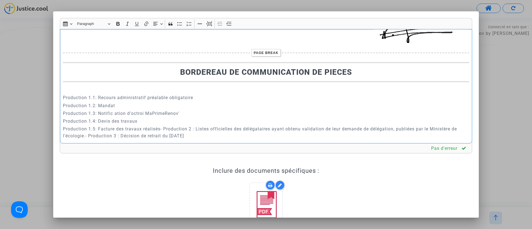
drag, startPoint x: 118, startPoint y: 121, endPoint x: 121, endPoint y: 117, distance: 4.7
click at [118, 117] on p "Production 1.3: Notific ation d'octroi MaPrimeRenov'" at bounding box center [266, 113] width 406 height 7
click at [161, 128] on p "Production 1.5: Facture des travaux réalisés- Production 2 : Listes officielles…" at bounding box center [266, 133] width 406 height 14
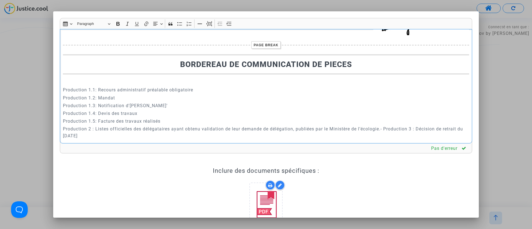
scroll to position [2012, 0]
click at [387, 129] on p "Production 2 : Listes officielles des délégataires ayant obtenu validation de l…" at bounding box center [266, 133] width 406 height 14
click at [167, 137] on p "Production 3 : Décision de retrait du 19 mars" at bounding box center [266, 135] width 406 height 7
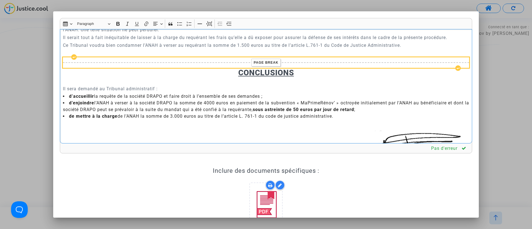
scroll to position [1930, 0]
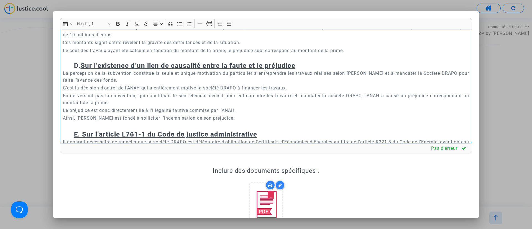
scroll to position [1680, 0]
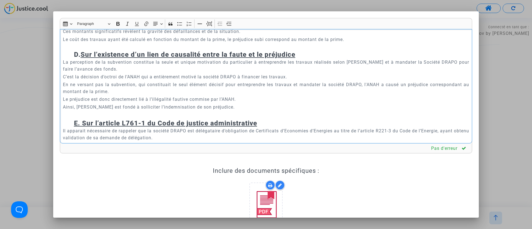
click at [241, 50] on p "Le coût des travaux ayant été calculé en fonction du montant de la prime, le pr…" at bounding box center [266, 43] width 406 height 14
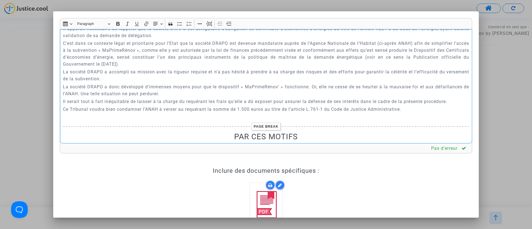
scroll to position [1763, 0]
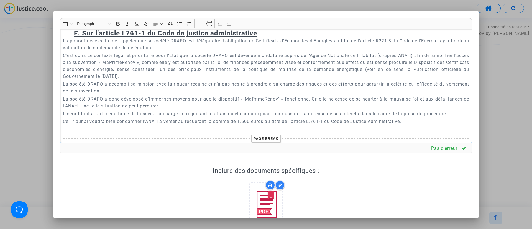
click at [138, 37] on h3 "E. Sur l’article L761-1 du Code de justice administrative" at bounding box center [271, 29] width 395 height 16
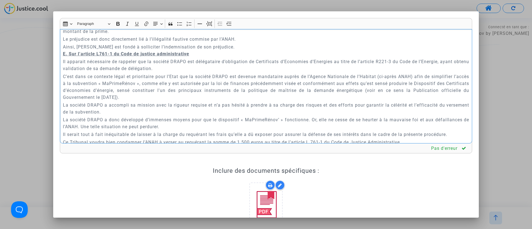
scroll to position [1722, 0]
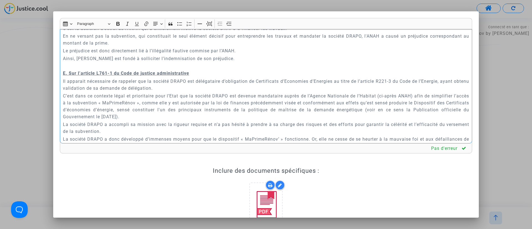
click at [157, 10] on u "Sur l’existence d’un lien de causalité entre la faute et le préjudice" at bounding box center [188, 6] width 215 height 8
click at [60, 121] on div "TRIBUNAL ADMINISTRATIF DE NIMES La société DRAPO , SAS inscrite au RCS de Saint…" at bounding box center [266, 86] width 412 height 115
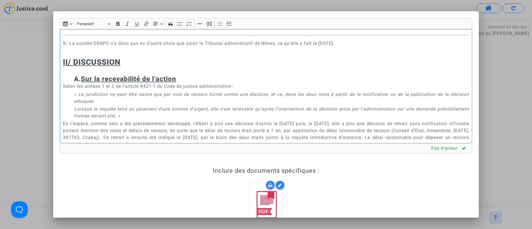
scroll to position [790, 0]
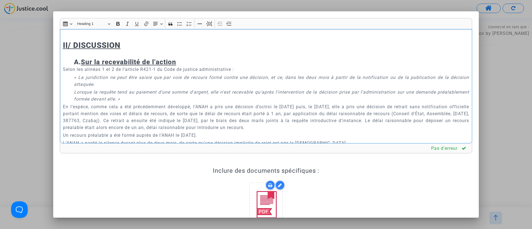
click at [101, 50] on h2 "​​​​​​​ II/ DISCUSSION" at bounding box center [266, 40] width 406 height 19
drag, startPoint x: 209, startPoint y: 24, endPoint x: 210, endPoint y: 64, distance: 40.5
click at [210, 24] on icon "Editor toolbar" at bounding box center [209, 24] width 6 height 6
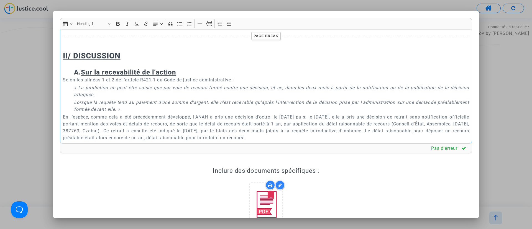
scroll to position [89, 0]
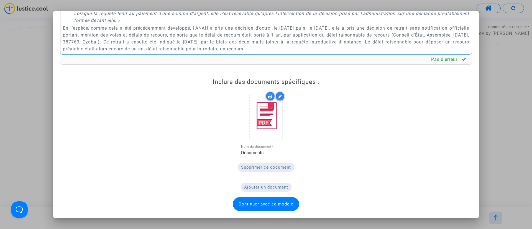
click at [259, 203] on span "Continuer avec ce modèle" at bounding box center [266, 204] width 55 height 5
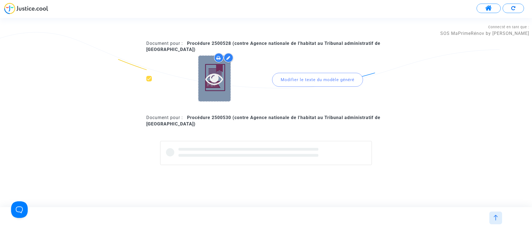
click at [221, 70] on icon at bounding box center [214, 79] width 18 height 18
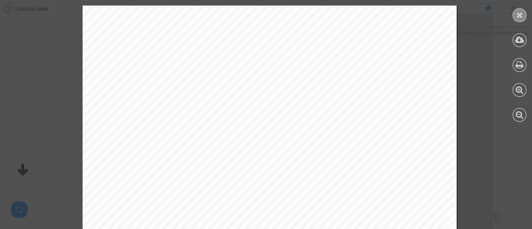
click at [525, 12] on div at bounding box center [520, 15] width 14 height 14
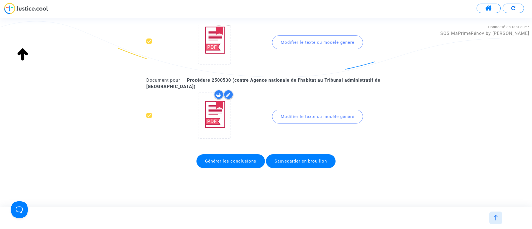
scroll to position [45, 0]
click at [284, 48] on div "Modifier le texte du modèle généré" at bounding box center [317, 42] width 91 height 14
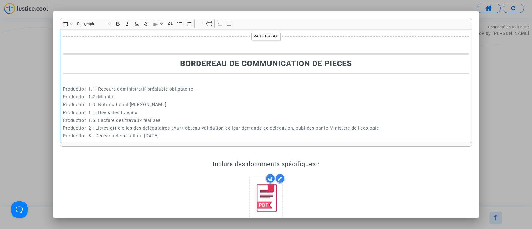
scroll to position [1860, 0]
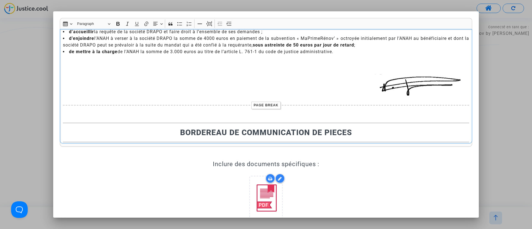
click at [177, 62] on li "de mettre à la charge de l’ANAH la somme de 3.000 euros au titre de l’article L…" at bounding box center [266, 54] width 406 height 13
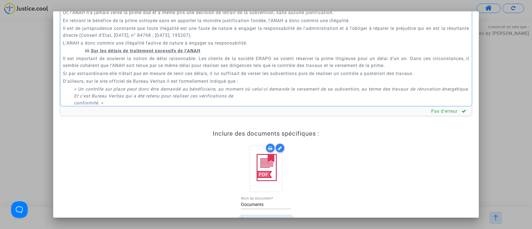
scroll to position [89, 0]
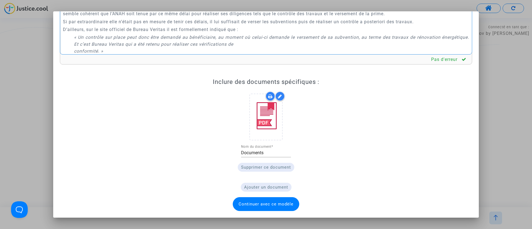
click at [270, 205] on span "Continuer avec ce modèle" at bounding box center [266, 204] width 55 height 5
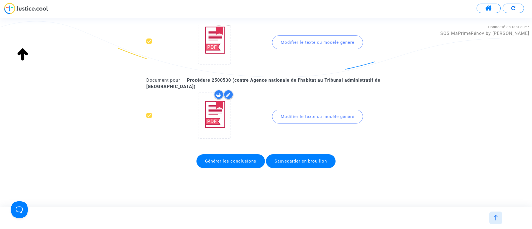
scroll to position [45, 0]
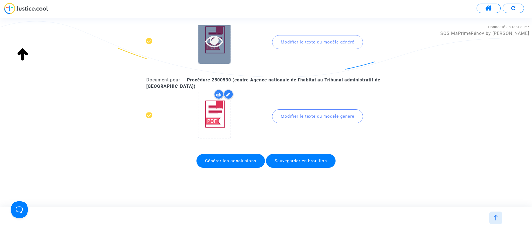
click at [213, 36] on icon at bounding box center [214, 41] width 18 height 18
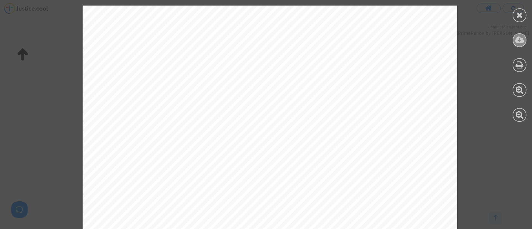
scroll to position [753, 0]
click at [514, 41] on div at bounding box center [520, 40] width 14 height 14
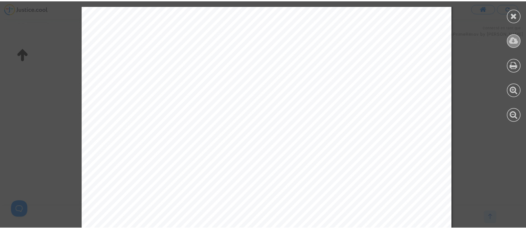
scroll to position [758, 0]
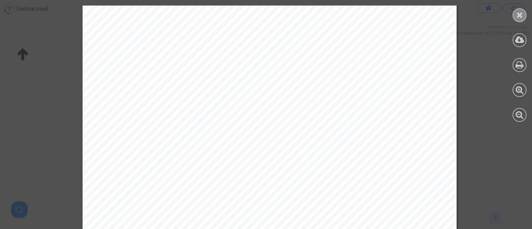
click at [518, 20] on div at bounding box center [520, 15] width 14 height 14
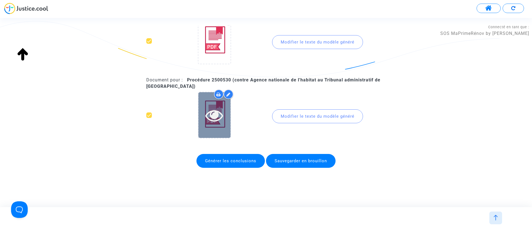
click at [208, 112] on icon at bounding box center [214, 115] width 18 height 18
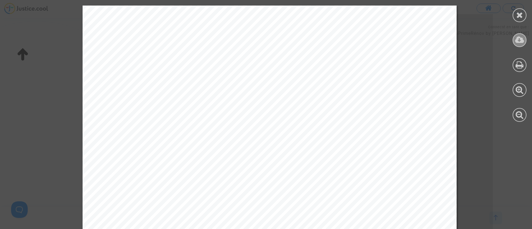
click at [520, 43] on icon at bounding box center [519, 40] width 9 height 8
click at [523, 12] on div at bounding box center [520, 15] width 14 height 14
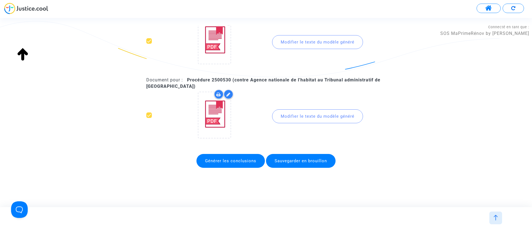
click at [239, 165] on span "Générer les conclusions" at bounding box center [230, 161] width 68 height 14
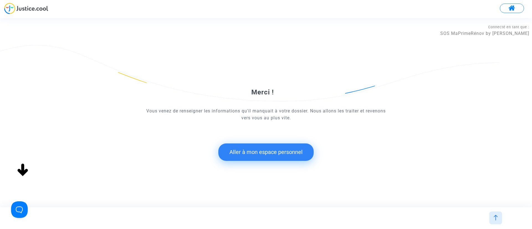
click at [249, 150] on button "Aller à mon espace personnel" at bounding box center [265, 152] width 95 height 17
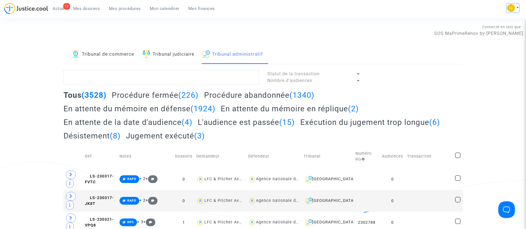
click at [513, 6] on img at bounding box center [511, 8] width 8 height 8
click at [504, 29] on link "Changer de compte" at bounding box center [490, 28] width 56 height 9
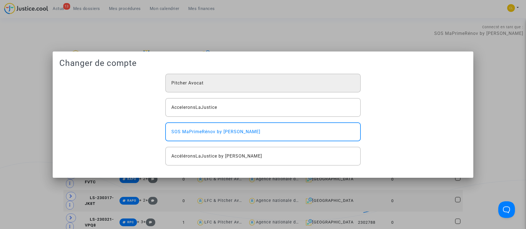
click at [266, 74] on div "Pitcher Avocat" at bounding box center [262, 83] width 195 height 19
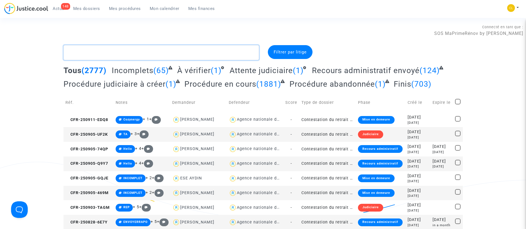
click at [119, 55] on textarea at bounding box center [160, 52] width 195 height 15
click at [172, 6] on link "Mon calendrier" at bounding box center [164, 8] width 39 height 8
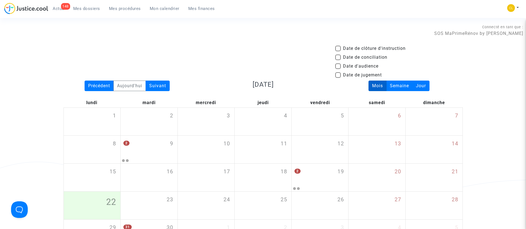
click at [121, 10] on span "Mes procédures" at bounding box center [125, 8] width 32 height 5
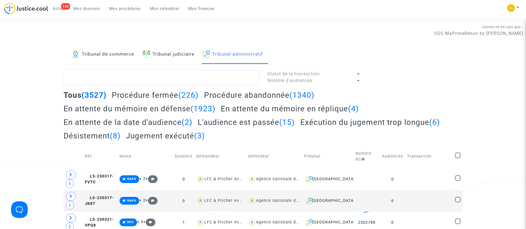
click at [296, 106] on h2 "En attente du mémoire en réplique (4)" at bounding box center [290, 109] width 138 height 10
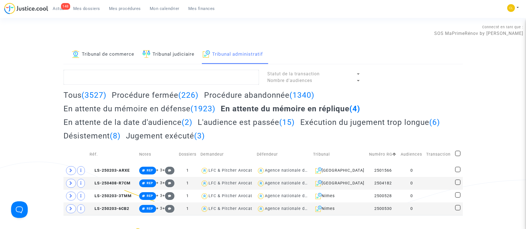
scroll to position [83, 0]
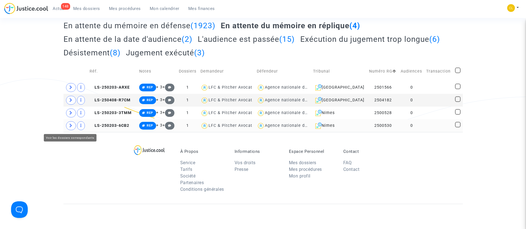
drag, startPoint x: 73, startPoint y: 125, endPoint x: 71, endPoint y: 120, distance: 4.6
click at [72, 123] on span at bounding box center [71, 125] width 10 height 9
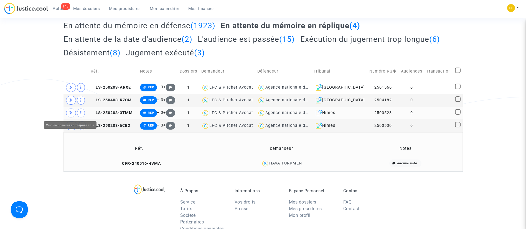
click at [71, 115] on icon at bounding box center [70, 113] width 3 height 4
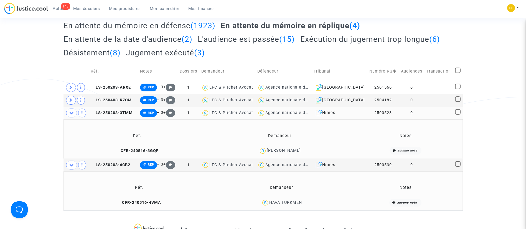
click at [448, 113] on td at bounding box center [438, 113] width 29 height 13
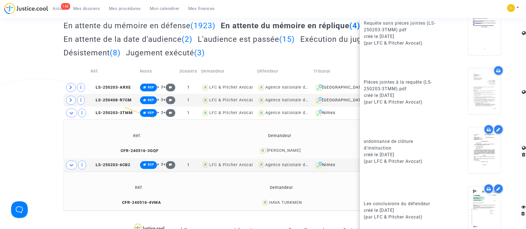
scroll to position [407, 0]
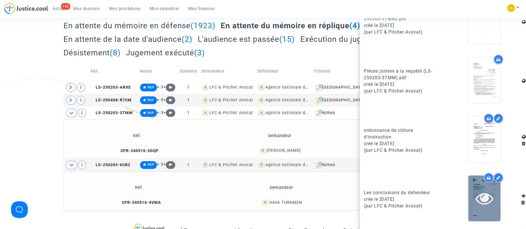
click at [479, 196] on icon at bounding box center [484, 199] width 18 height 18
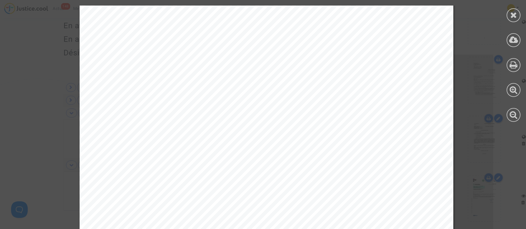
scroll to position [42, 0]
click at [515, 16] on icon at bounding box center [513, 15] width 7 height 8
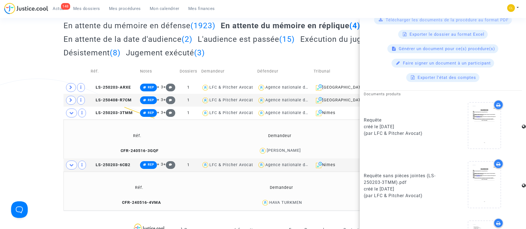
scroll to position [241, 0]
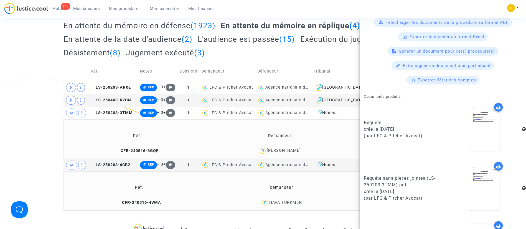
click at [350, 139] on td "Notes" at bounding box center [405, 136] width 110 height 18
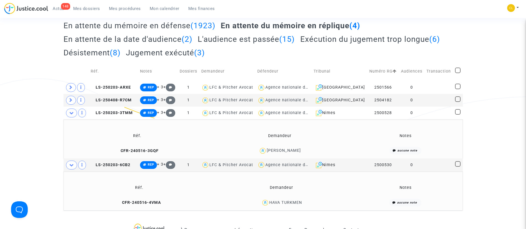
scroll to position [0, 0]
click at [291, 149] on div "LYDIE VILATTE" at bounding box center [284, 150] width 34 height 5
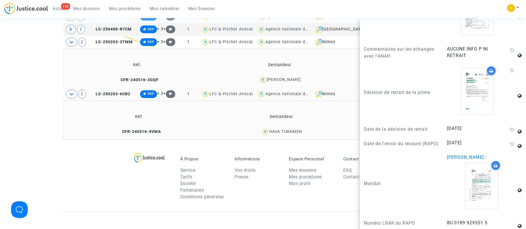
scroll to position [125, 0]
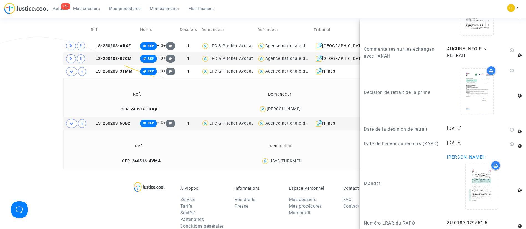
click at [315, 100] on td "Demandeur" at bounding box center [279, 94] width 141 height 18
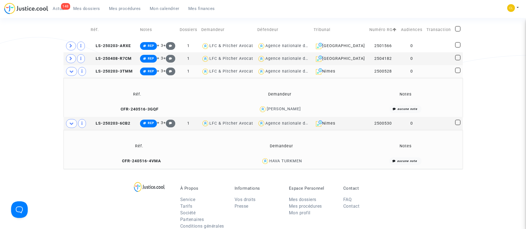
click at [426, 71] on td at bounding box center [438, 71] width 29 height 13
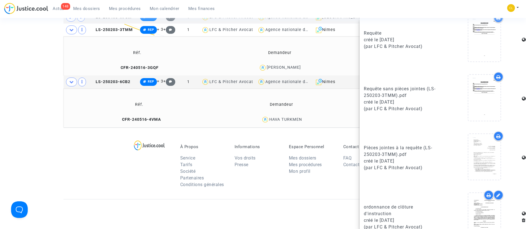
scroll to position [324, 0]
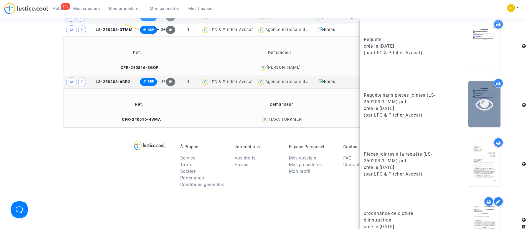
click at [470, 113] on div at bounding box center [484, 104] width 32 height 46
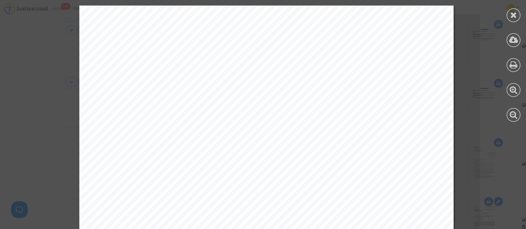
drag, startPoint x: 137, startPoint y: 99, endPoint x: 303, endPoint y: 101, distance: 166.0
click at [303, 101] on span "lydie VILATTE, de nationalité française, demeurant 3 imp. marcel pagnol, 30620 …" at bounding box center [267, 98] width 316 height 5
copy span "de nationalité française, demeurant 3 imp. marcel pagnol, 30620 Aubo"
click at [512, 15] on icon at bounding box center [513, 15] width 7 height 8
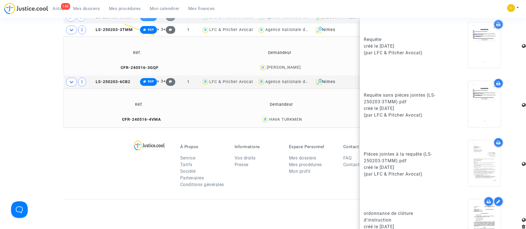
click at [285, 62] on table "Réf. Demandeur Notes CFR-240516-3GQF LYDIE VILATTE aucune note" at bounding box center [262, 59] width 395 height 30
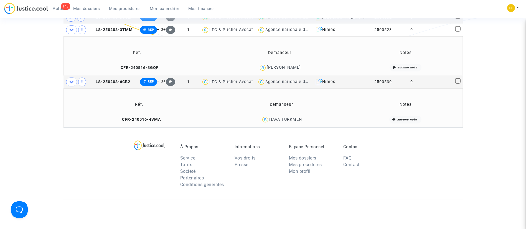
scroll to position [0, 0]
click at [292, 67] on div "LYDIE VILATTE" at bounding box center [284, 67] width 34 height 5
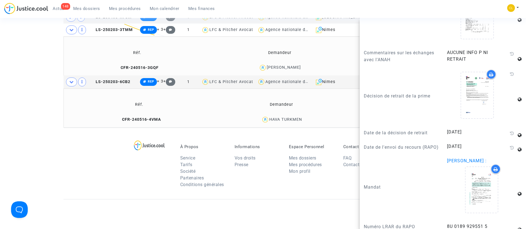
scroll to position [956, 0]
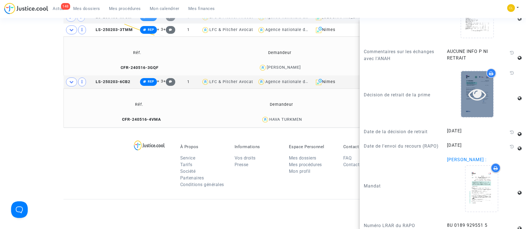
click at [474, 85] on icon at bounding box center [477, 94] width 18 height 18
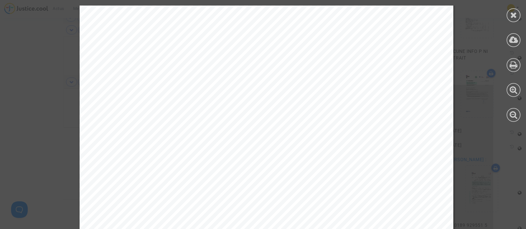
scroll to position [0, 0]
click at [511, 11] on icon at bounding box center [513, 15] width 7 height 8
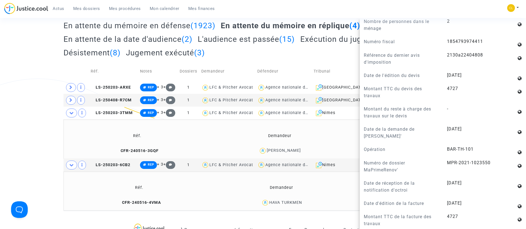
scroll to position [293, 0]
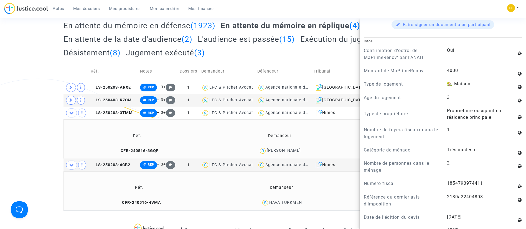
click at [267, 62] on td "Défendeur" at bounding box center [283, 72] width 56 height 20
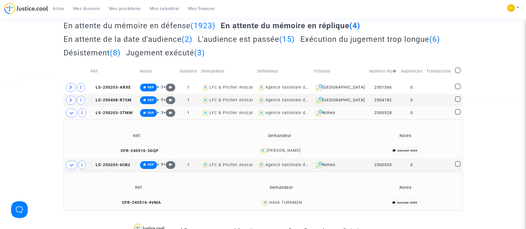
drag, startPoint x: 427, startPoint y: 115, endPoint x: 415, endPoint y: 107, distance: 14.7
click at [427, 115] on td at bounding box center [438, 113] width 29 height 13
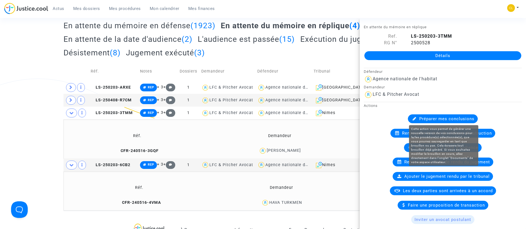
click at [458, 117] on span "Préparer mes conclusions" at bounding box center [446, 118] width 55 height 5
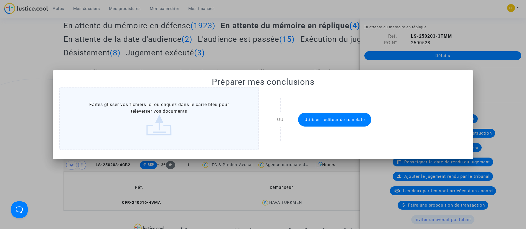
click at [364, 120] on span "Utiliser l'éditeur de template" at bounding box center [334, 119] width 60 height 5
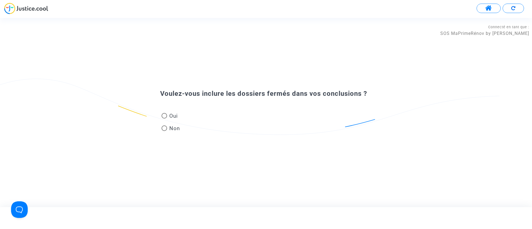
click at [171, 114] on span "Oui" at bounding box center [172, 115] width 11 height 7
click at [164, 119] on input "Oui" at bounding box center [164, 119] width 0 height 0
radio input "true"
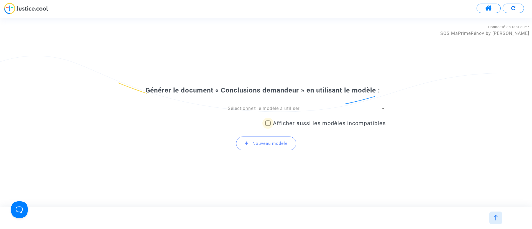
click at [327, 123] on span "Afficher aussi les modèles incompatibles" at bounding box center [329, 123] width 113 height 7
click at [268, 126] on input "Afficher aussi les modèles incompatibles" at bounding box center [268, 126] width 0 height 0
checkbox input "true"
click at [281, 109] on span "Sélectionnez le modèle à utiliser" at bounding box center [264, 108] width 72 height 5
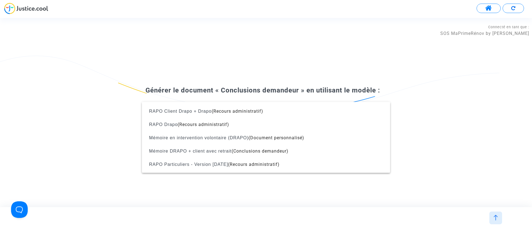
scroll to position [305, 0]
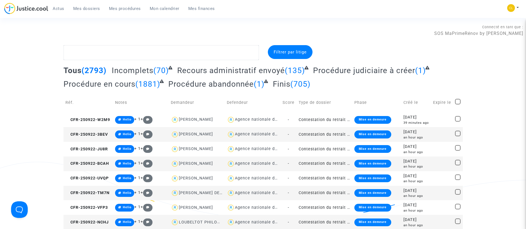
drag, startPoint x: 122, startPoint y: 7, endPoint x: 124, endPoint y: 10, distance: 3.2
click at [122, 7] on span "Mes procédures" at bounding box center [125, 8] width 32 height 5
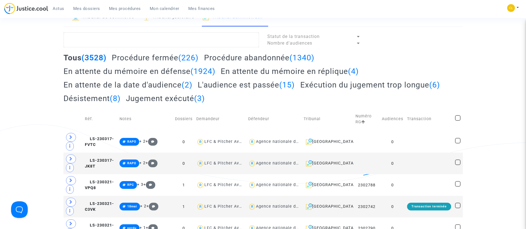
scroll to position [83, 0]
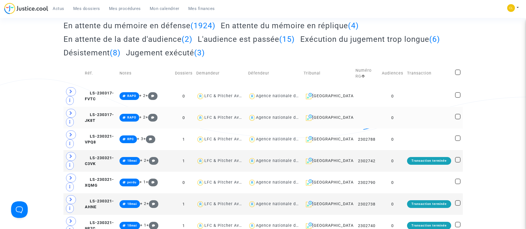
click at [416, 117] on td at bounding box center [429, 118] width 48 height 22
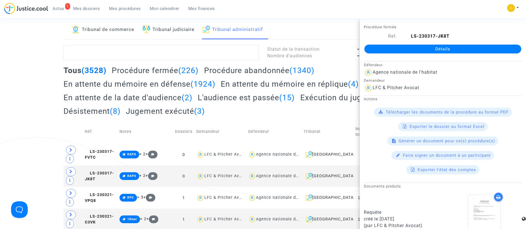
scroll to position [0, 0]
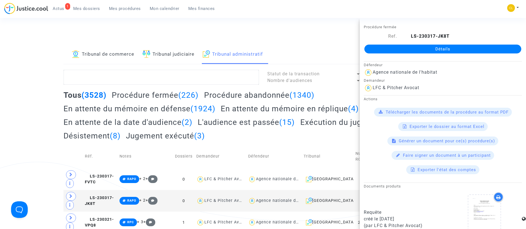
click at [321, 114] on div "Tous (3528) Procédure fermée (226) Procédure abandonnée (1340) En attente du mé…" at bounding box center [262, 117] width 399 height 54
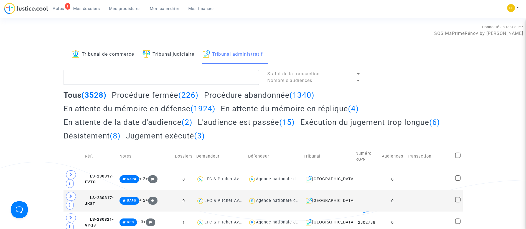
click at [318, 106] on h2 "En attente du mémoire en réplique (4)" at bounding box center [290, 109] width 138 height 10
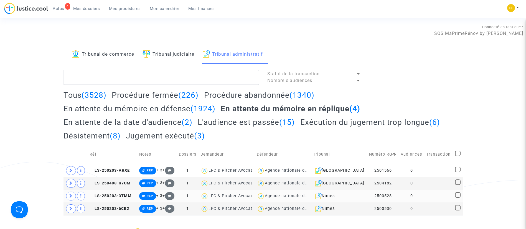
click at [433, 195] on td at bounding box center [438, 196] width 29 height 13
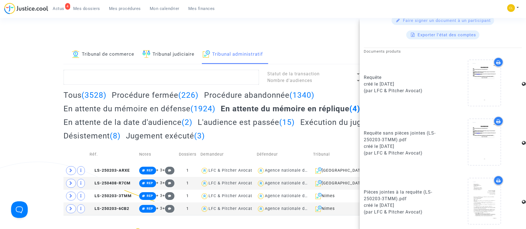
scroll to position [241, 0]
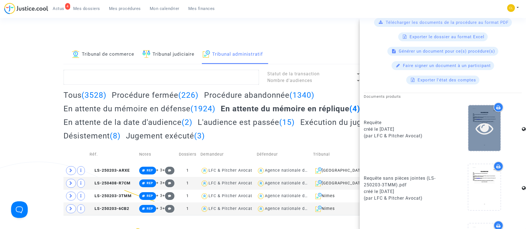
click at [490, 129] on div at bounding box center [484, 128] width 32 height 18
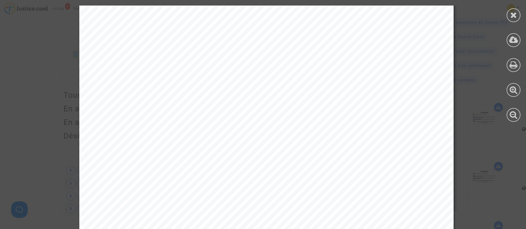
scroll to position [6544, 0]
click at [186, 139] on div "PAR CES MOTIFS Et tous autres à déduire, ou suppléer, s’il y a lieu, Il est dem…" at bounding box center [266, 103] width 374 height 529
drag, startPoint x: 213, startPoint y: 144, endPoint x: 104, endPoint y: 75, distance: 128.4
click at [104, 75] on div "PAR CES MOTIFS Et tous autres à déduire, ou suppléer, s’il y a lieu, Il est dem…" at bounding box center [266, 103] width 374 height 529
copy div "Production 1.1: Recours administratif préalable obligatoire - Production 1.2: M…"
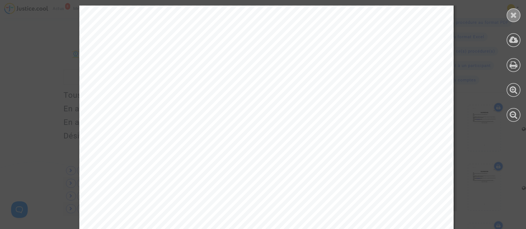
click at [511, 12] on icon at bounding box center [513, 15] width 7 height 8
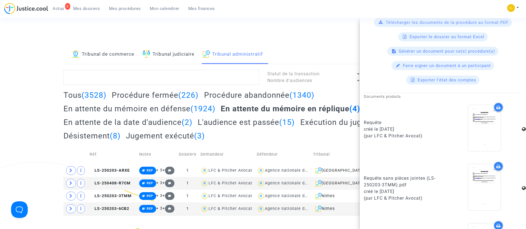
click at [270, 135] on div "Tous (3528) Procédure fermée (226) Procédure abandonnée (1340) En attente du mé…" at bounding box center [262, 117] width 399 height 54
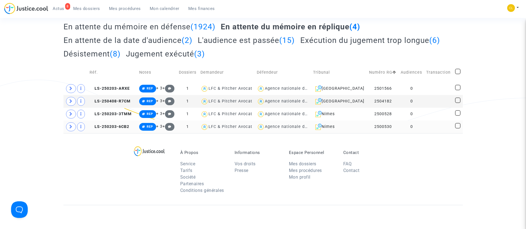
scroll to position [83, 0]
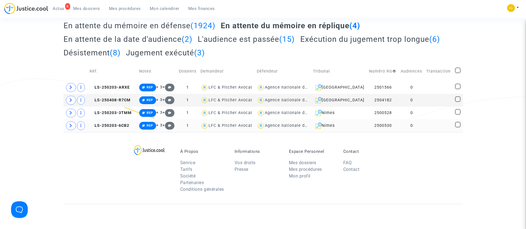
click at [417, 123] on td "0" at bounding box center [410, 125] width 25 height 13
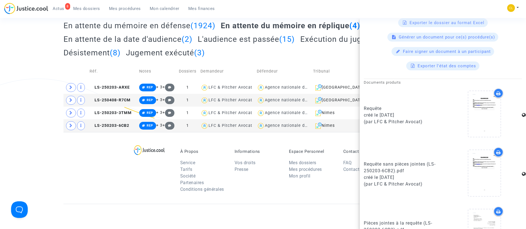
scroll to position [199, 0]
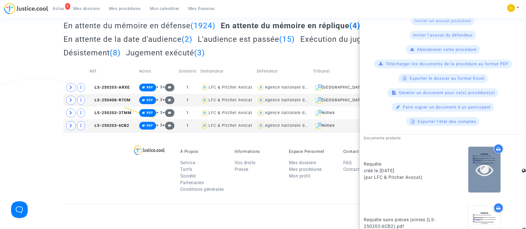
click at [468, 172] on div at bounding box center [484, 170] width 32 height 18
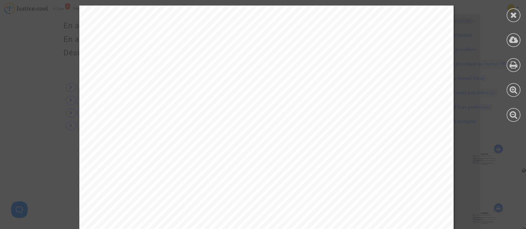
drag, startPoint x: 102, startPoint y: 98, endPoint x: 293, endPoint y: 91, distance: 191.6
click at [358, 96] on span "hava TURKMEN, de nationalité française, demeurant 525 av. des princes d'orange,…" at bounding box center [287, 98] width 357 height 5
drag, startPoint x: 351, startPoint y: 99, endPoint x: 104, endPoint y: 99, distance: 247.2
click at [109, 99] on span "hava TURKMEN, de nationalité française, demeurant 525 av. des princes d'orange,…" at bounding box center [287, 98] width 357 height 5
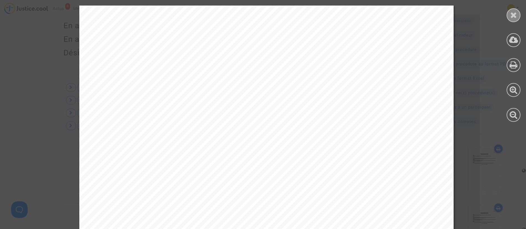
click at [513, 13] on icon at bounding box center [513, 15] width 7 height 8
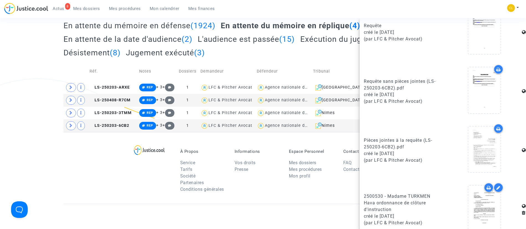
scroll to position [282, 0]
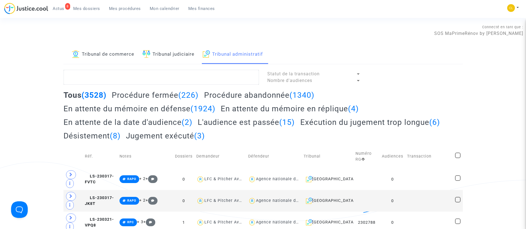
click at [302, 107] on h2 "En attente du mémoire en réplique (4)" at bounding box center [290, 109] width 138 height 10
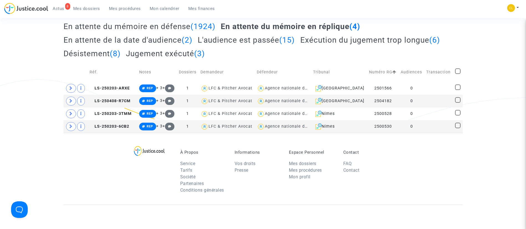
scroll to position [83, 0]
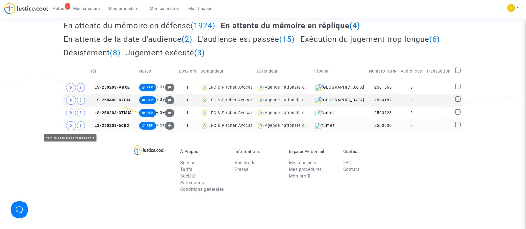
click at [67, 126] on span at bounding box center [71, 125] width 10 height 9
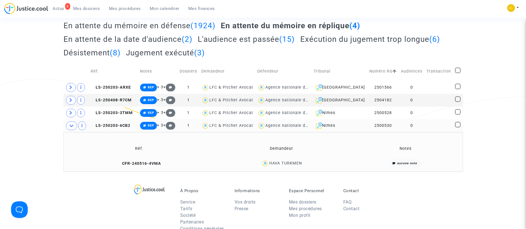
click at [418, 124] on td "0" at bounding box center [411, 125] width 25 height 13
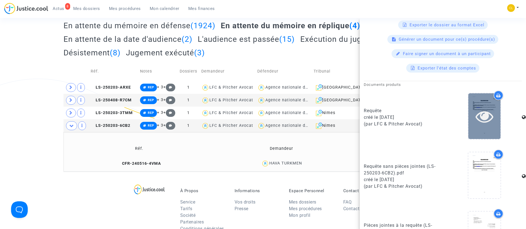
scroll to position [249, 0]
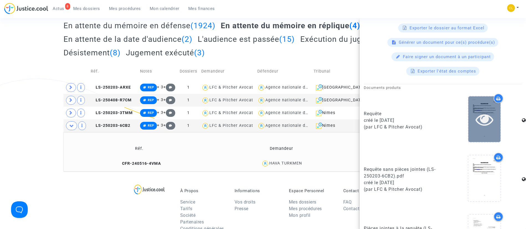
click at [493, 114] on div at bounding box center [484, 120] width 32 height 18
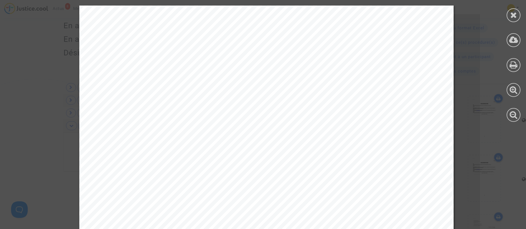
drag, startPoint x: 102, startPoint y: 99, endPoint x: 117, endPoint y: 100, distance: 15.5
drag, startPoint x: 104, startPoint y: 98, endPoint x: 351, endPoint y: 99, distance: 247.7
click at [351, 99] on span "hava TURKMEN, de nationalité française, demeurant 525 av. des princes d'orange,…" at bounding box center [287, 98] width 357 height 5
copy span "hava TURKMEN, de nationalité française, demeurant 525 av. des princes d'orange,…"
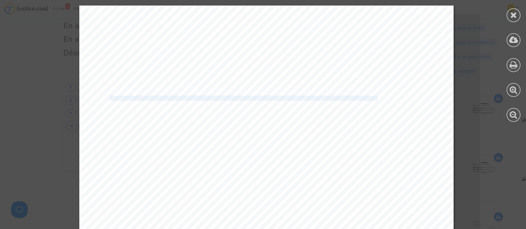
click at [227, 96] on span "hava TURKMEN, de nationalité française, demeurant 525 av. des princes d'orange,…" at bounding box center [287, 98] width 357 height 5
click at [103, 90] on div "PAR CES MOTIFS Et tous autres à déduire, ou suppléer, s’il y a lieu, Il est dem…" at bounding box center [266, 117] width 374 height 529
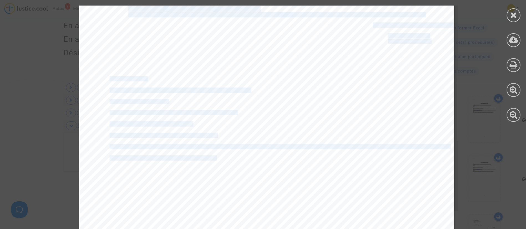
drag, startPoint x: 103, startPoint y: 90, endPoint x: 172, endPoint y: 132, distance: 81.4
click at [172, 132] on div "PAR CES MOTIFS Et tous autres à déduire, ou suppléer, s’il y a lieu, Il est dem…" at bounding box center [266, 117] width 374 height 529
click at [174, 132] on div "PAR CES MOTIFS Et tous autres à déduire, ou suppléer, s’il y a lieu, Il est dem…" at bounding box center [266, 117] width 374 height 529
click at [239, 183] on div "PAR CES MOTIFS Et tous autres à déduire, ou suppléer, s’il y a lieu, Il est dem…" at bounding box center [266, 117] width 374 height 529
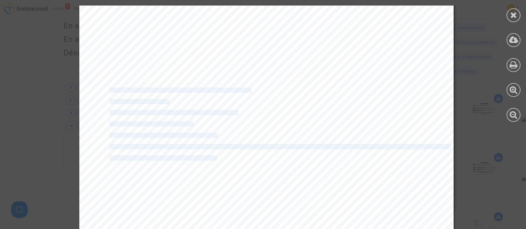
drag, startPoint x: 228, startPoint y: 158, endPoint x: 103, endPoint y: 93, distance: 141.0
click at [103, 93] on div "PAR CES MOTIFS Et tous autres à déduire, ou suppléer, s’il y a lieu, Il est dem…" at bounding box center [266, 117] width 374 height 529
drag, startPoint x: 214, startPoint y: 159, endPoint x: 107, endPoint y: 89, distance: 128.0
click at [107, 89] on div "PAR CES MOTIFS Et tous autres à déduire, ou suppléer, s’il y a lieu, Il est dem…" at bounding box center [266, 117] width 374 height 529
copy div "Production 1.1: Recours administratif préalable obligatoire - Production 1.2: M…"
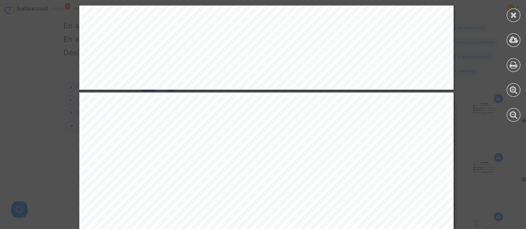
scroll to position [6281, 0]
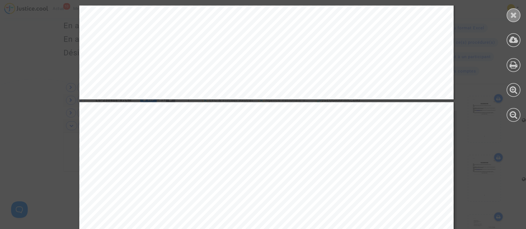
click at [512, 17] on icon at bounding box center [513, 15] width 7 height 8
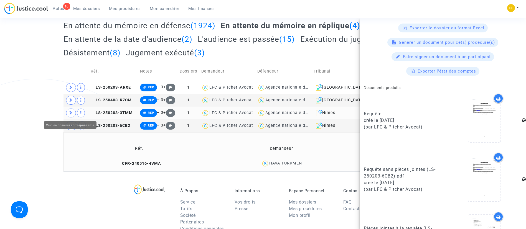
click at [70, 109] on span at bounding box center [71, 113] width 10 height 9
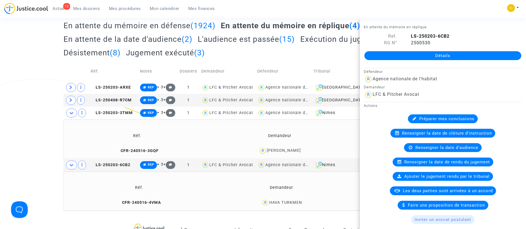
scroll to position [249, 0]
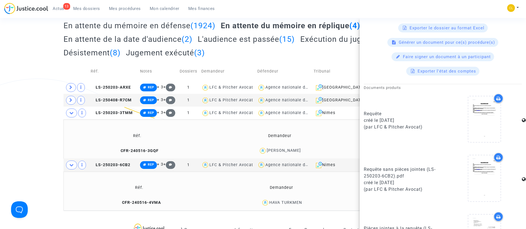
click at [301, 53] on div "Tous (3528) Procédure fermée (226) Procédure abandonnée (1340) En attente du mé…" at bounding box center [262, 34] width 399 height 54
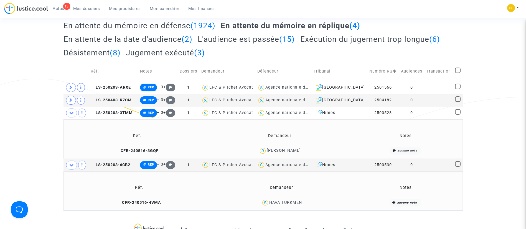
scroll to position [0, 0]
